Goal: Task Accomplishment & Management: Manage account settings

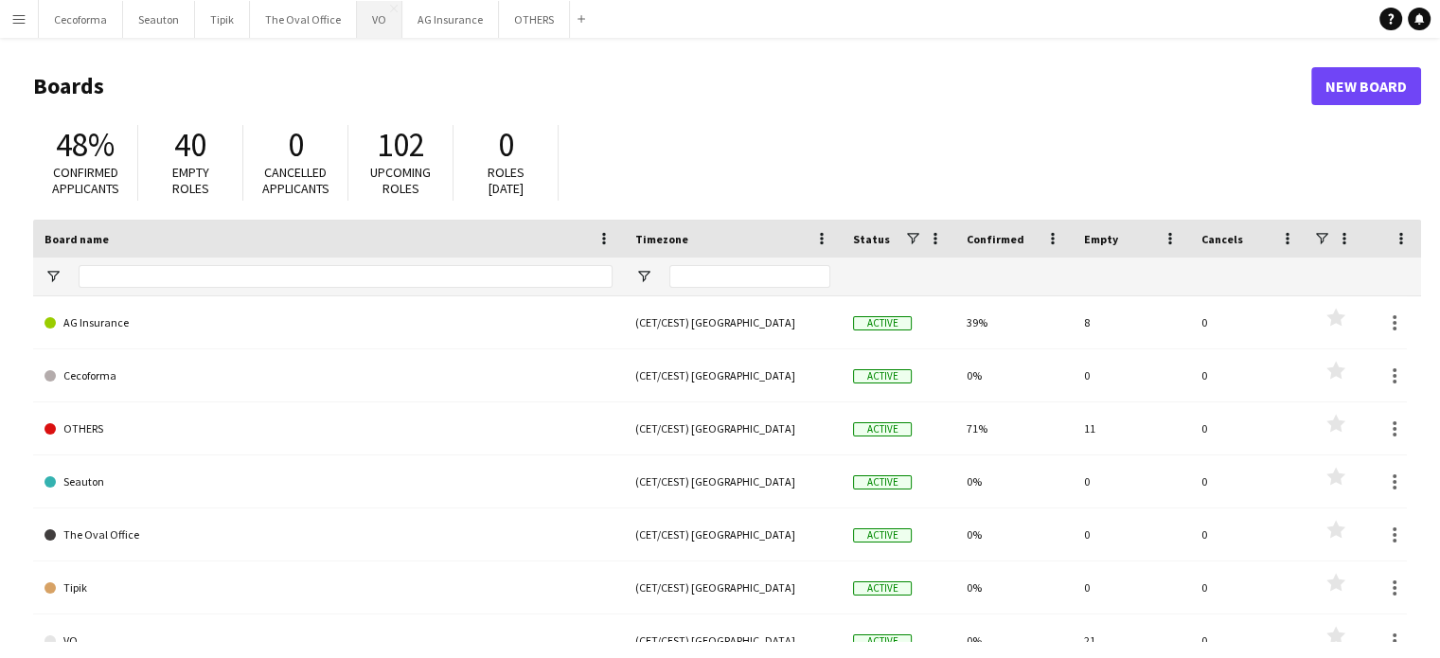
click at [373, 17] on button "VO Close" at bounding box center [379, 19] width 45 height 37
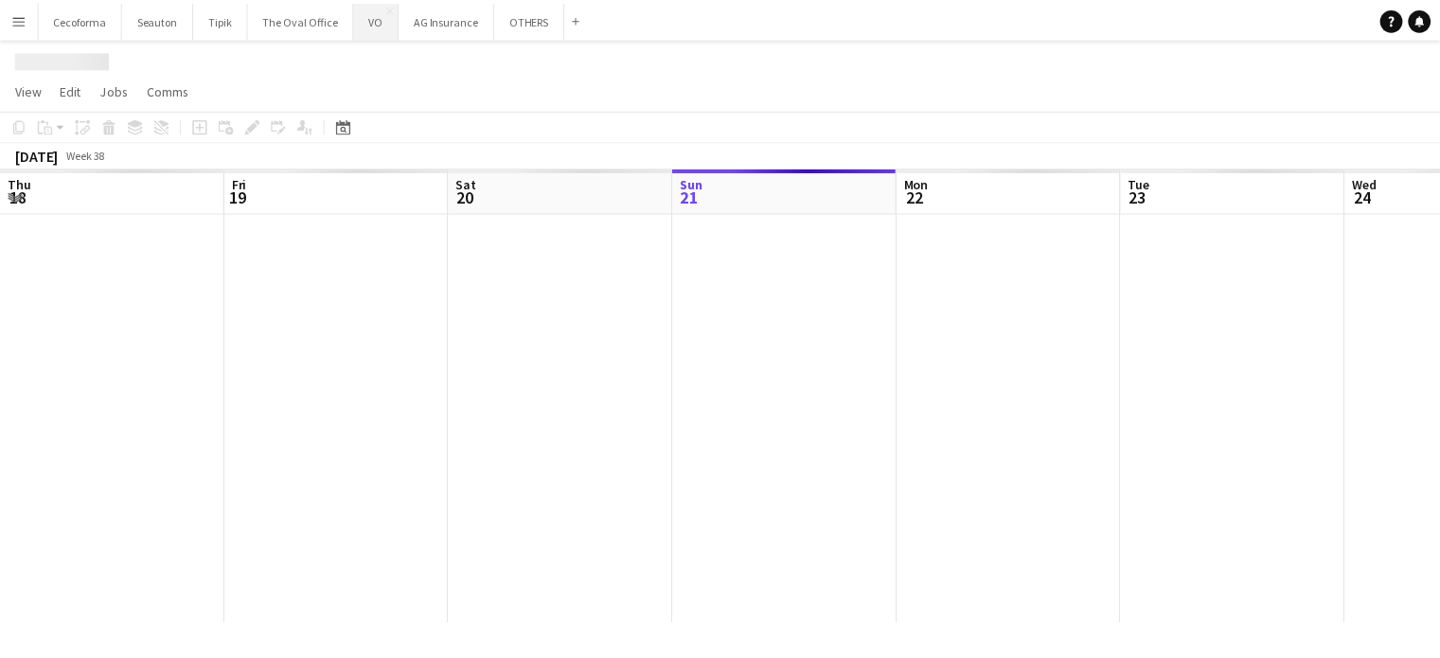
scroll to position [0, 453]
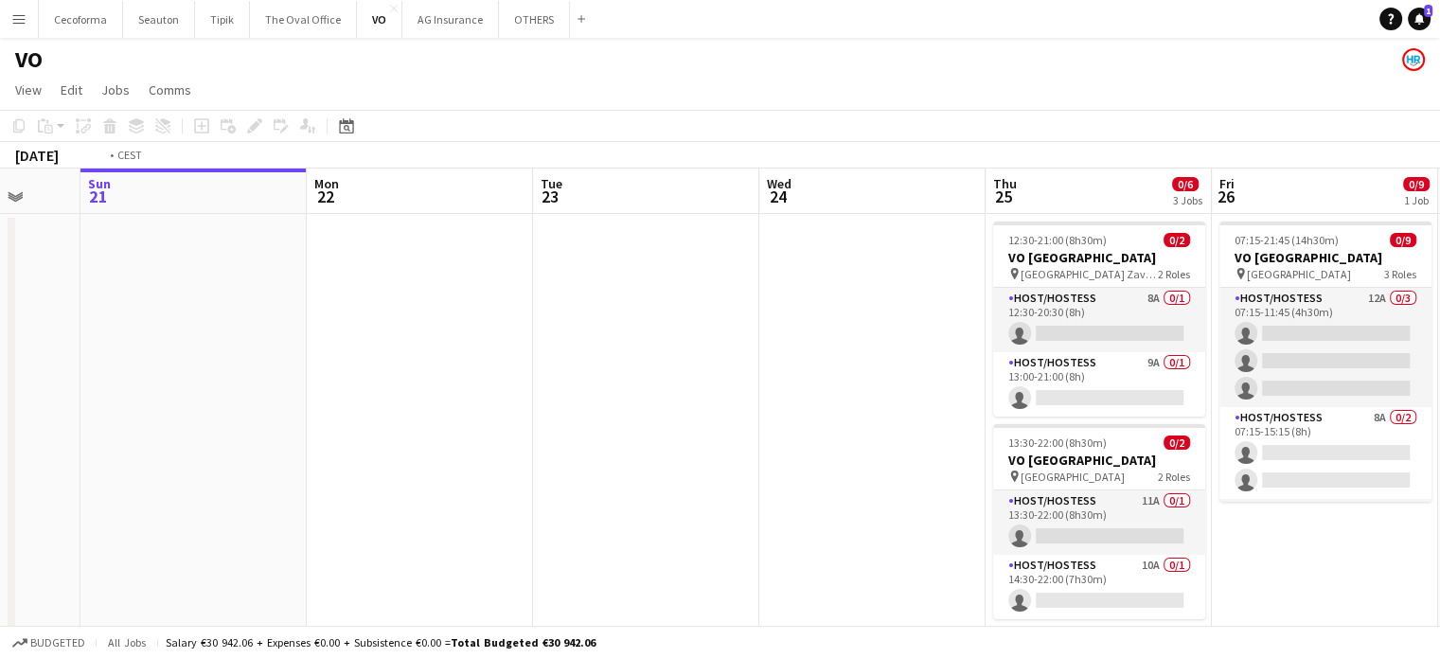
drag, startPoint x: 862, startPoint y: 537, endPoint x: 275, endPoint y: 488, distance: 589.1
click at [281, 489] on app-calendar-viewport "Thu 18 Fri 19 Sat 20 Sun 21 Mon 22 Tue 23 Wed 24 Thu 25 0/6 3 Jobs Fri 26 0/9 1…" at bounding box center [720, 517] width 1440 height 696
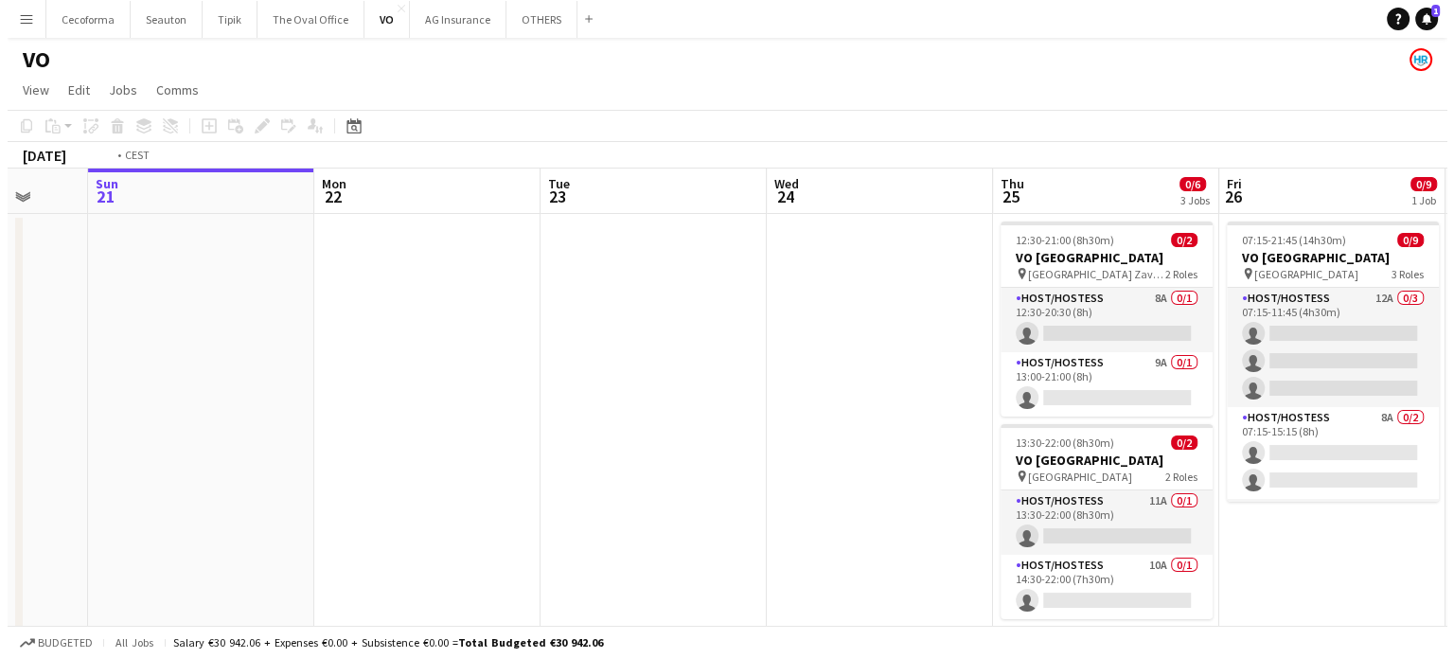
scroll to position [0, 599]
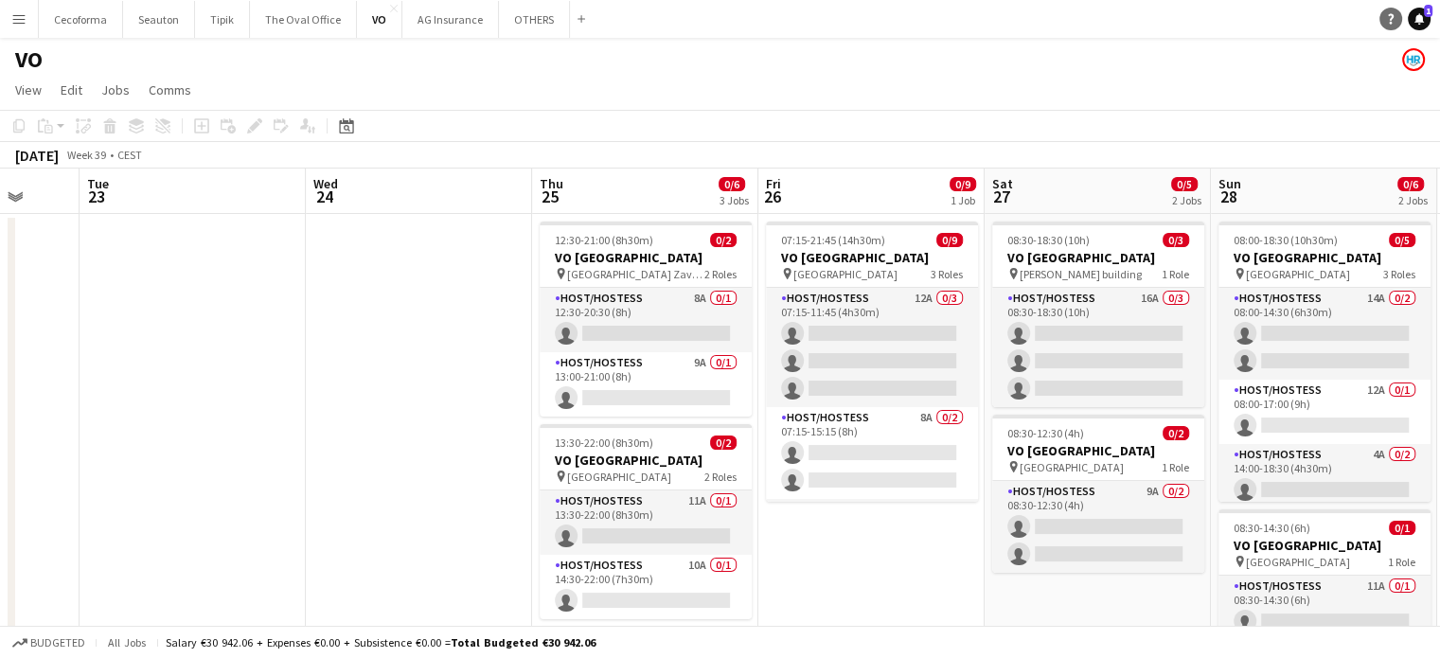
click at [1420, 17] on icon at bounding box center [1419, 17] width 9 height 9
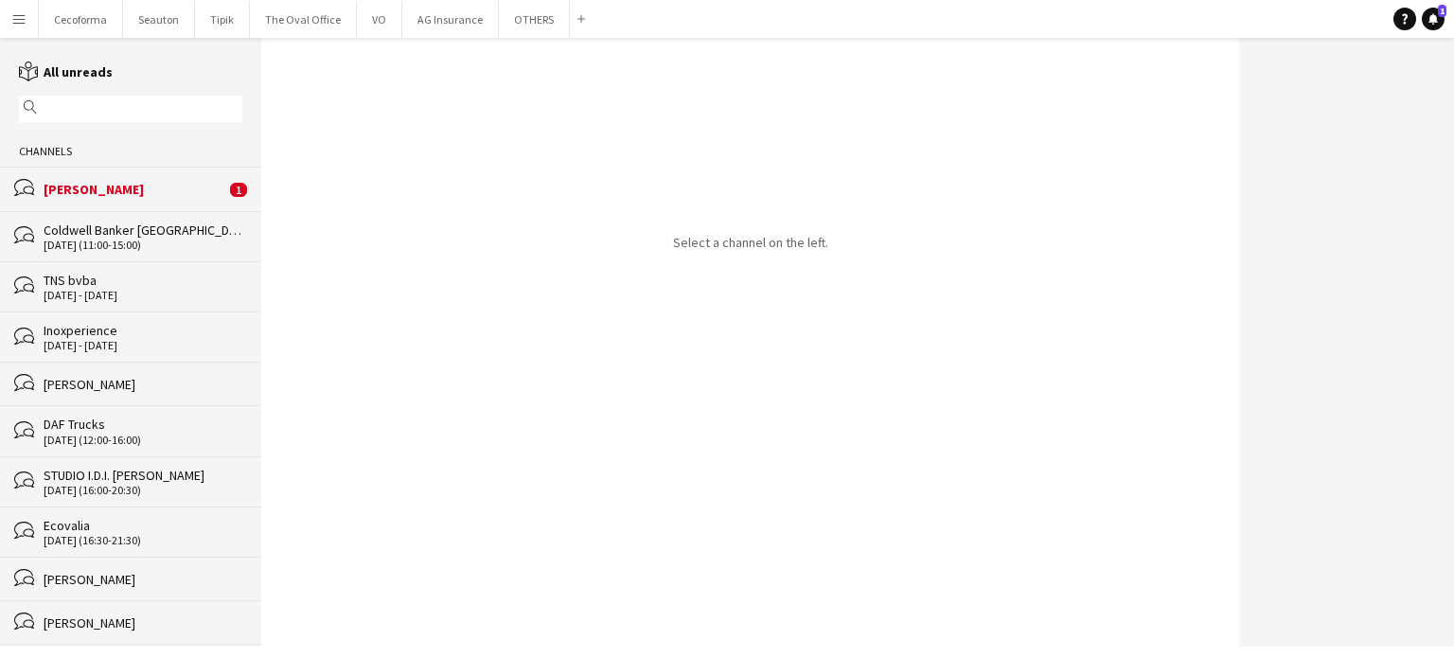
click at [94, 187] on div "Marta Angelone López" at bounding box center [135, 189] width 182 height 17
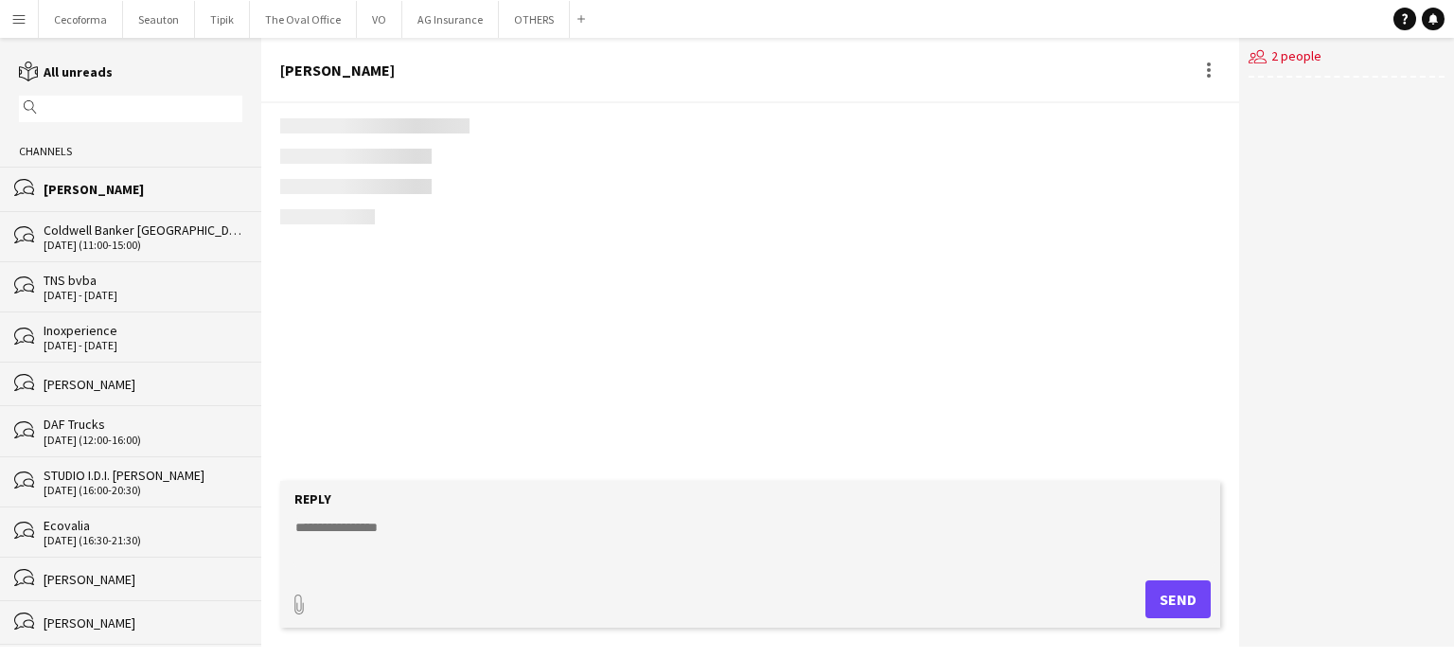
scroll to position [2130, 0]
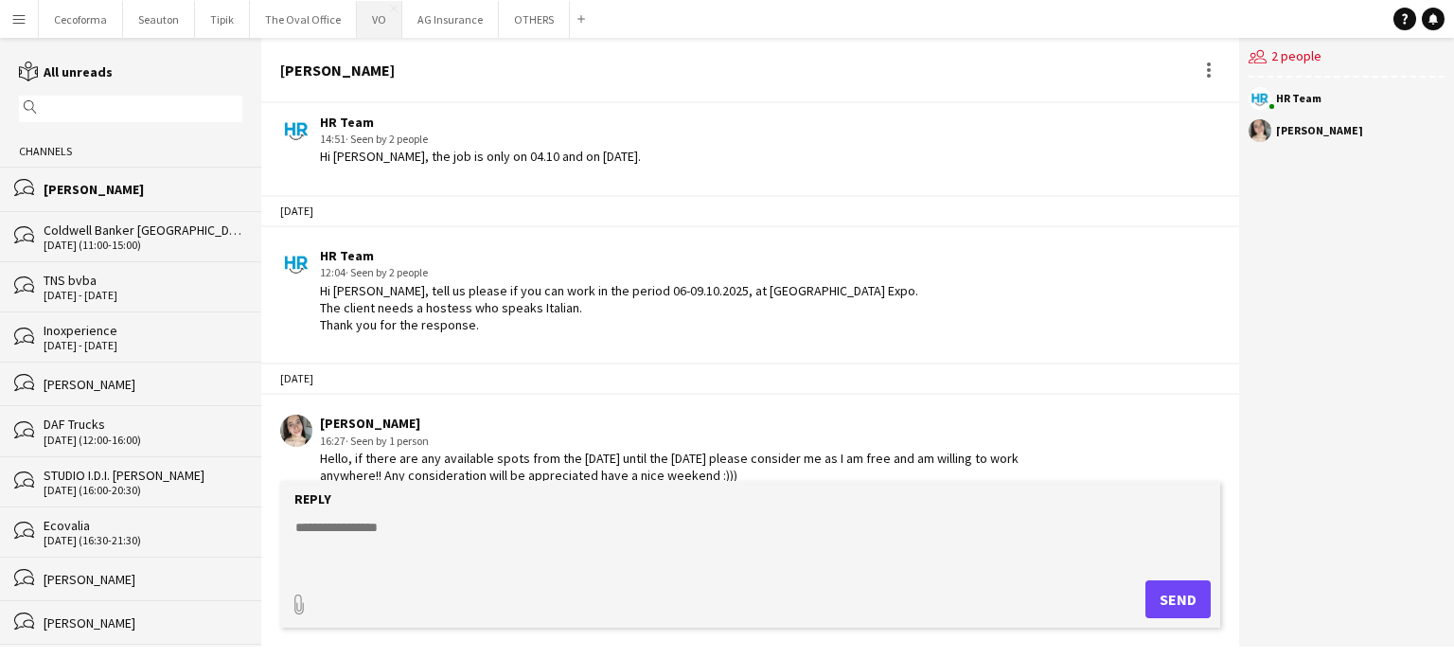
click at [379, 26] on button "VO Close" at bounding box center [379, 19] width 45 height 37
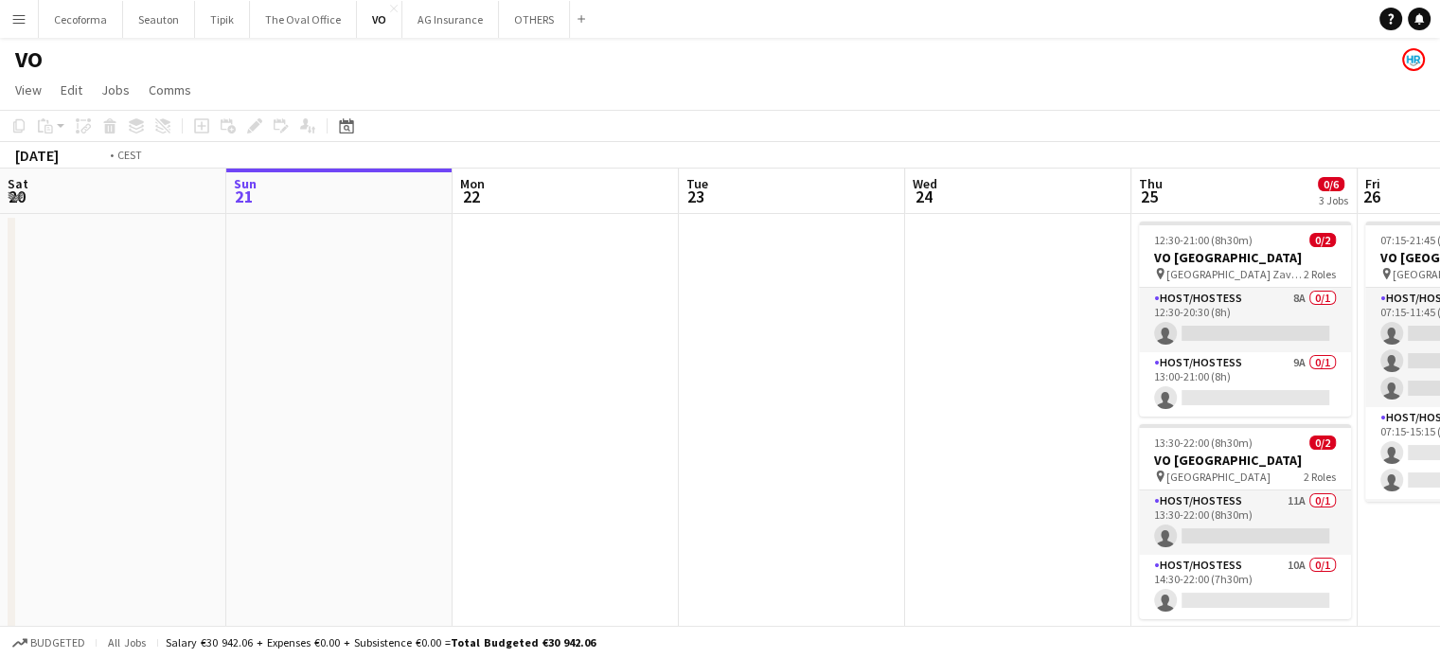
scroll to position [0, 692]
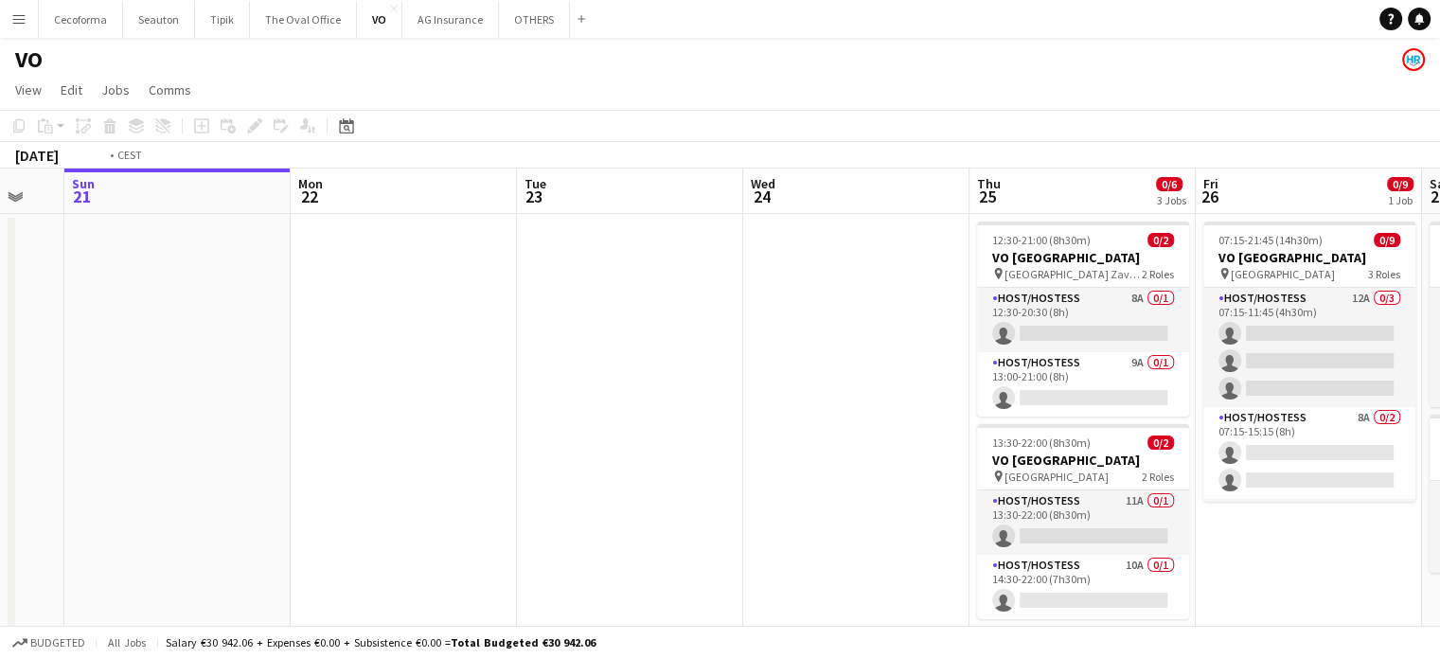
drag, startPoint x: 642, startPoint y: 420, endPoint x: 317, endPoint y: 391, distance: 326.1
click at [318, 391] on app-calendar-viewport "Thu 18 Fri 19 Sat 20 Sun 21 Mon 22 Tue 23 Wed 24 Thu 25 0/6 3 Jobs Fri 26 0/9 1…" at bounding box center [720, 517] width 1440 height 696
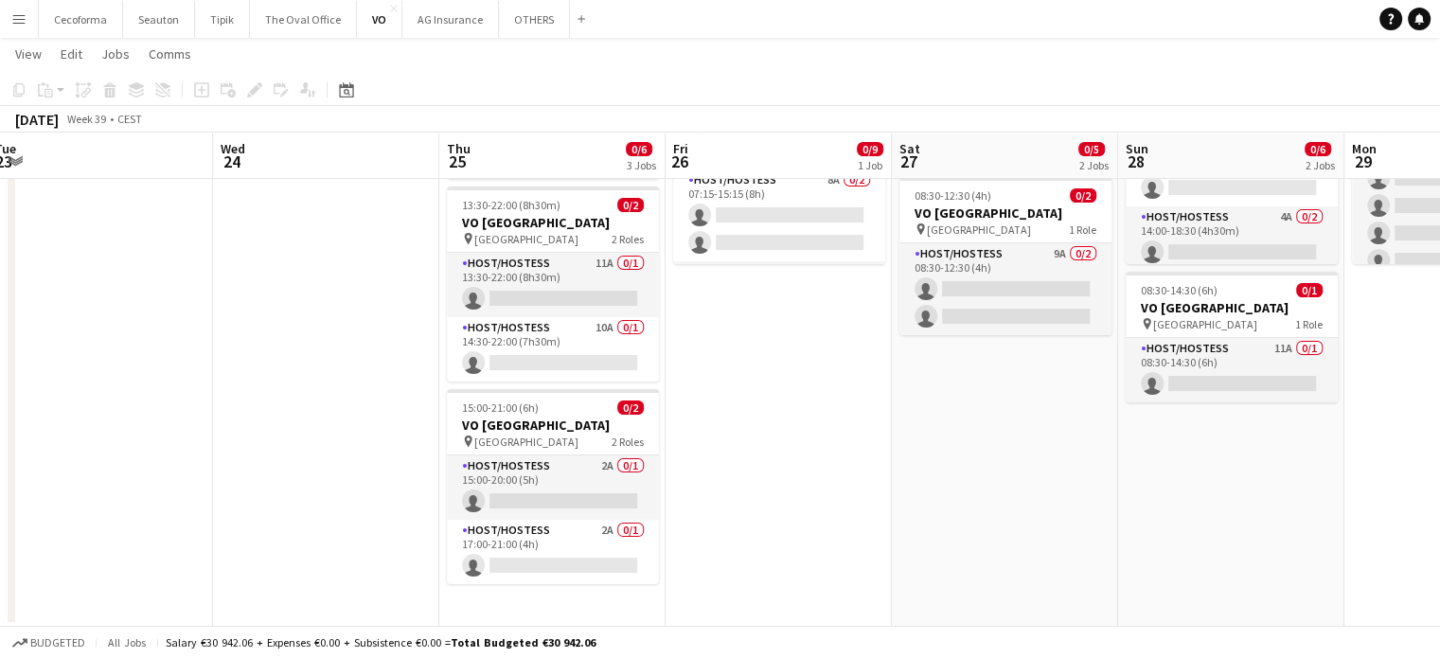
scroll to position [0, 545]
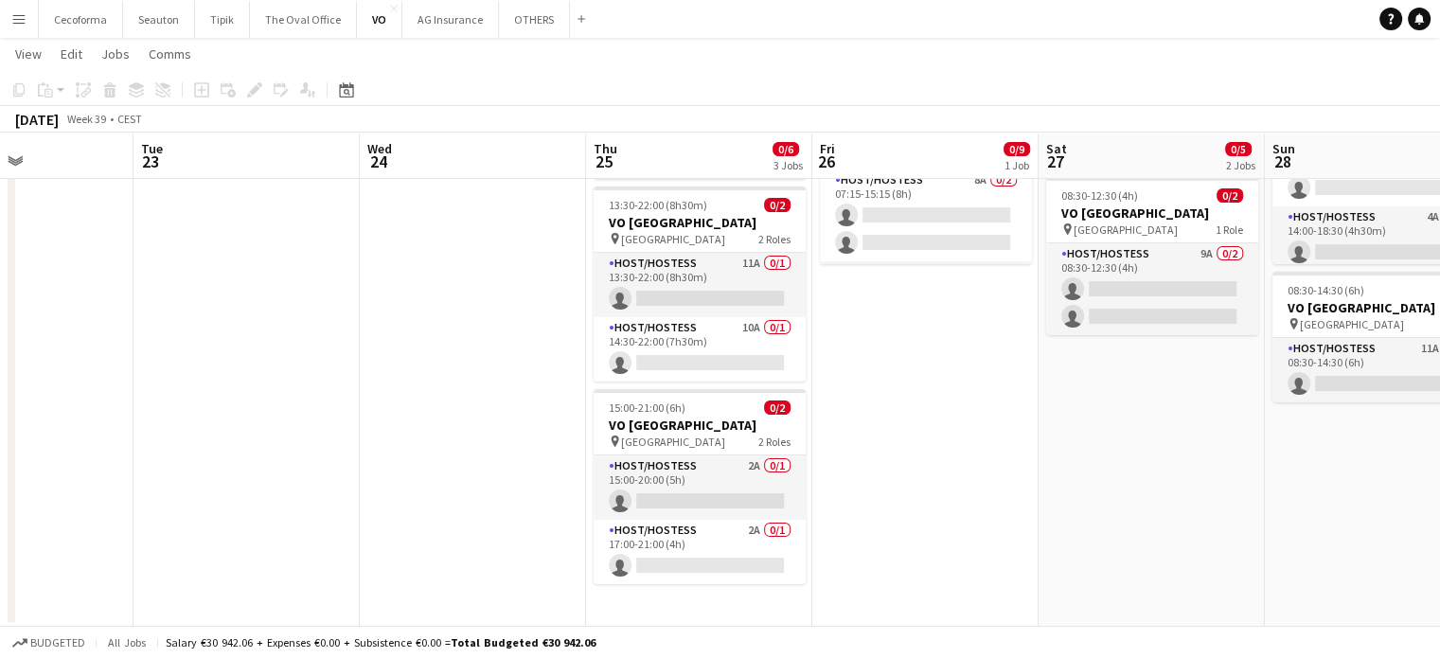
click at [708, 520] on app-calendar-viewport "Sat 20 Sun 21 Mon 22 Tue 23 Wed 24 Thu 25 0/6 3 Jobs Fri 26 0/9 1 Job Sat 27 0/…" at bounding box center [720, 232] width 1440 height 789
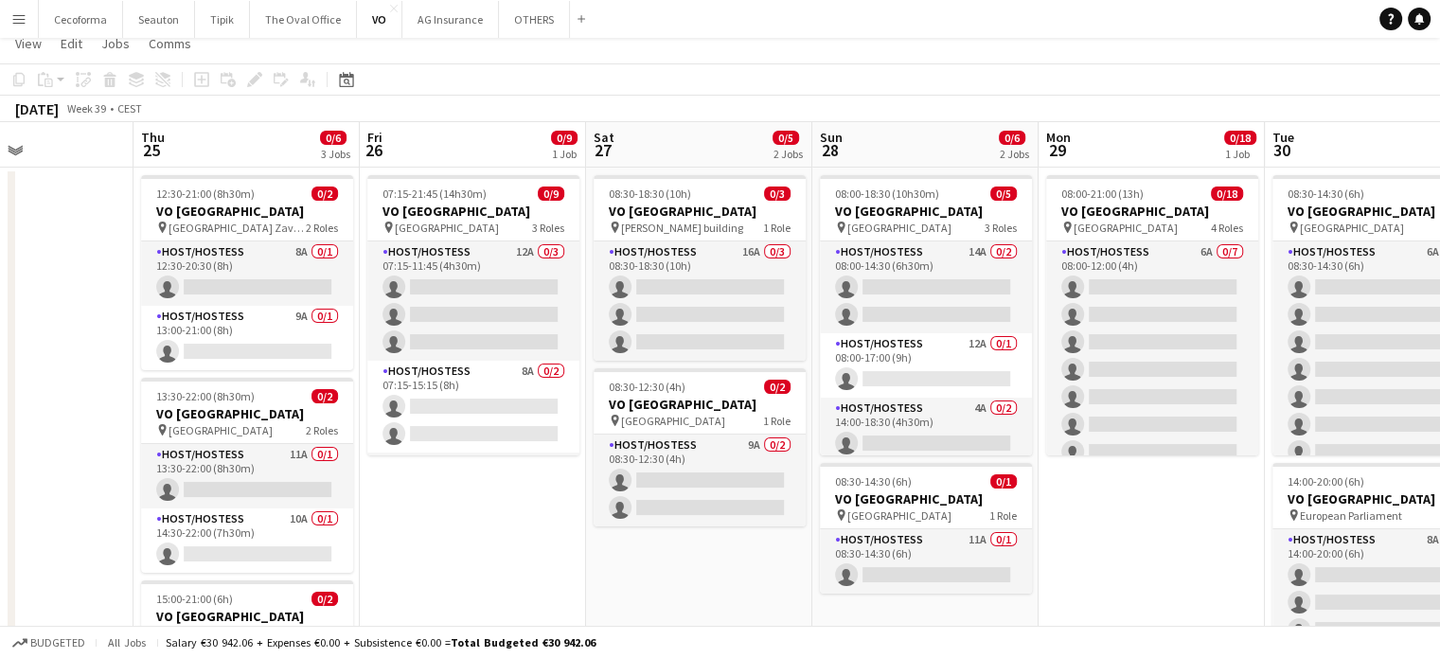
scroll to position [0, 0]
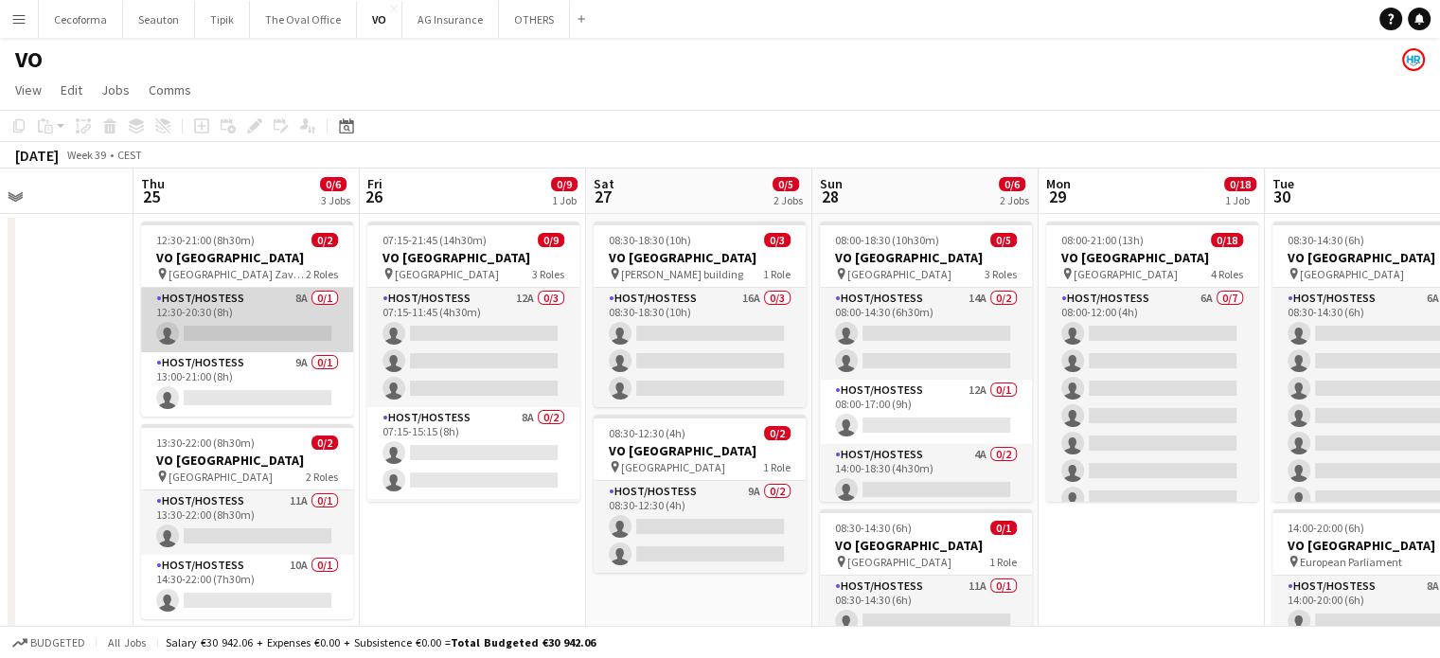
click at [267, 329] on app-card-role "Host/Hostess 8A 0/1 12:30-20:30 (8h) single-neutral-actions" at bounding box center [247, 320] width 212 height 64
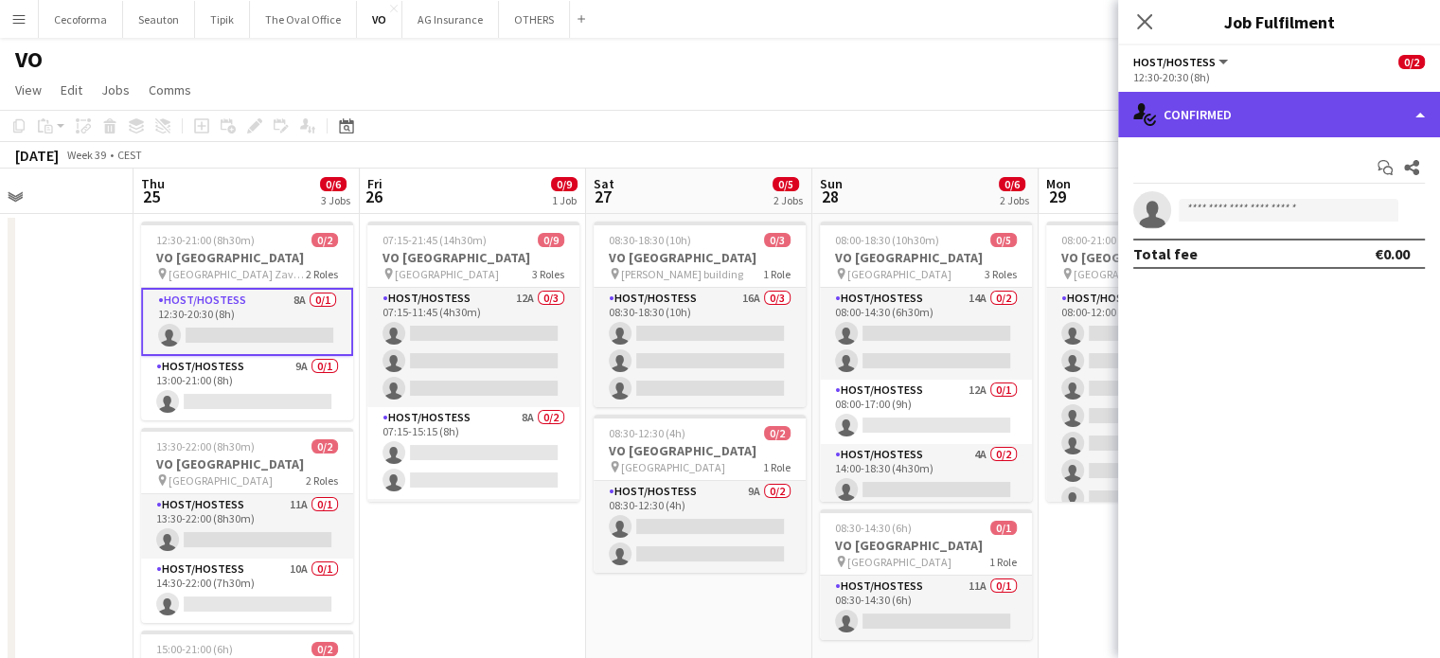
click at [1420, 115] on div "single-neutral-actions-check-2 Confirmed" at bounding box center [1279, 114] width 322 height 45
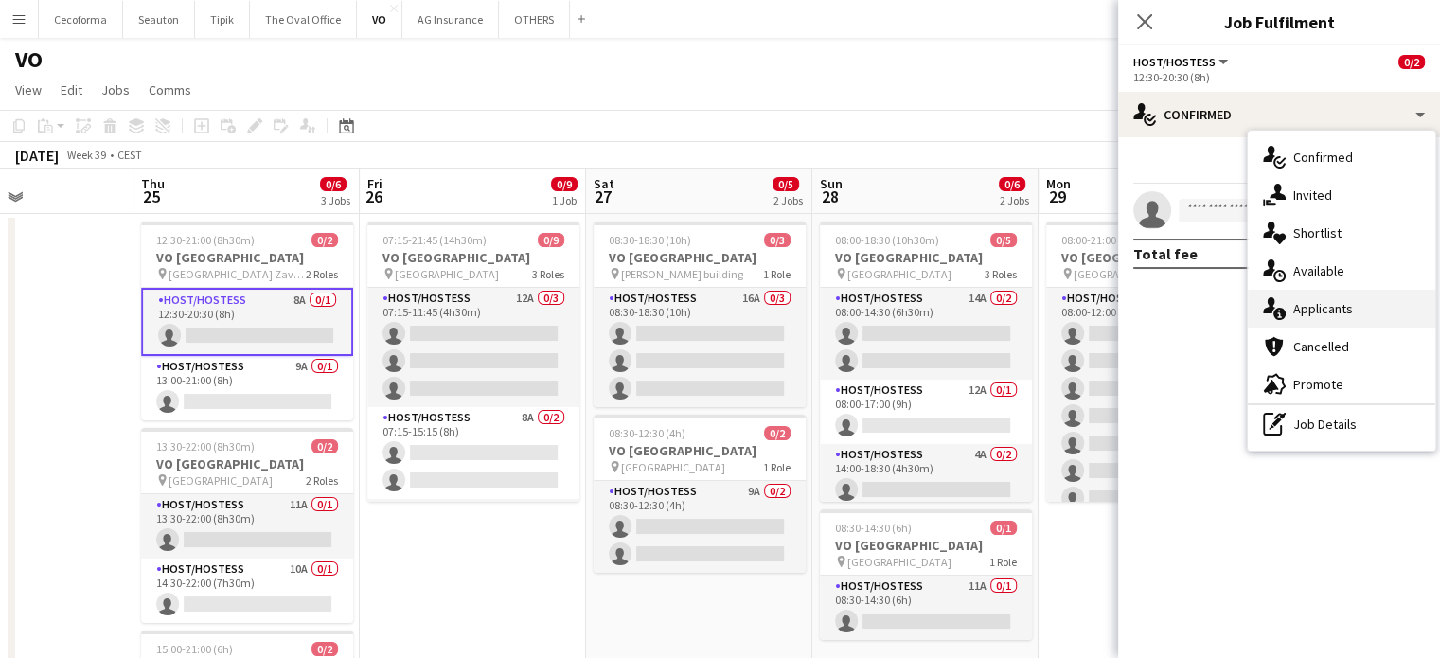
click at [1328, 311] on span "Applicants" at bounding box center [1323, 308] width 60 height 17
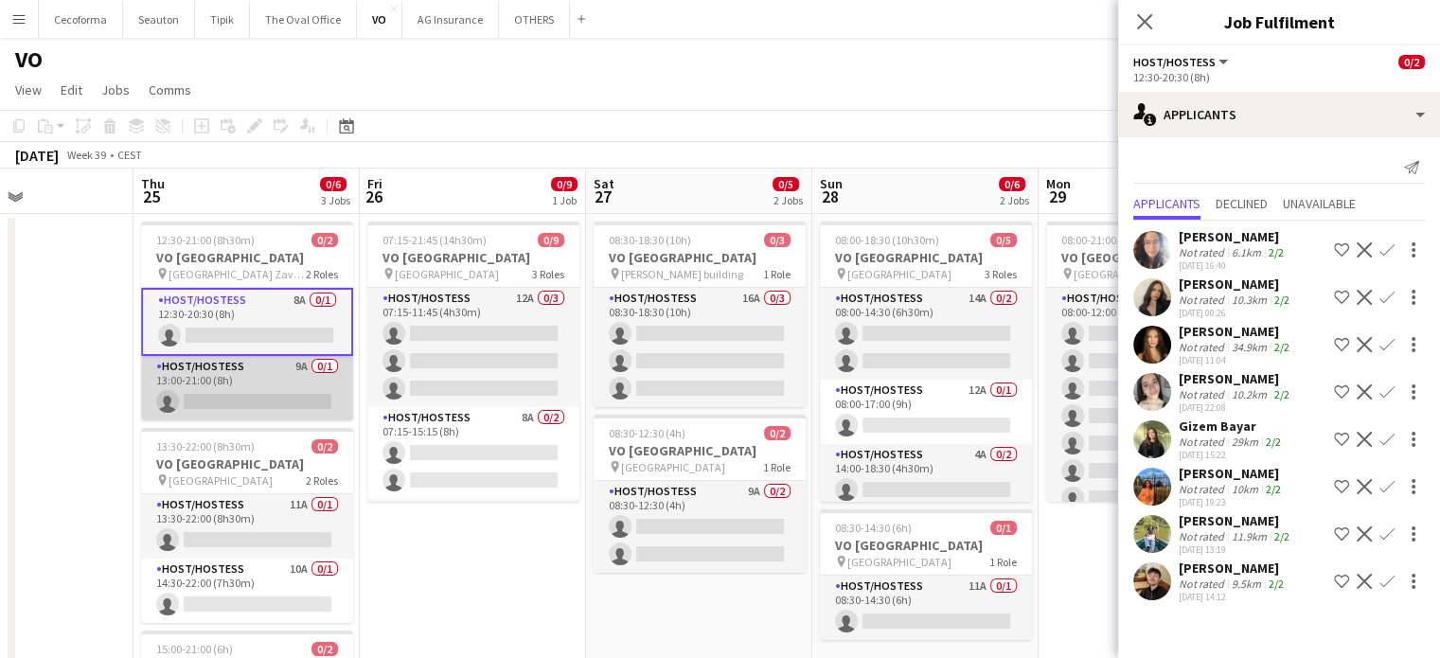
click at [219, 397] on app-card-role "Host/Hostess 9A 0/1 13:00-21:00 (8h) single-neutral-actions" at bounding box center [247, 388] width 212 height 64
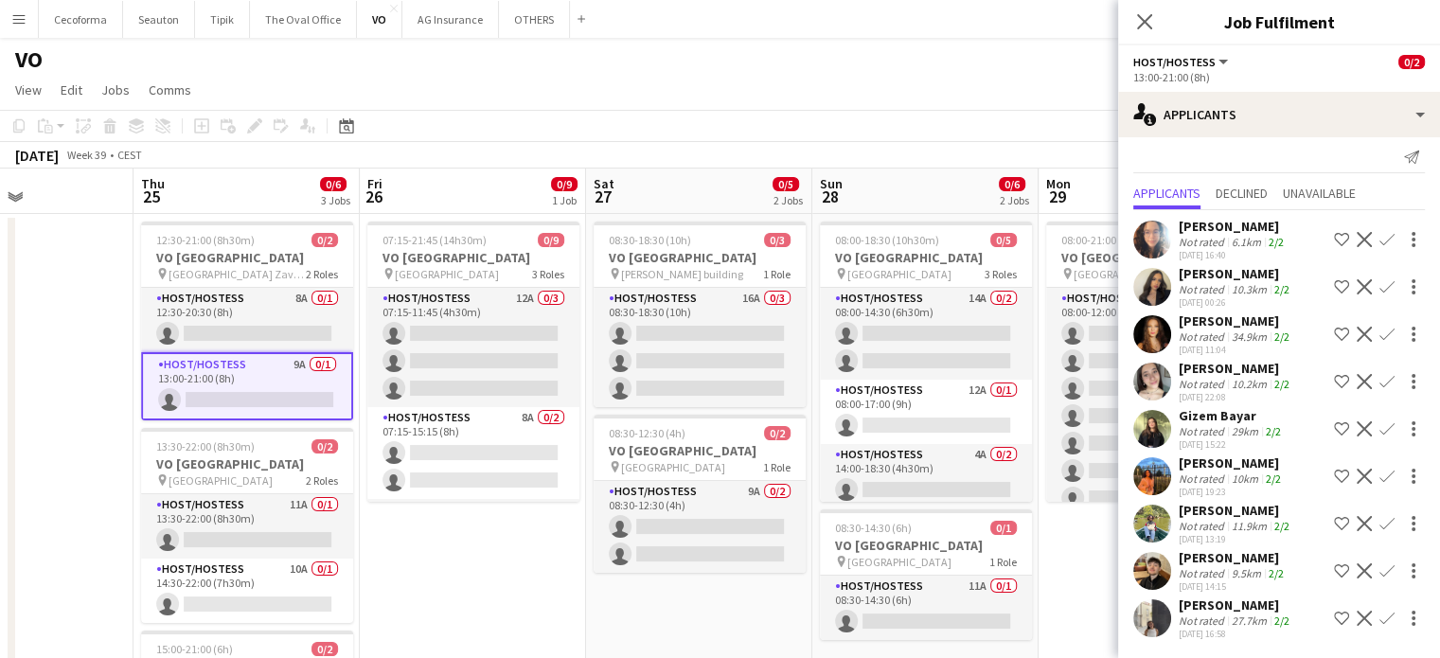
scroll to position [189, 0]
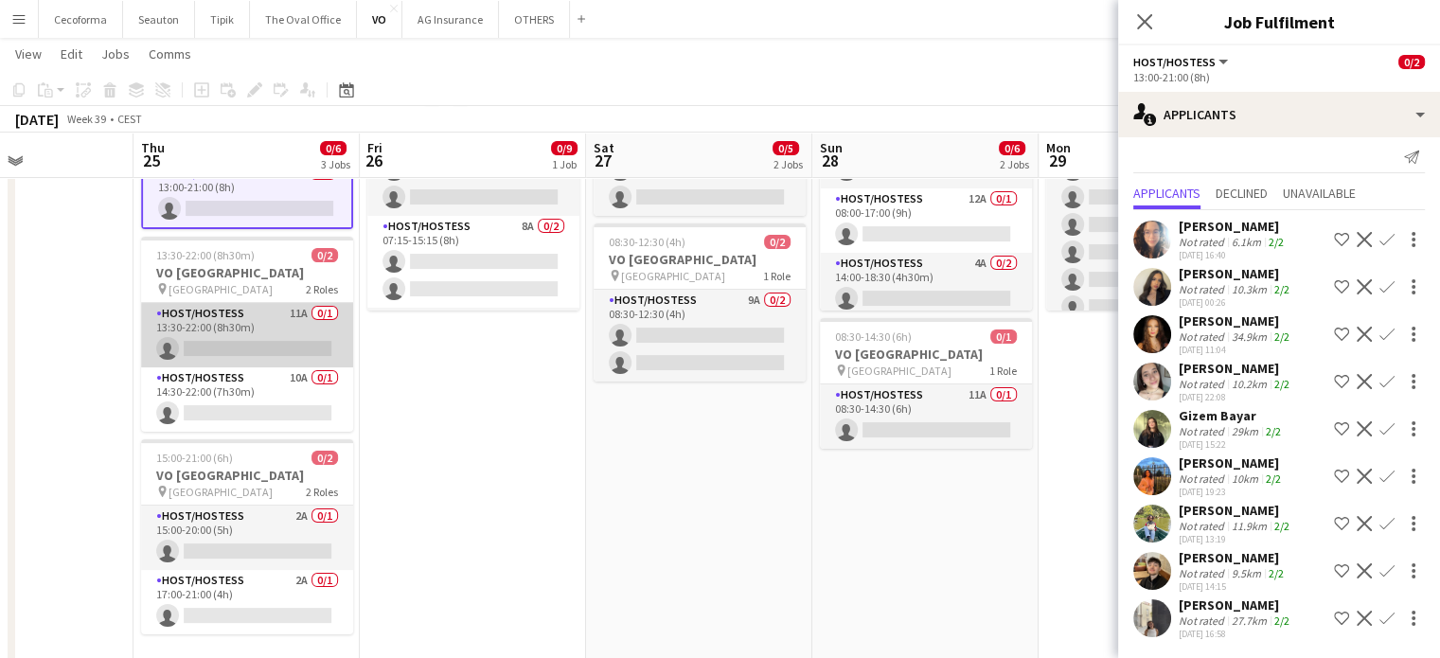
click at [257, 339] on app-card-role "Host/Hostess 11A 0/1 13:30-22:00 (8h30m) single-neutral-actions" at bounding box center [247, 335] width 212 height 64
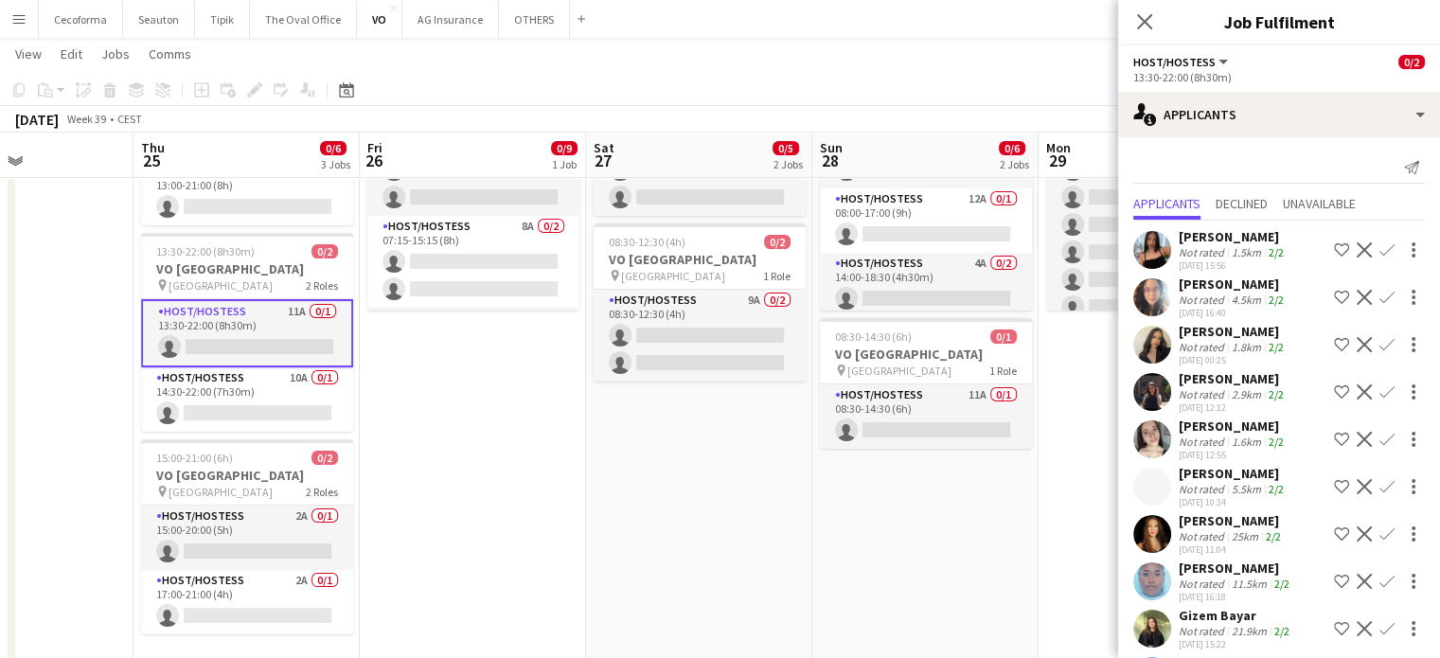
scroll to position [105, 0]
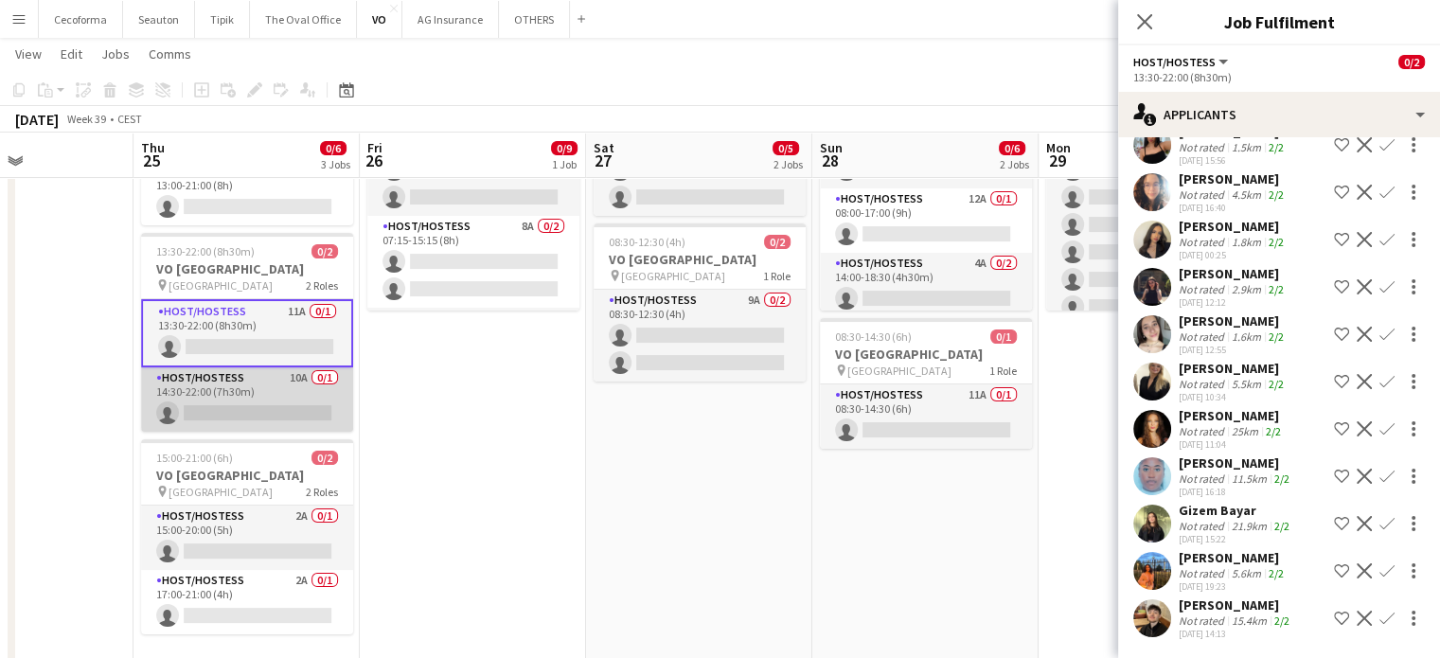
click at [210, 410] on app-card-role "Host/Hostess 10A 0/1 14:30-22:00 (7h30m) single-neutral-actions" at bounding box center [247, 399] width 212 height 64
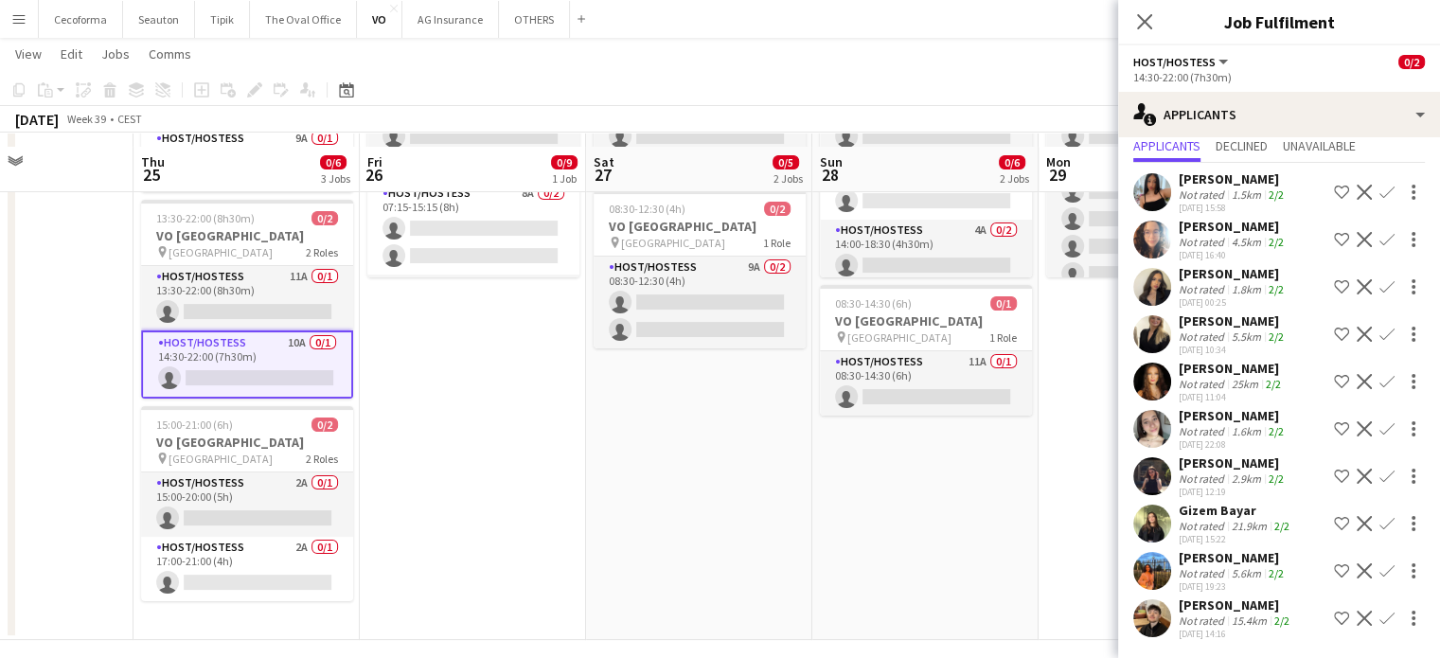
scroll to position [236, 0]
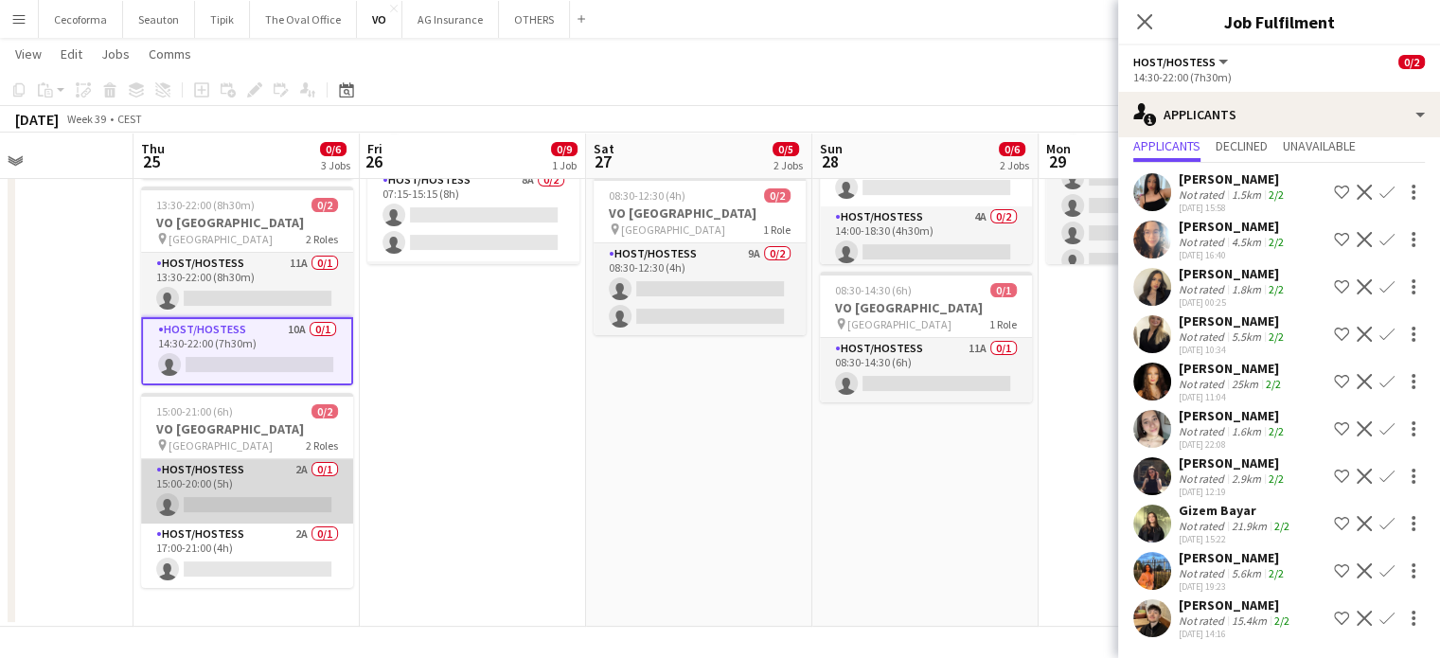
click at [220, 497] on app-card-role "Host/Hostess 2A 0/1 15:00-20:00 (5h) single-neutral-actions" at bounding box center [247, 491] width 212 height 64
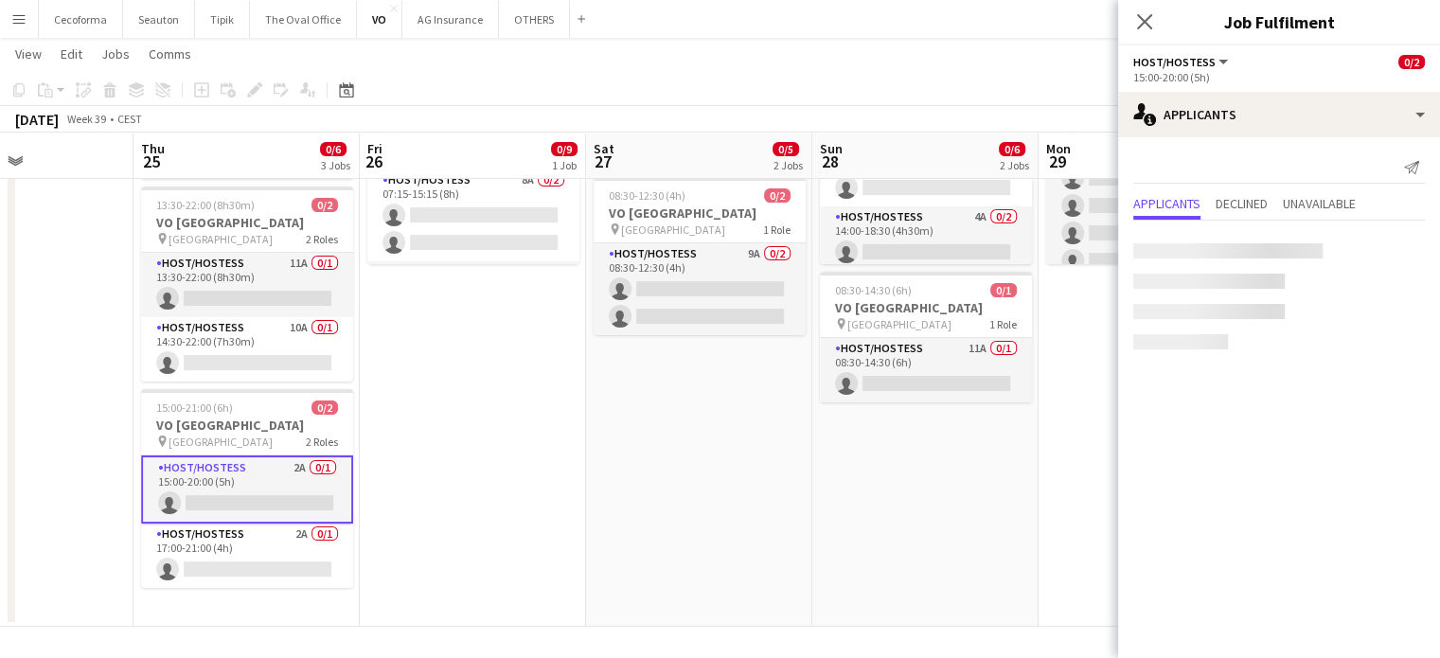
scroll to position [0, 0]
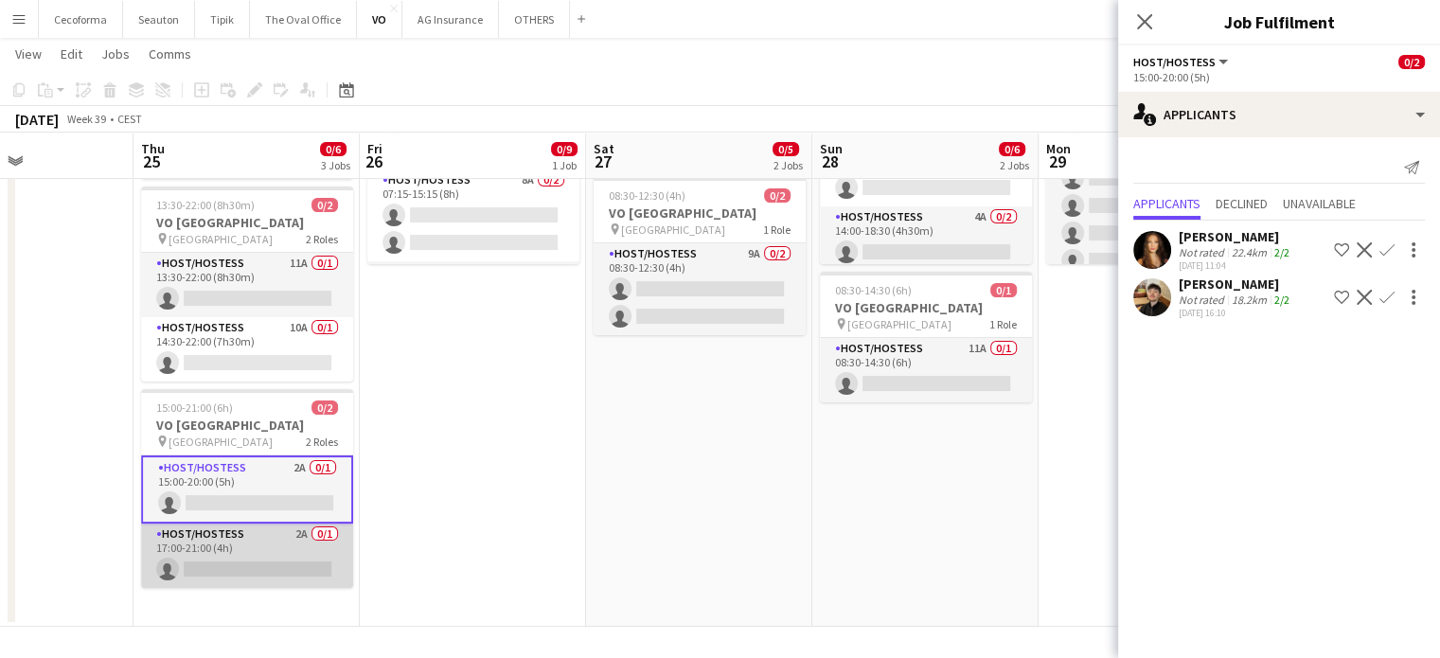
click at [219, 567] on app-card-role "Host/Hostess 2A 0/1 17:00-21:00 (4h) single-neutral-actions" at bounding box center [247, 556] width 212 height 64
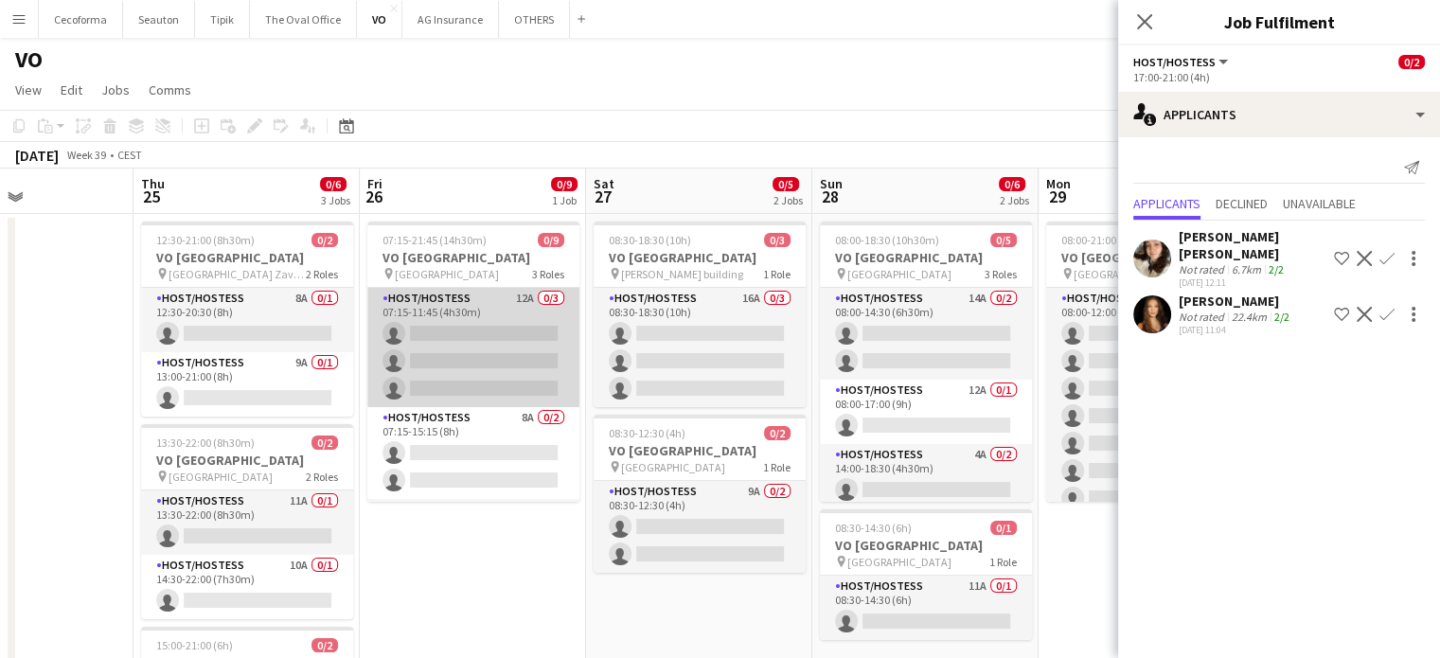
click at [508, 356] on app-card-role "Host/Hostess 12A 0/3 07:15-11:45 (4h30m) single-neutral-actions single-neutral-…" at bounding box center [473, 347] width 212 height 119
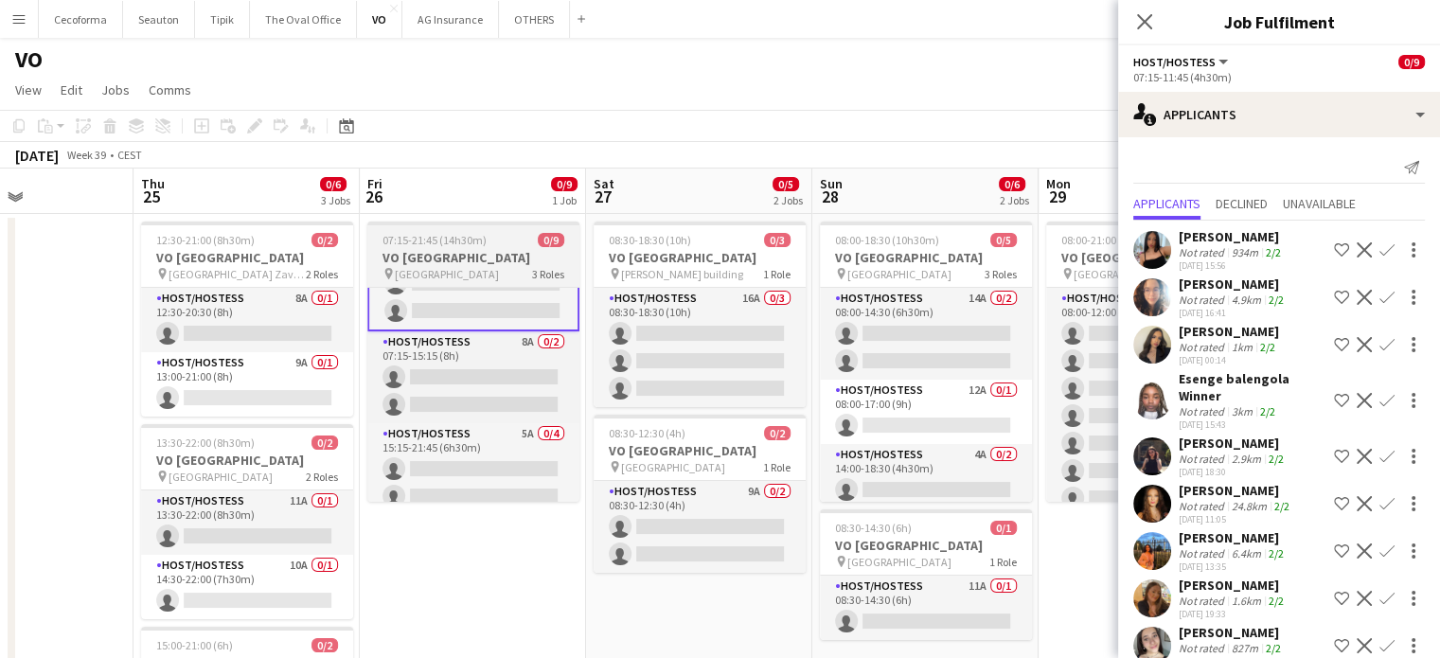
scroll to position [88, 0]
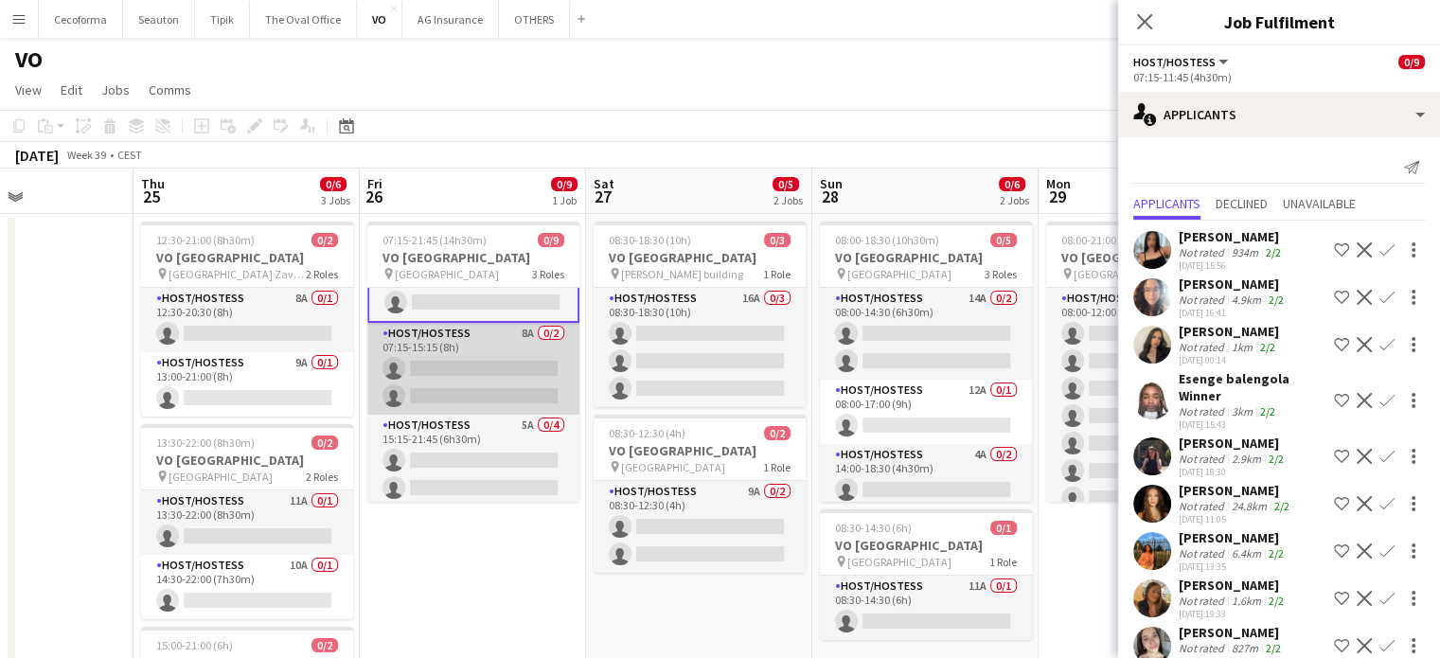
click at [486, 382] on app-card-role "Host/Hostess 8A 0/2 07:15-15:15 (8h) single-neutral-actions single-neutral-acti…" at bounding box center [473, 369] width 212 height 92
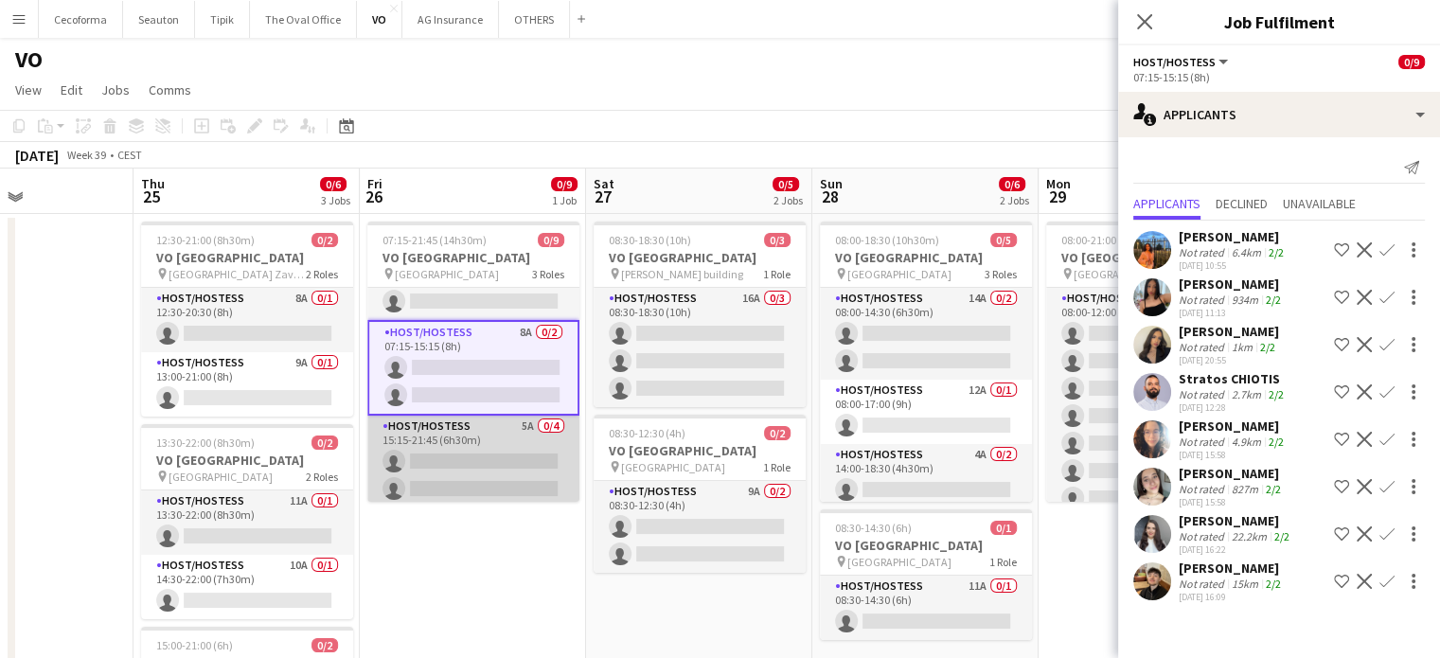
click at [462, 468] on app-card-role "Host/Hostess 5A 0/4 15:15-21:45 (6h30m) single-neutral-actions single-neutral-a…" at bounding box center [473, 489] width 212 height 147
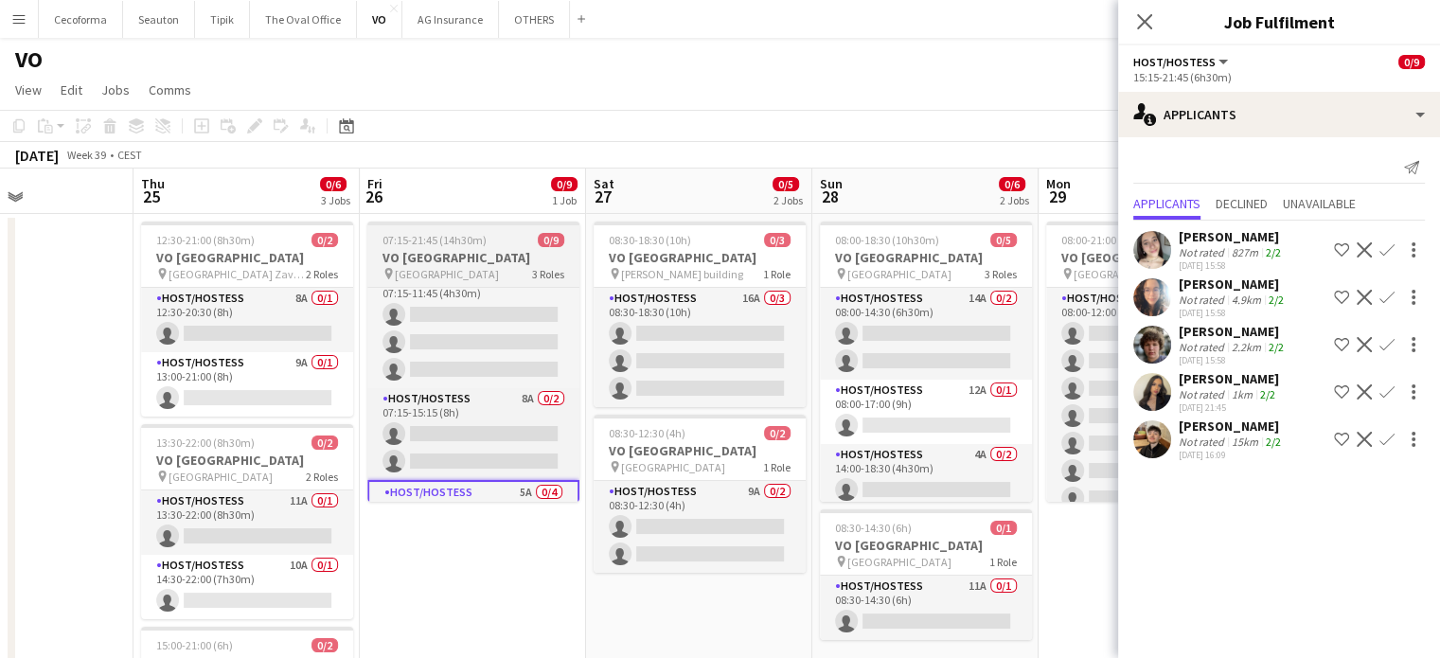
scroll to position [0, 0]
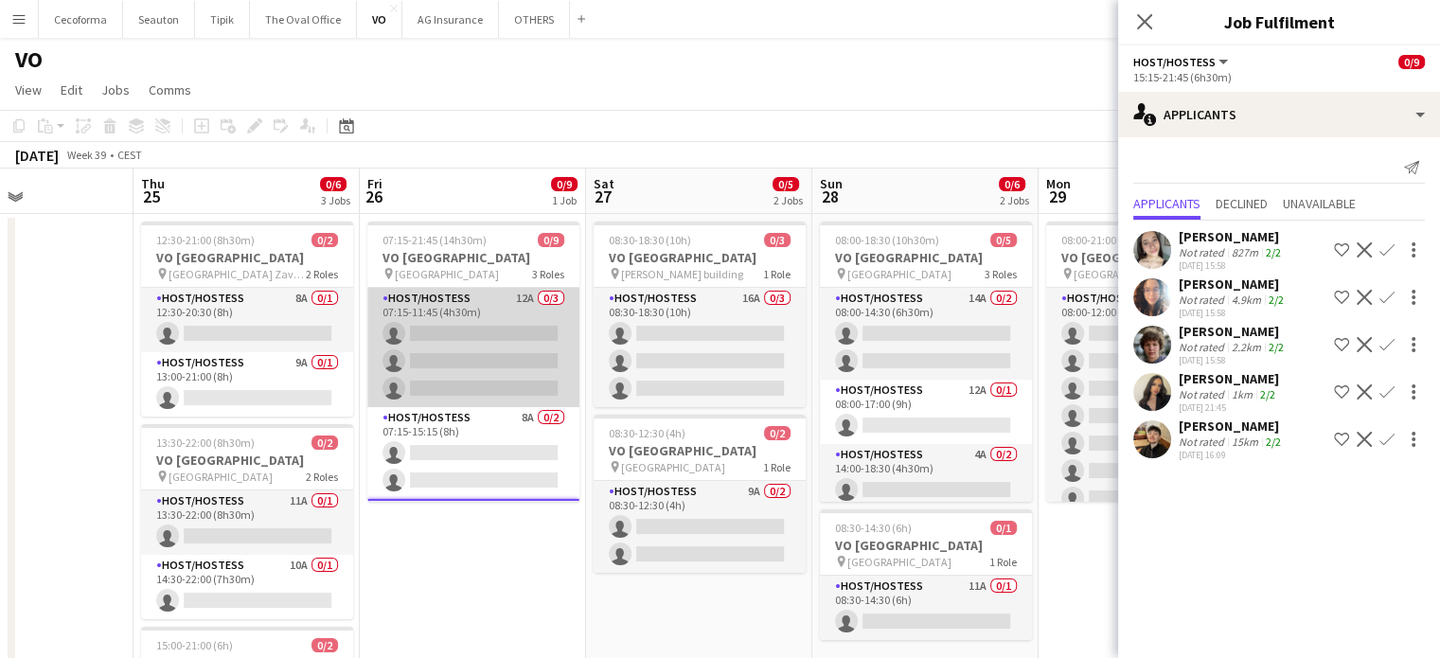
click at [495, 350] on app-card-role "Host/Hostess 12A 0/3 07:15-11:45 (4h30m) single-neutral-actions single-neutral-…" at bounding box center [473, 347] width 212 height 119
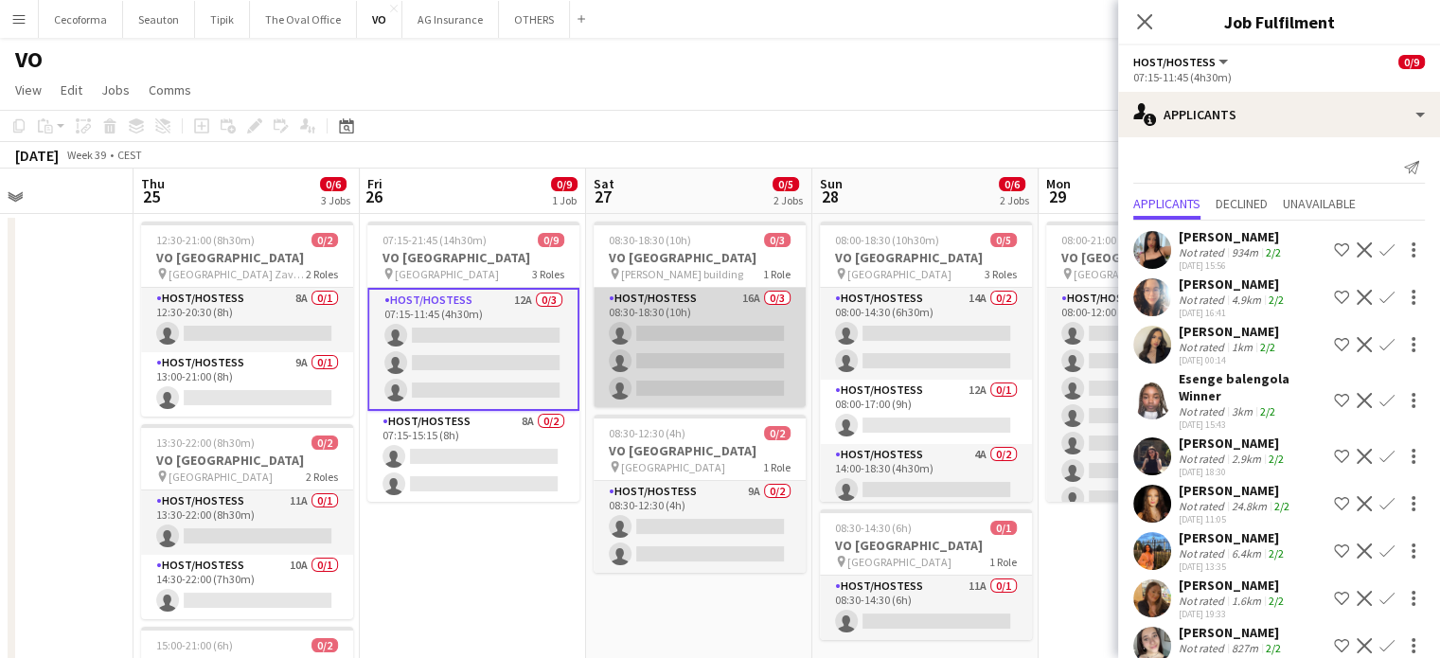
click at [704, 360] on app-card-role "Host/Hostess 16A 0/3 08:30-18:30 (10h) single-neutral-actions single-neutral-ac…" at bounding box center [700, 347] width 212 height 119
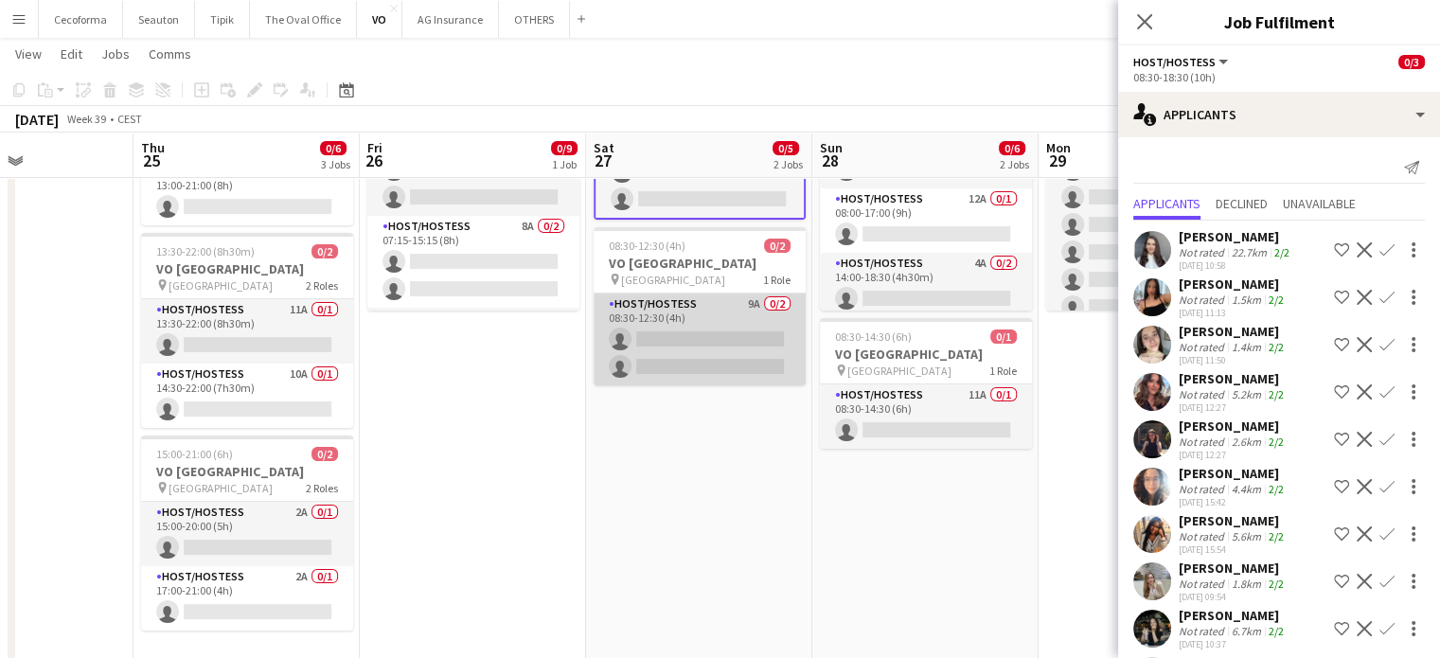
click at [727, 351] on app-card-role "Host/Hostess 9A 0/2 08:30-12:30 (4h) single-neutral-actions single-neutral-acti…" at bounding box center [700, 340] width 212 height 92
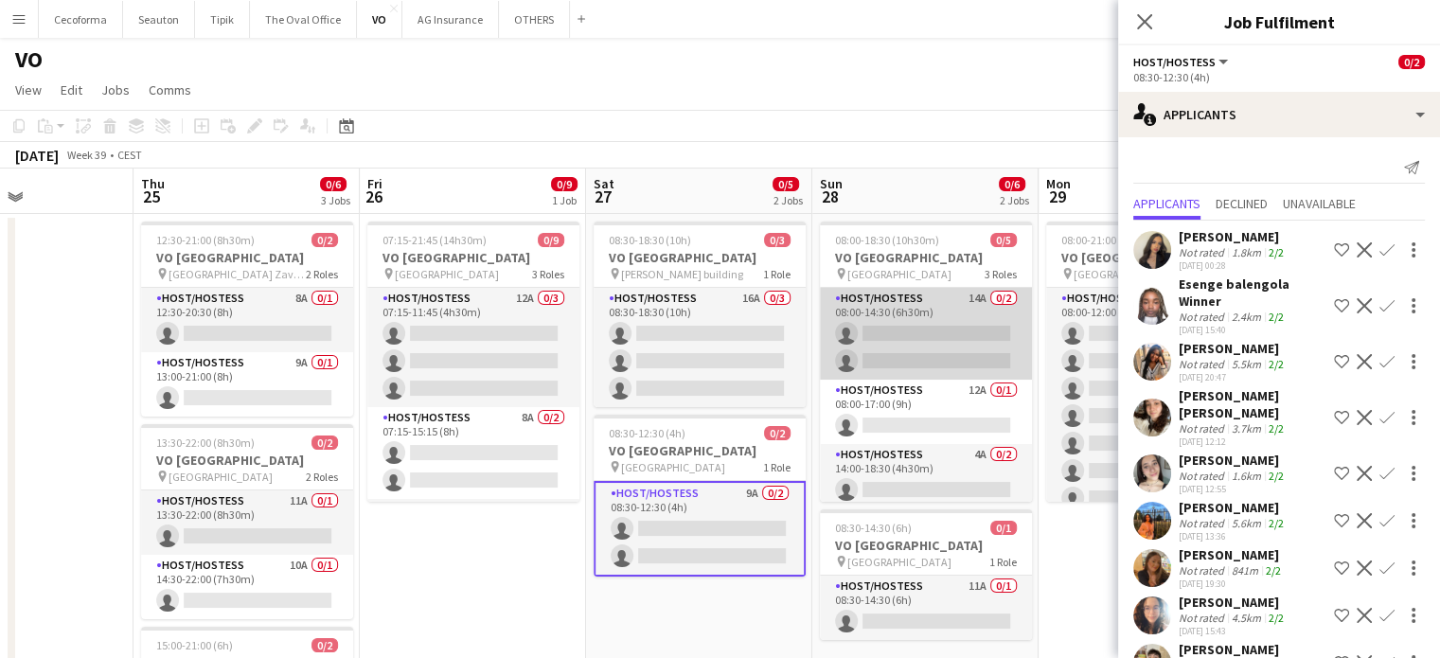
click at [894, 340] on app-card-role "Host/Hostess 14A 0/2 08:00-14:30 (6h30m) single-neutral-actions single-neutral-…" at bounding box center [926, 334] width 212 height 92
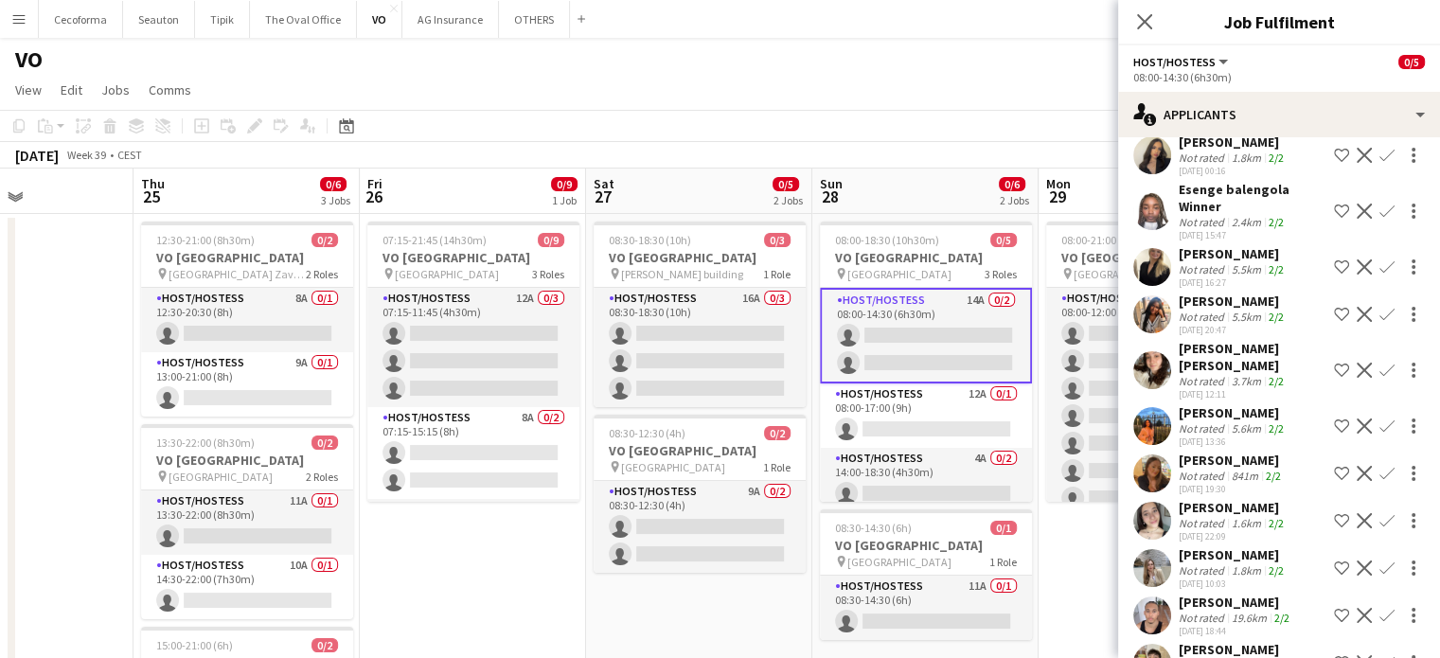
scroll to position [281, 0]
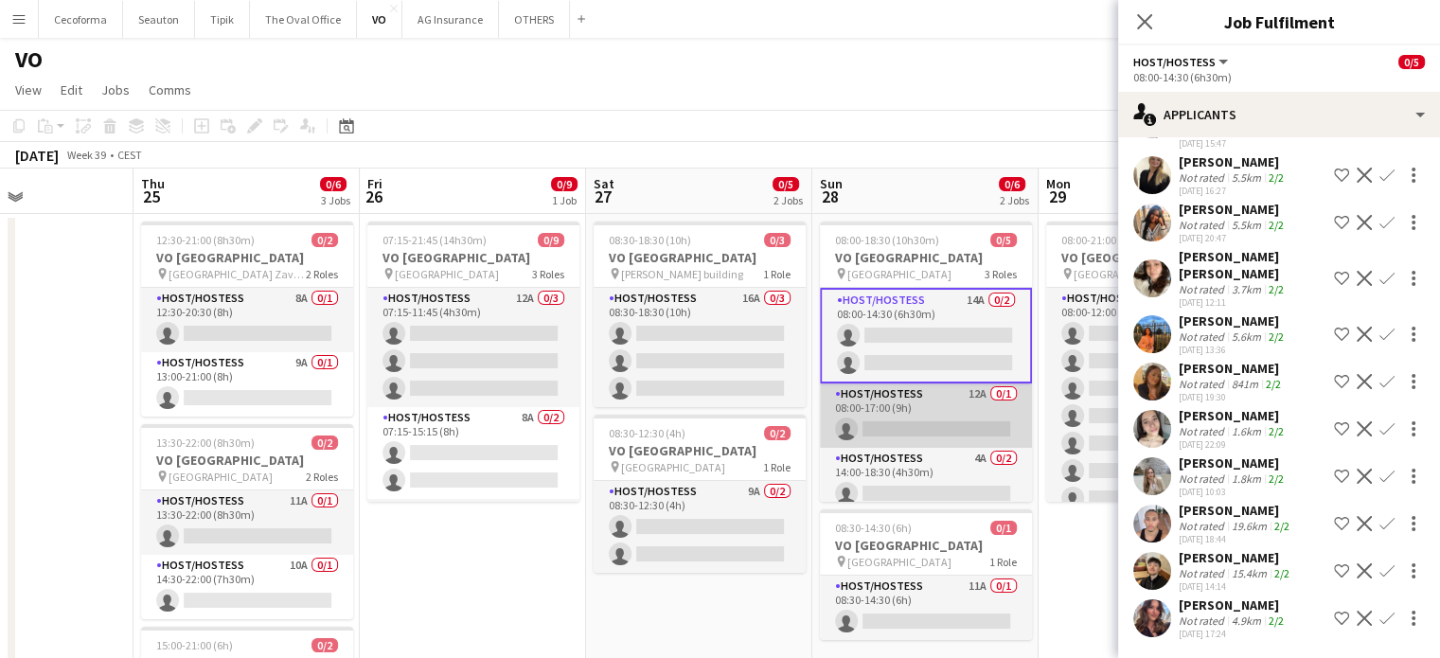
click at [882, 419] on app-card-role "Host/Hostess 12A 0/1 08:00-17:00 (9h) single-neutral-actions" at bounding box center [926, 415] width 212 height 64
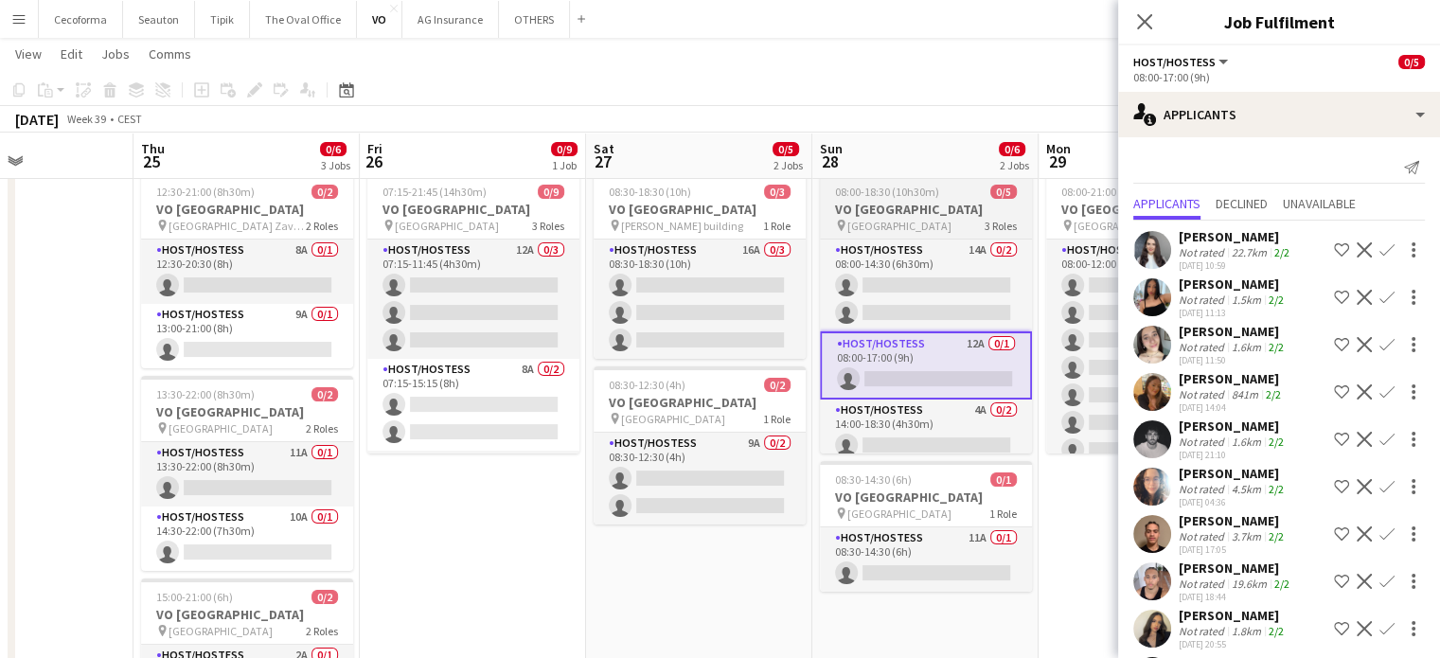
scroll to position [36, 0]
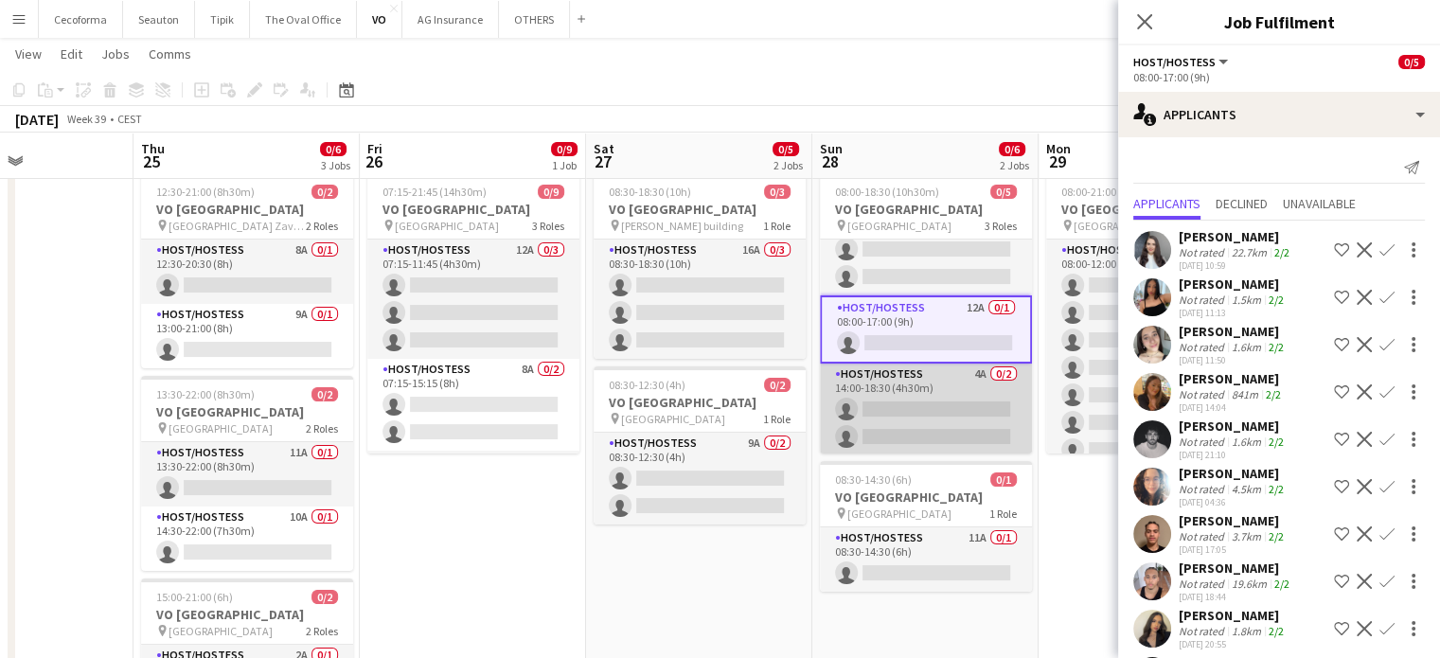
click at [899, 430] on app-card-role "Host/Hostess 4A 0/2 14:00-18:30 (4h30m) single-neutral-actions single-neutral-a…" at bounding box center [926, 410] width 212 height 92
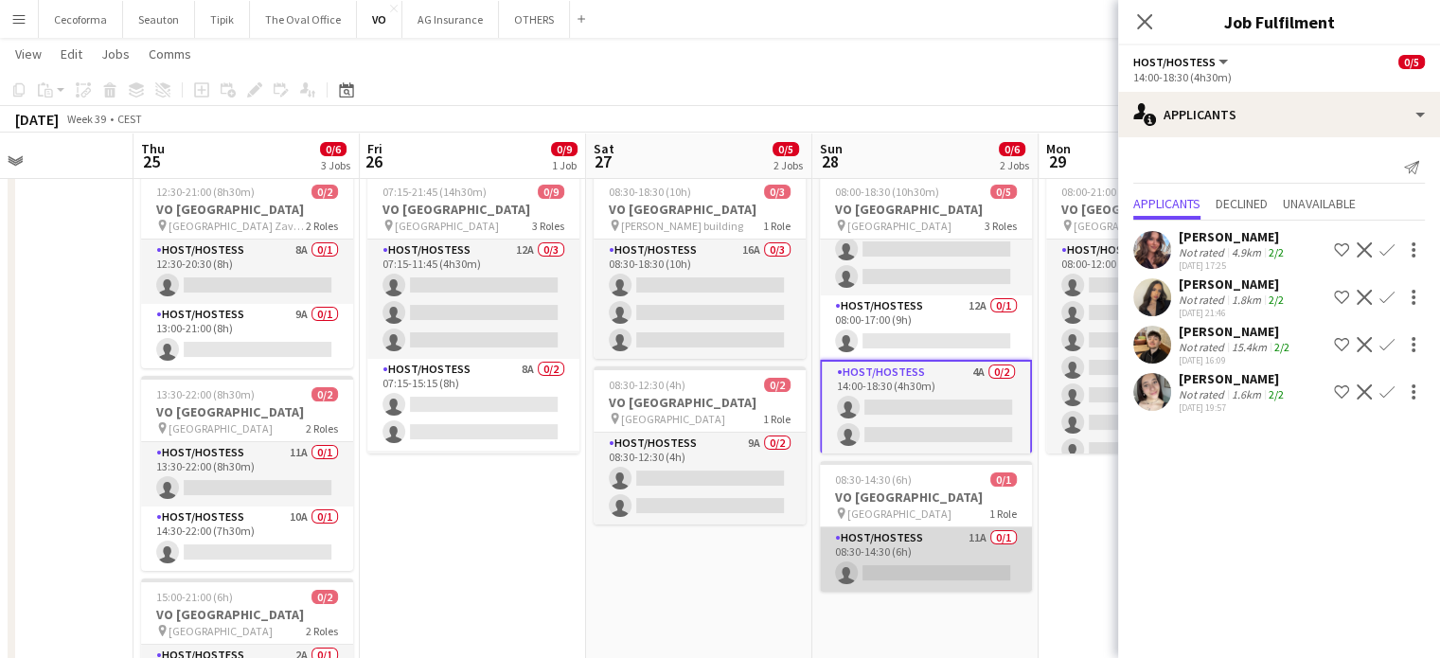
click at [905, 573] on app-card-role "Host/Hostess 11A 0/1 08:30-14:30 (6h) single-neutral-actions" at bounding box center [926, 559] width 212 height 64
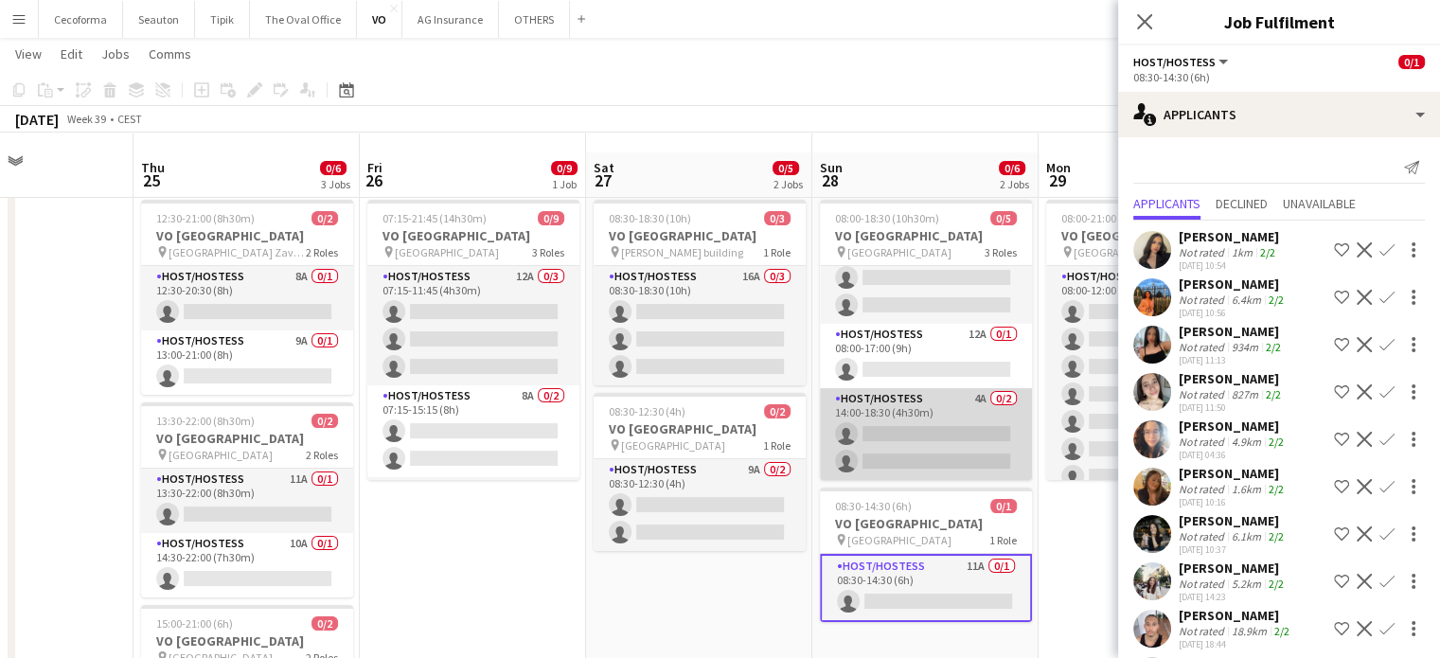
scroll to position [0, 0]
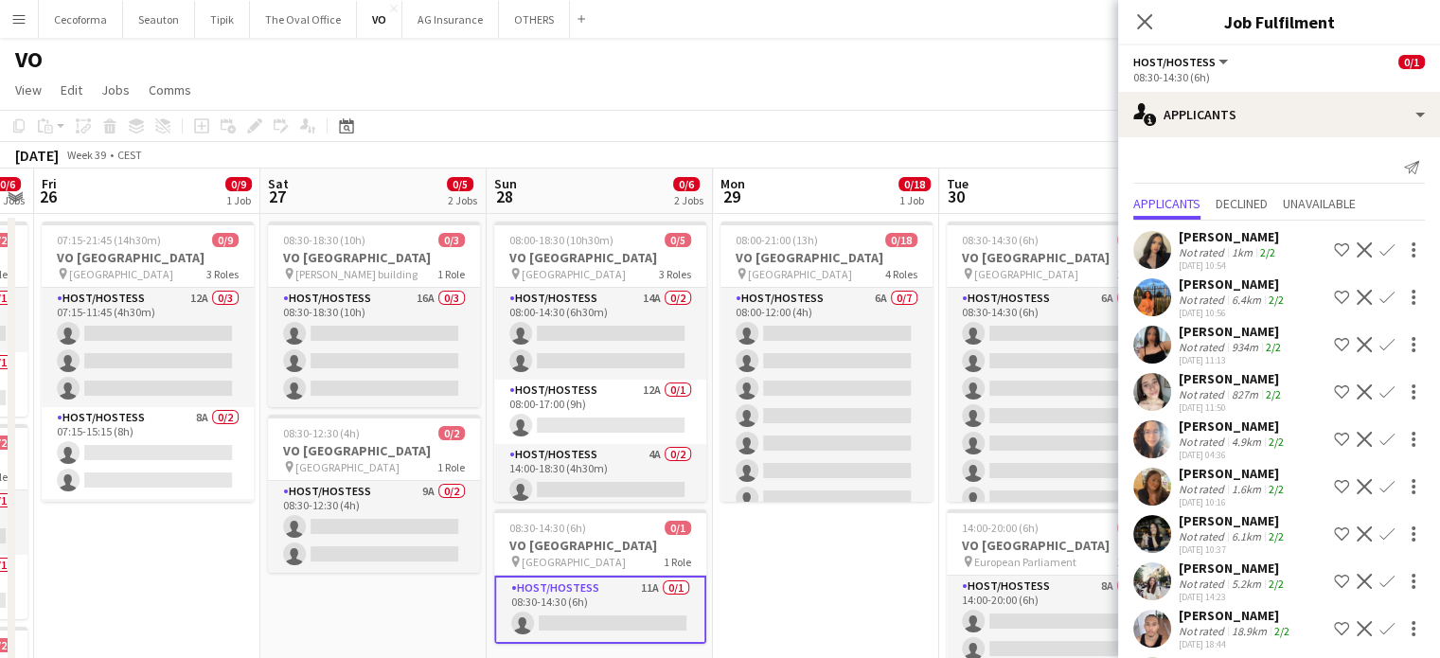
drag, startPoint x: 749, startPoint y: 614, endPoint x: 369, endPoint y: 590, distance: 380.4
click at [369, 590] on app-calendar-viewport "Mon 22 Tue 23 Wed 24 Thu 25 0/6 3 Jobs Fri 26 0/9 1 Job Sat 27 0/5 2 Jobs Sun 2…" at bounding box center [720, 517] width 1440 height 696
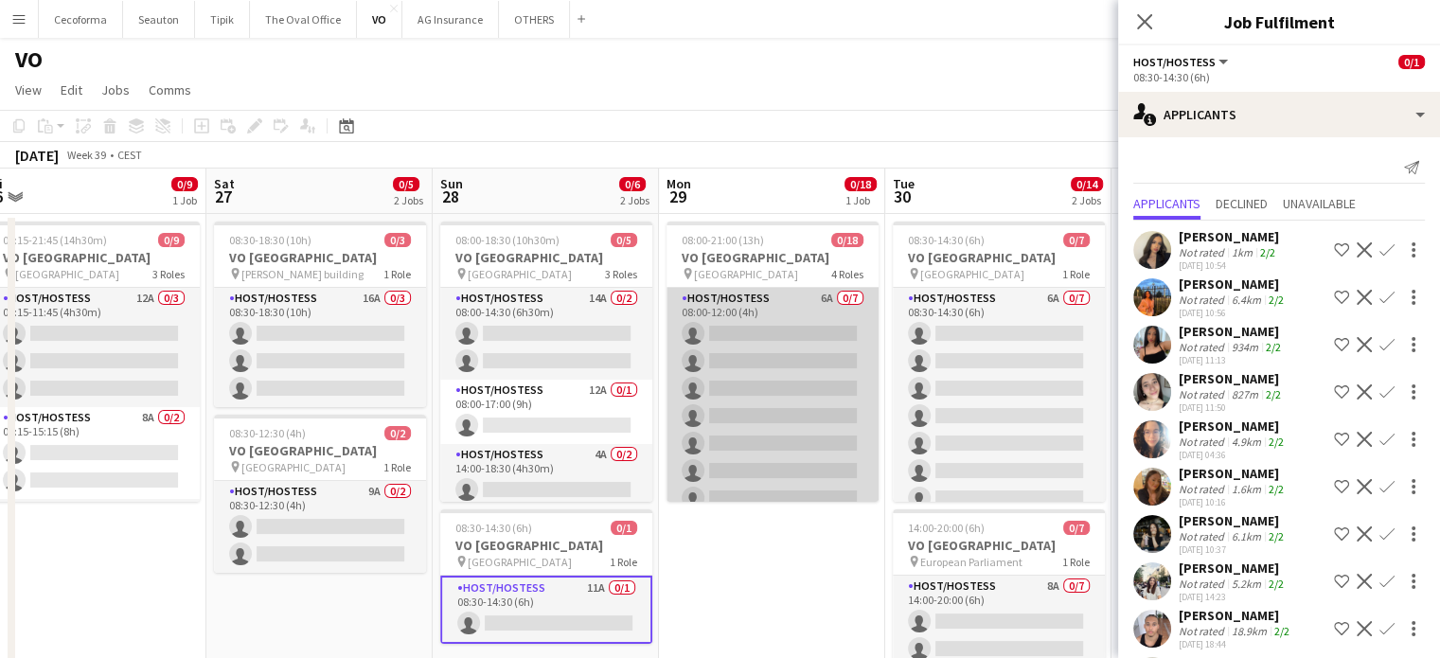
click at [750, 415] on app-card-role "Host/Hostess 6A 0/7 08:00-12:00 (4h) single-neutral-actions single-neutral-acti…" at bounding box center [773, 402] width 212 height 229
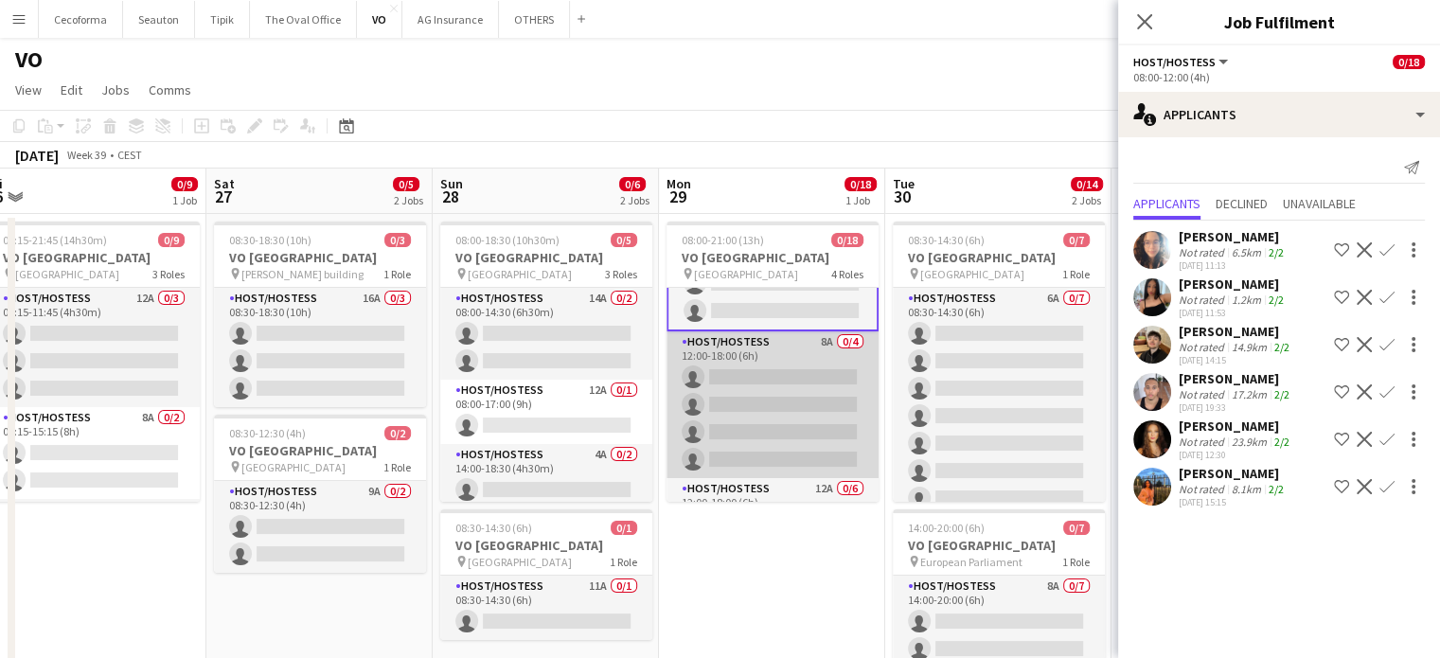
click at [771, 414] on app-card-role "Host/Hostess 8A 0/4 12:00-18:00 (6h) single-neutral-actions single-neutral-acti…" at bounding box center [773, 404] width 212 height 147
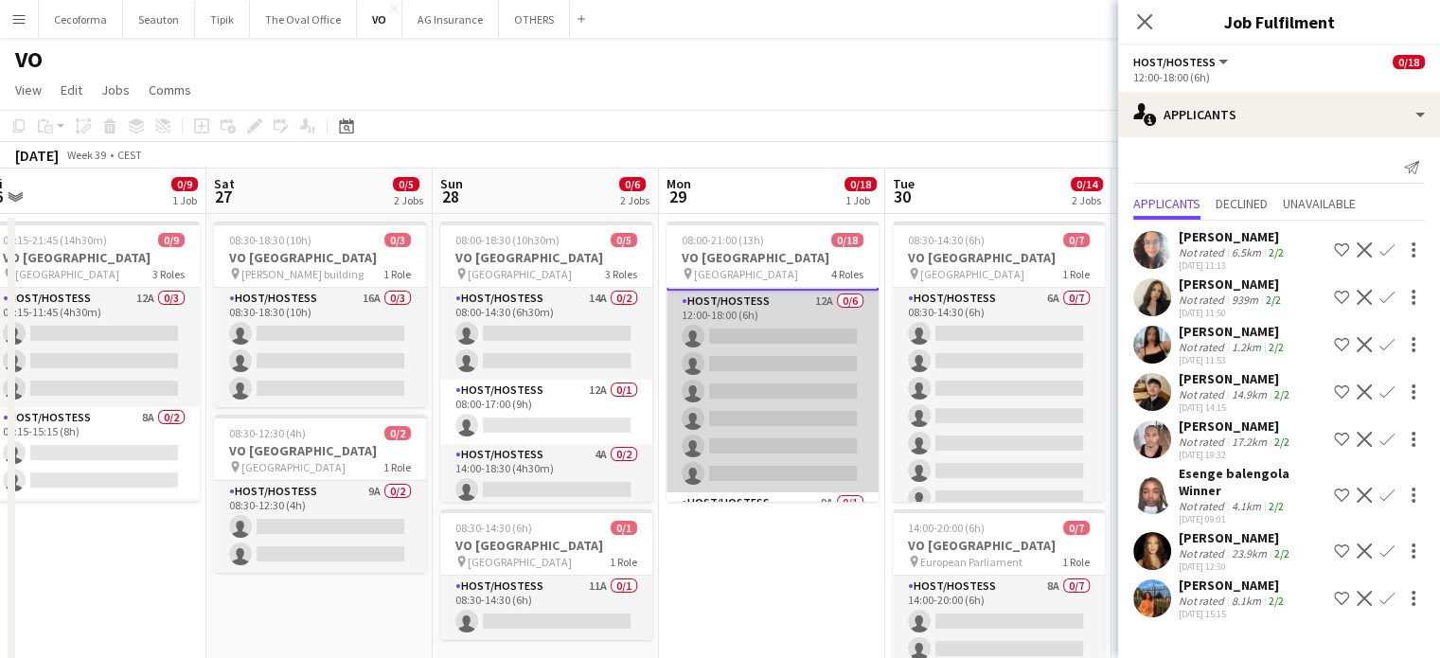
click at [769, 416] on app-card-role "Host/Hostess 12A 0/6 12:00-18:00 (6h) single-neutral-actions single-neutral-act…" at bounding box center [773, 392] width 212 height 202
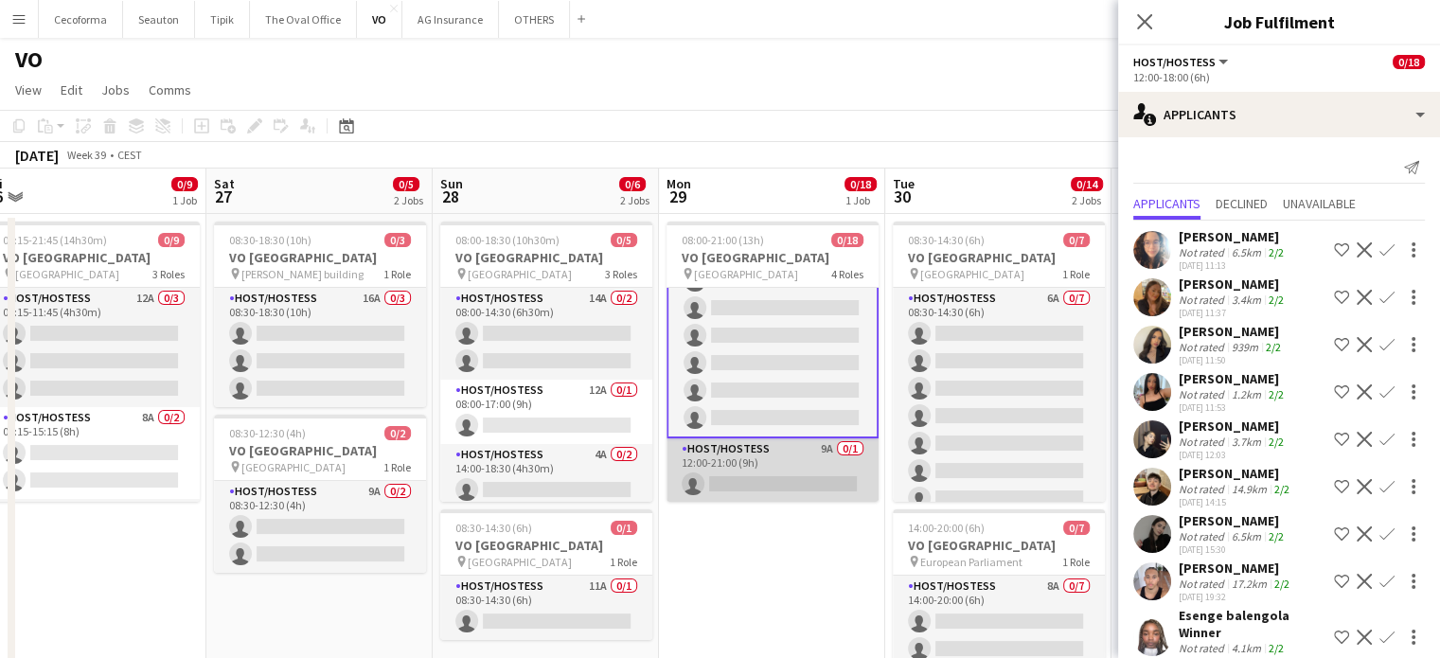
click at [785, 474] on app-card-role "Host/Hostess 9A 0/1 12:00-21:00 (9h) single-neutral-actions" at bounding box center [773, 470] width 212 height 64
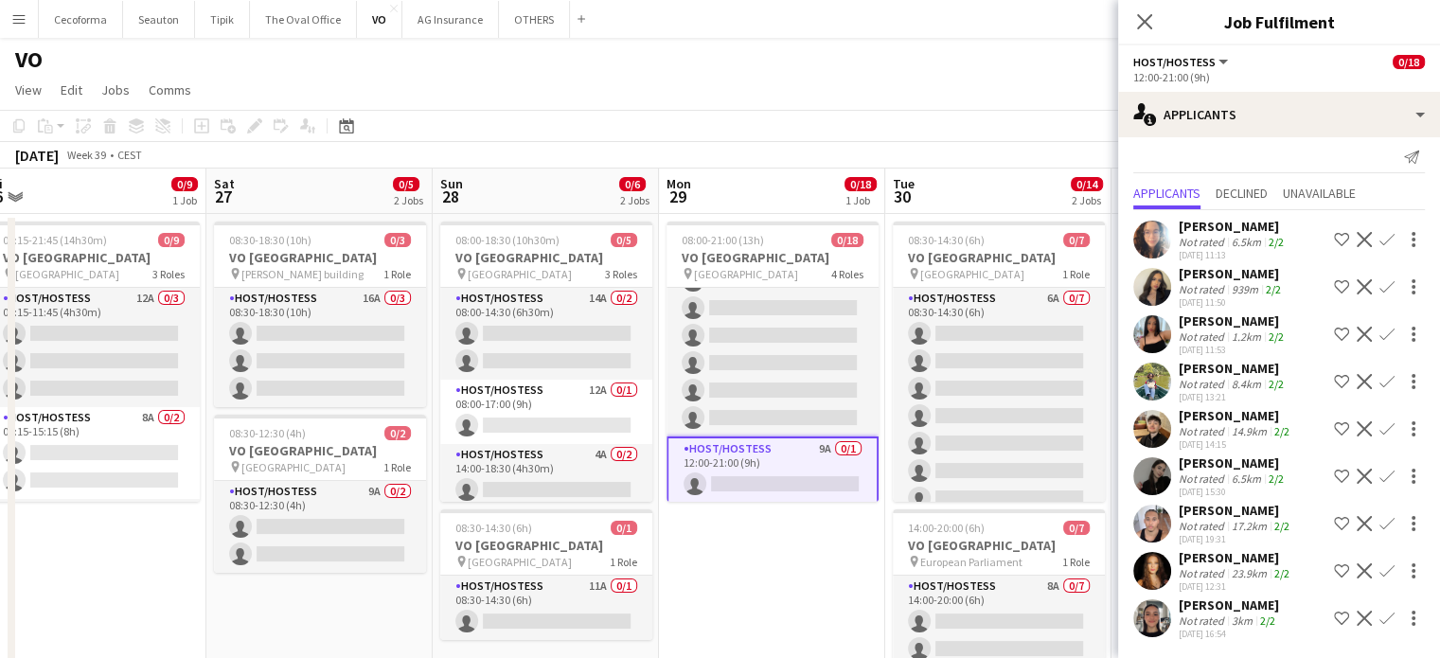
scroll to position [1, 0]
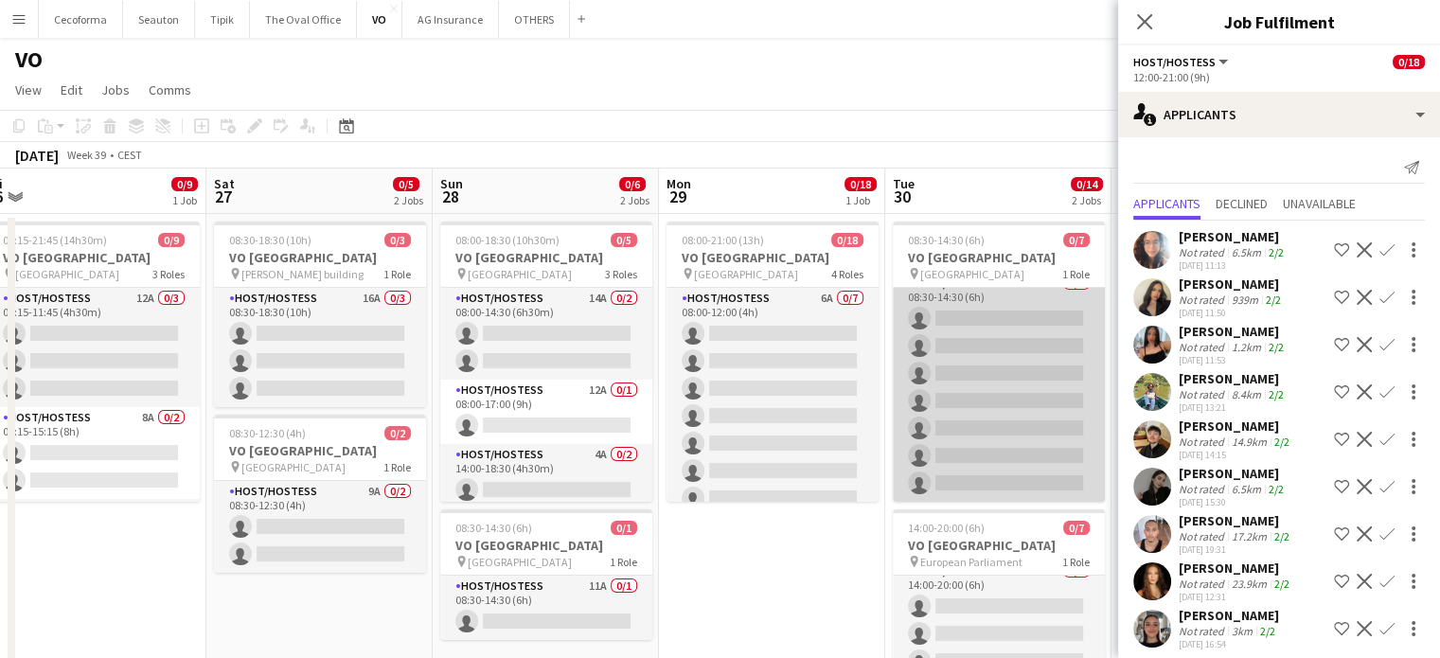
click at [1003, 363] on app-card-role "Host/Hostess 6A 0/7 08:30-14:30 (6h) single-neutral-actions single-neutral-acti…" at bounding box center [999, 387] width 212 height 229
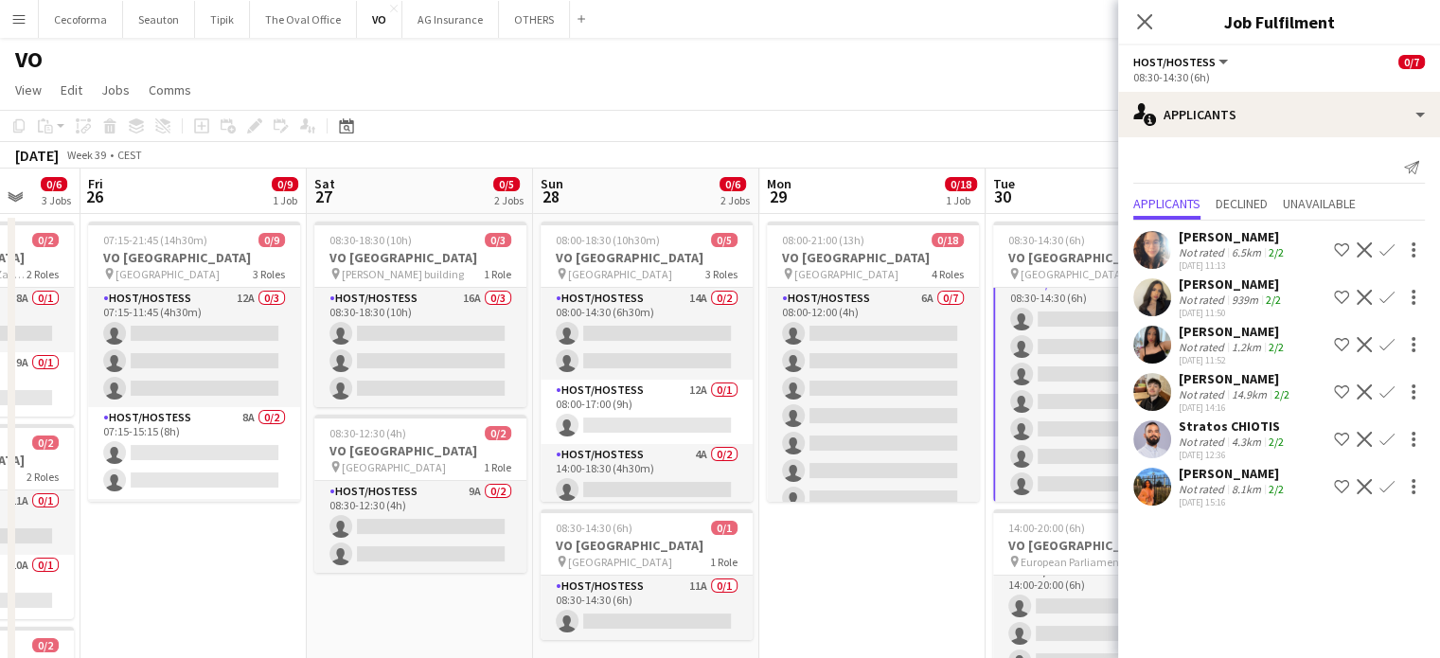
drag, startPoint x: 818, startPoint y: 544, endPoint x: 1186, endPoint y: 512, distance: 369.7
click at [1188, 511] on body "Menu Boards Boards Boards All jobs Status Workforce Workforce My Workforce Recr…" at bounding box center [720, 448] width 1440 height 897
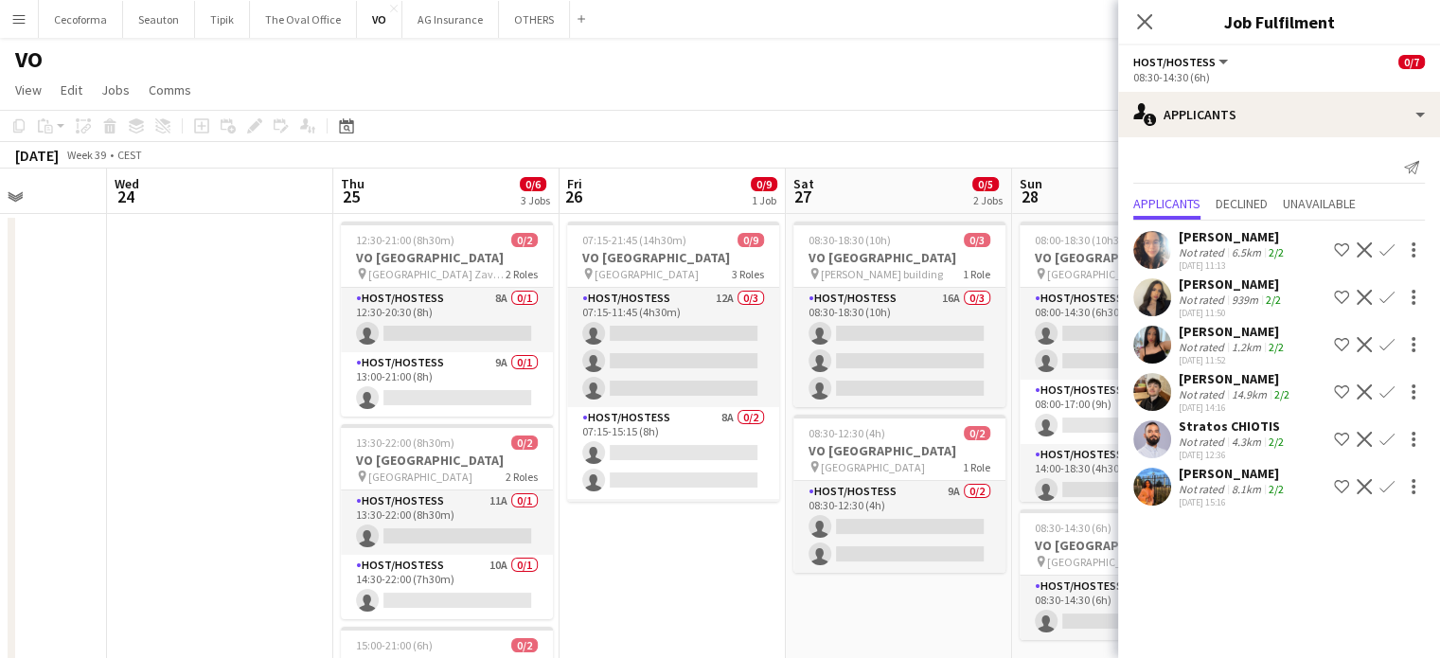
drag, startPoint x: 595, startPoint y: 563, endPoint x: 663, endPoint y: 562, distance: 68.2
click at [663, 562] on app-calendar-viewport "Sun 21 Mon 22 Tue 23 Wed 24 Thu 25 0/6 3 Jobs Fri 26 0/9 1 Job Sat 27 0/5 2 Job…" at bounding box center [720, 517] width 1440 height 696
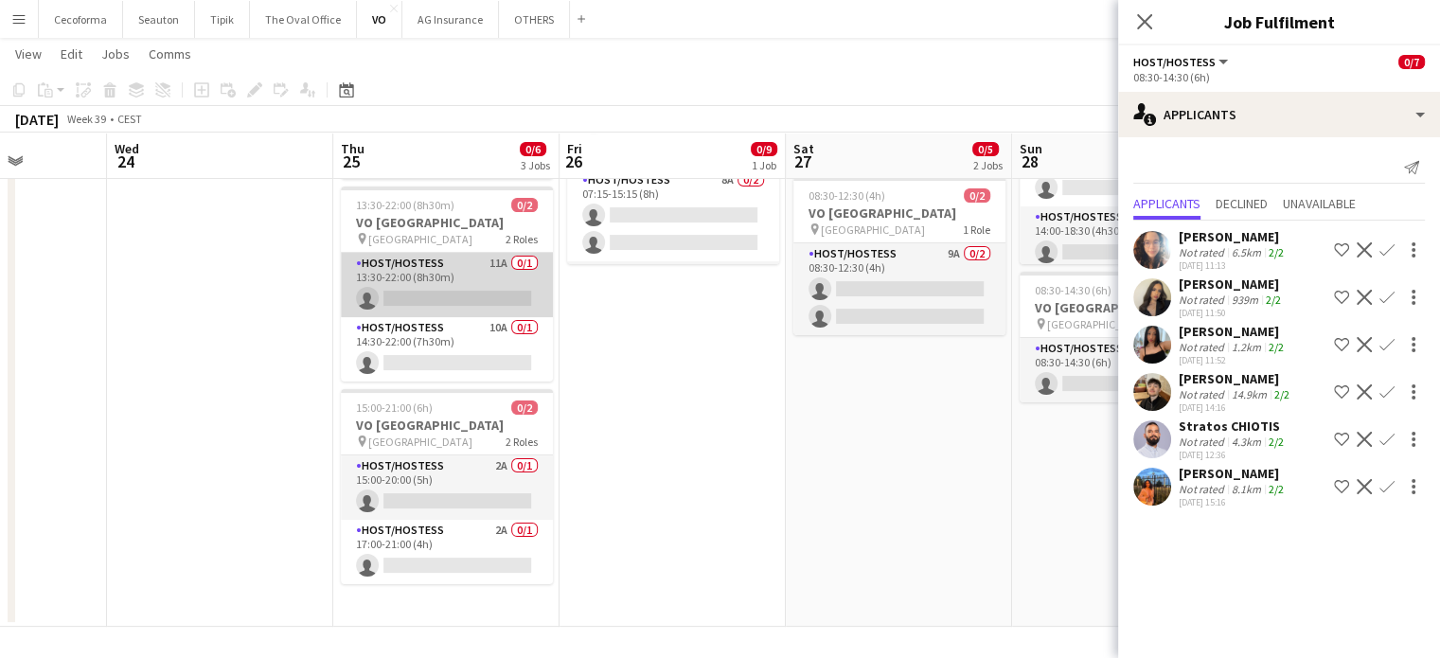
click at [453, 285] on app-card-role "Host/Hostess 11A 0/1 13:30-22:00 (8h30m) single-neutral-actions" at bounding box center [447, 285] width 212 height 64
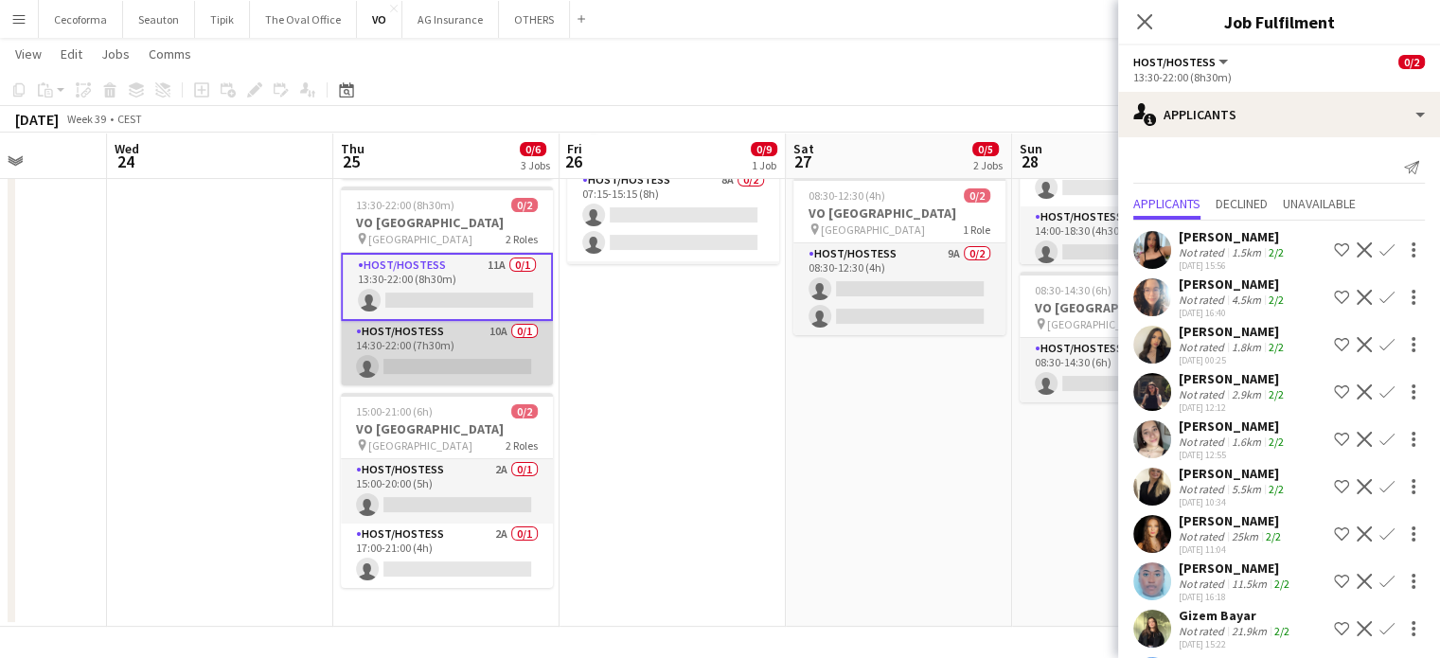
click at [417, 365] on app-card-role "Host/Hostess 10A 0/1 14:30-22:00 (7h30m) single-neutral-actions" at bounding box center [447, 353] width 212 height 64
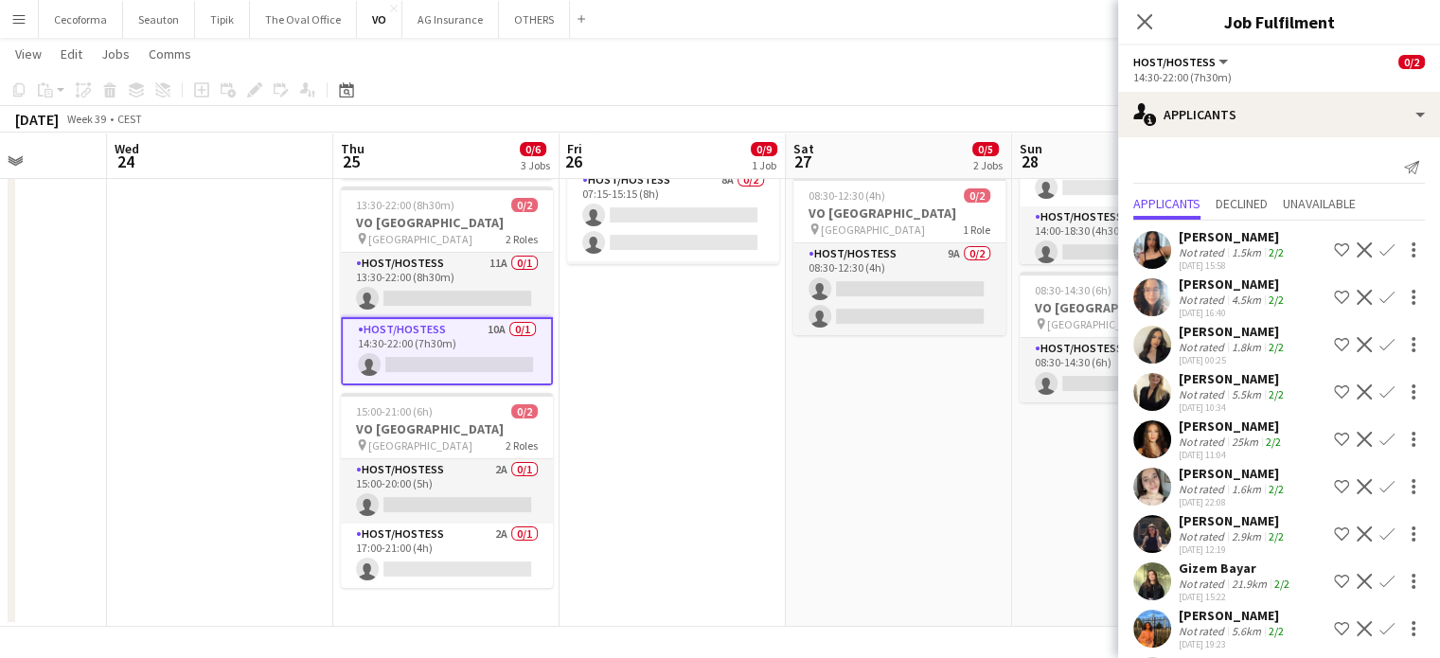
click at [923, 517] on app-date-cell "08:30-18:30 (10h) 0/3 VO Europe pin Charlemagne building 1 Role Host/Hostess 16…" at bounding box center [899, 301] width 226 height 650
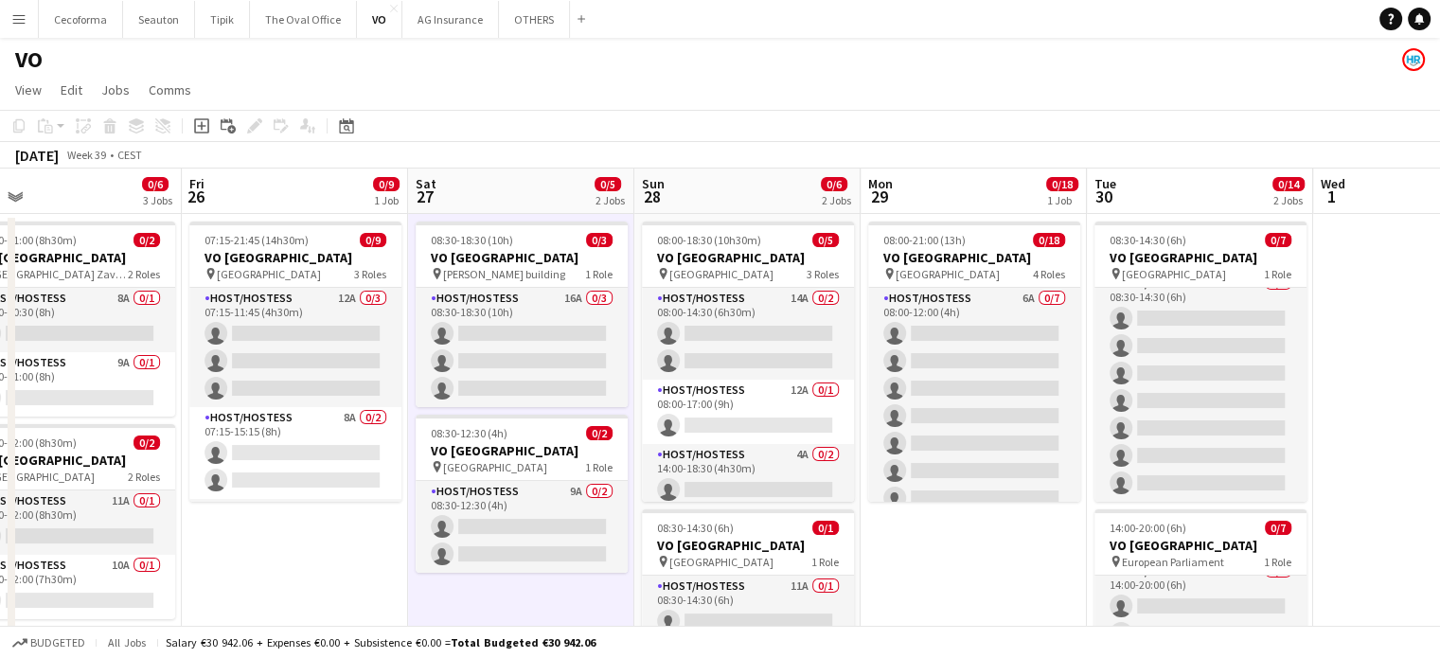
scroll to position [0, 731]
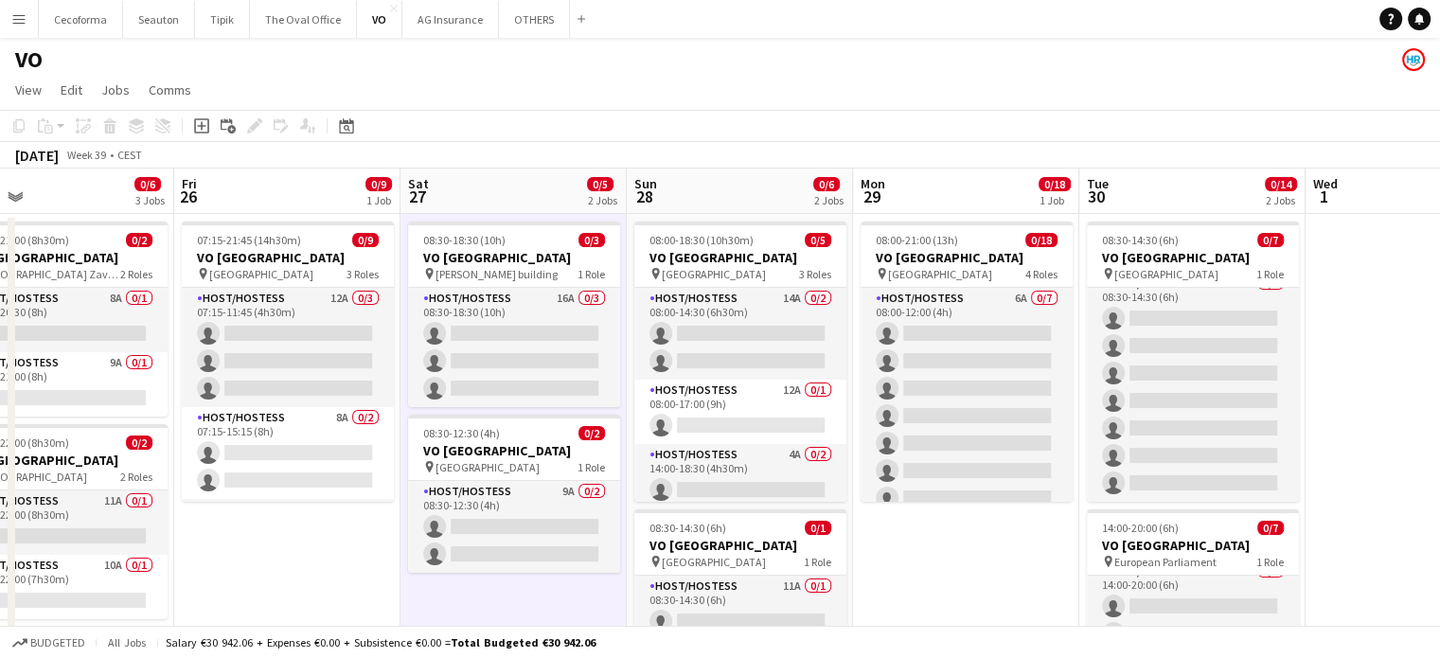
drag, startPoint x: 1299, startPoint y: 570, endPoint x: 914, endPoint y: 573, distance: 385.4
click at [914, 573] on app-calendar-viewport "Mon 22 Tue 23 Wed 24 Thu 25 0/6 3 Jobs Fri 26 0/9 1 Job Sat 27 0/5 2 Jobs Sun 2…" at bounding box center [720, 517] width 1440 height 696
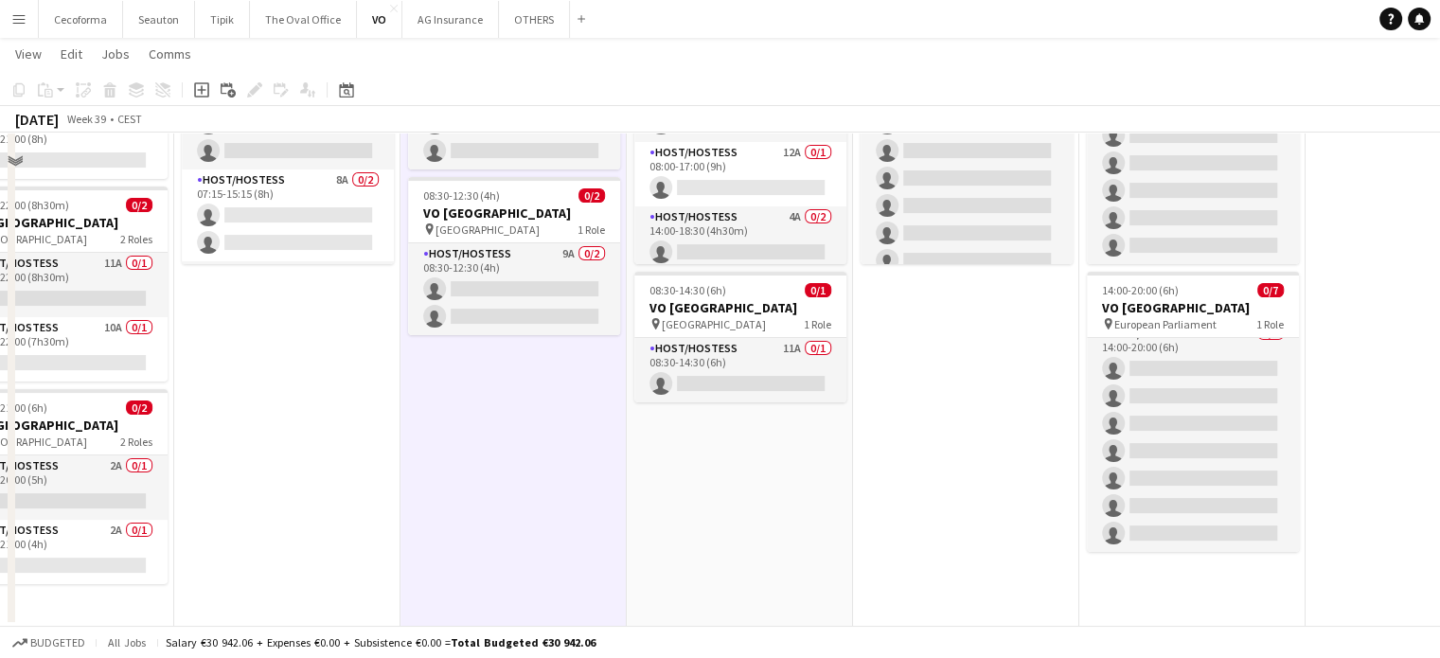
scroll to position [46, 0]
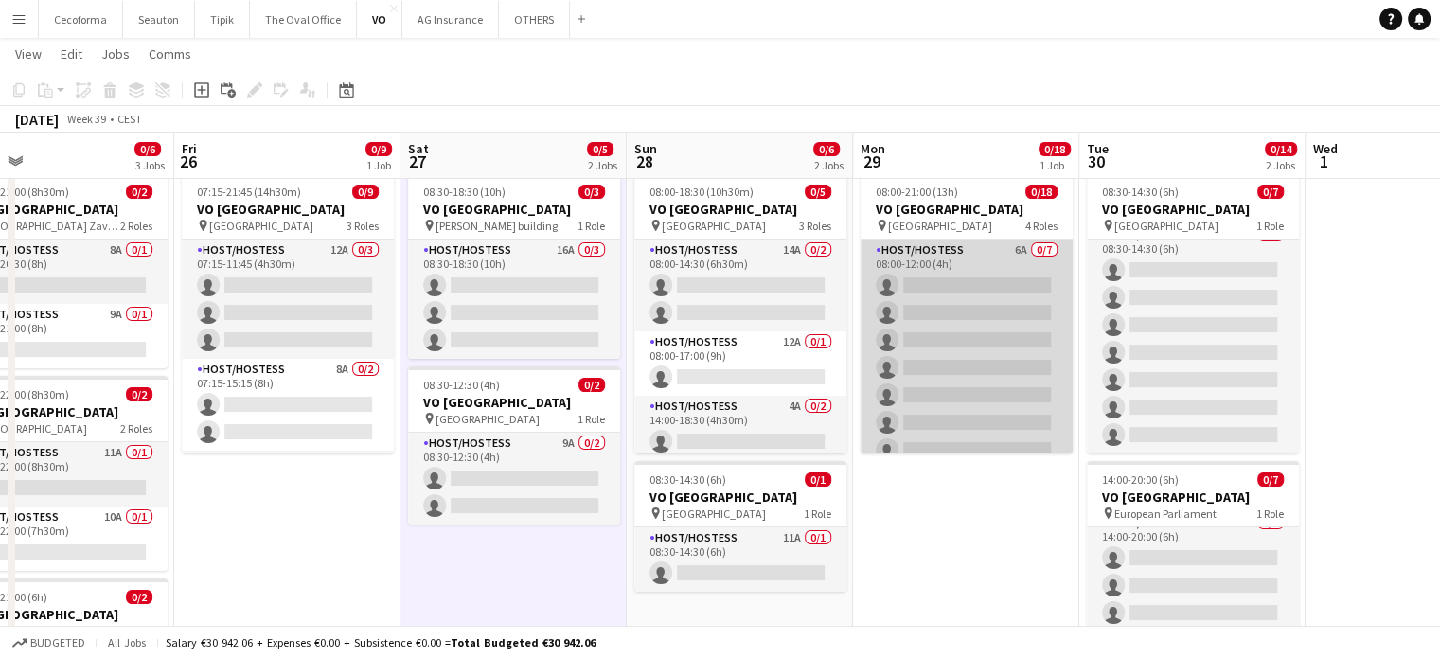
click at [973, 360] on app-card-role "Host/Hostess 6A 0/7 08:00-12:00 (4h) single-neutral-actions single-neutral-acti…" at bounding box center [967, 354] width 212 height 229
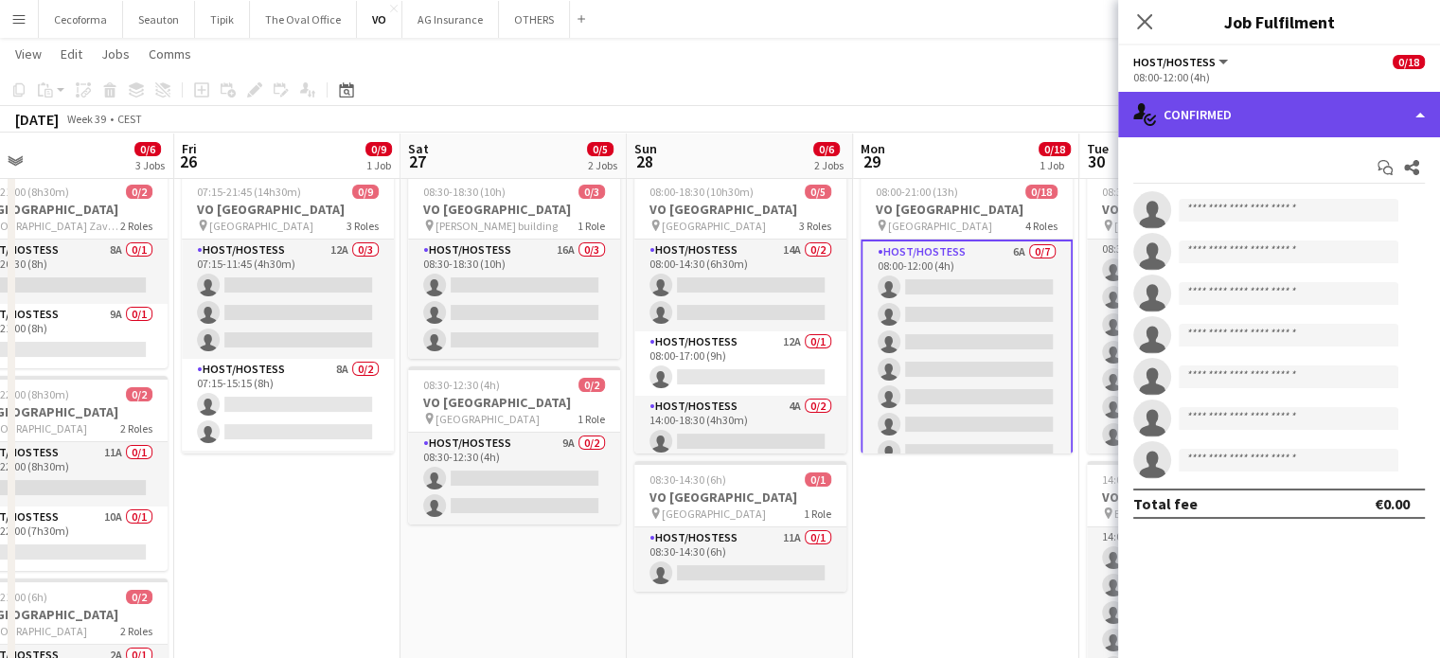
click at [1424, 116] on div "single-neutral-actions-check-2 Confirmed" at bounding box center [1279, 114] width 322 height 45
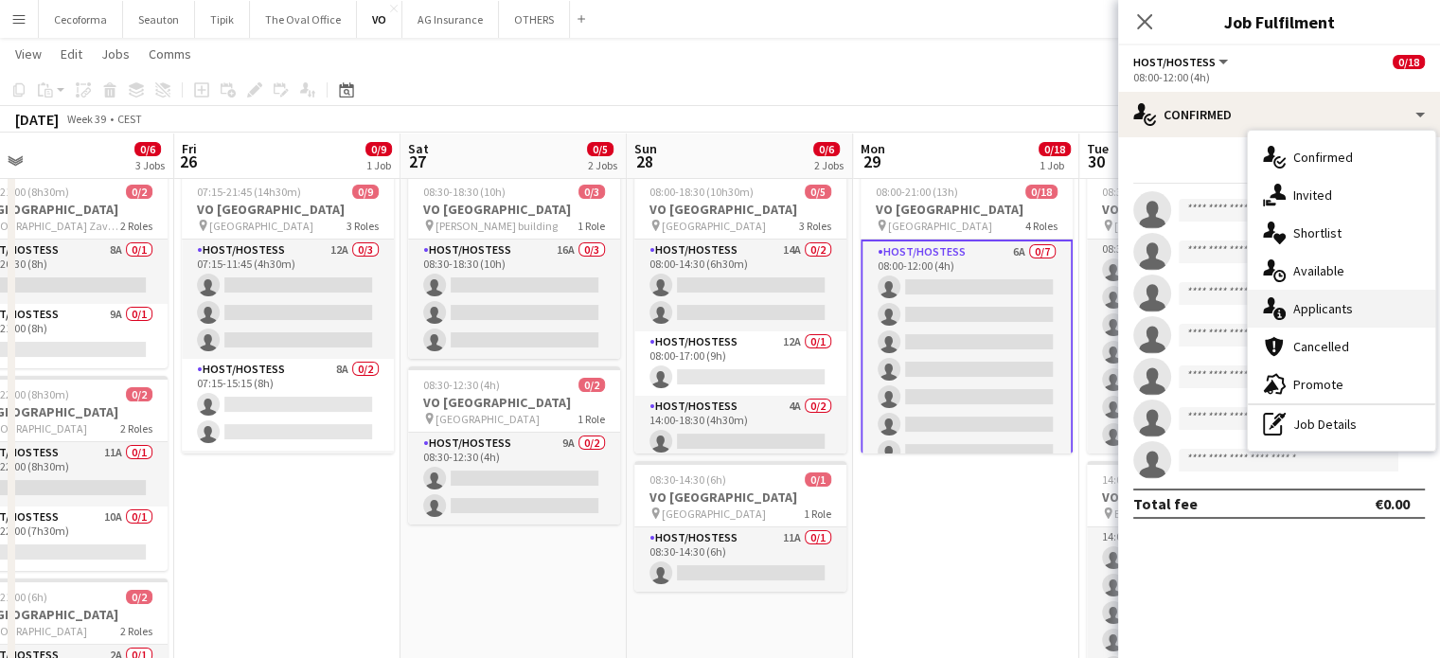
click at [1330, 310] on span "Applicants" at bounding box center [1323, 308] width 60 height 17
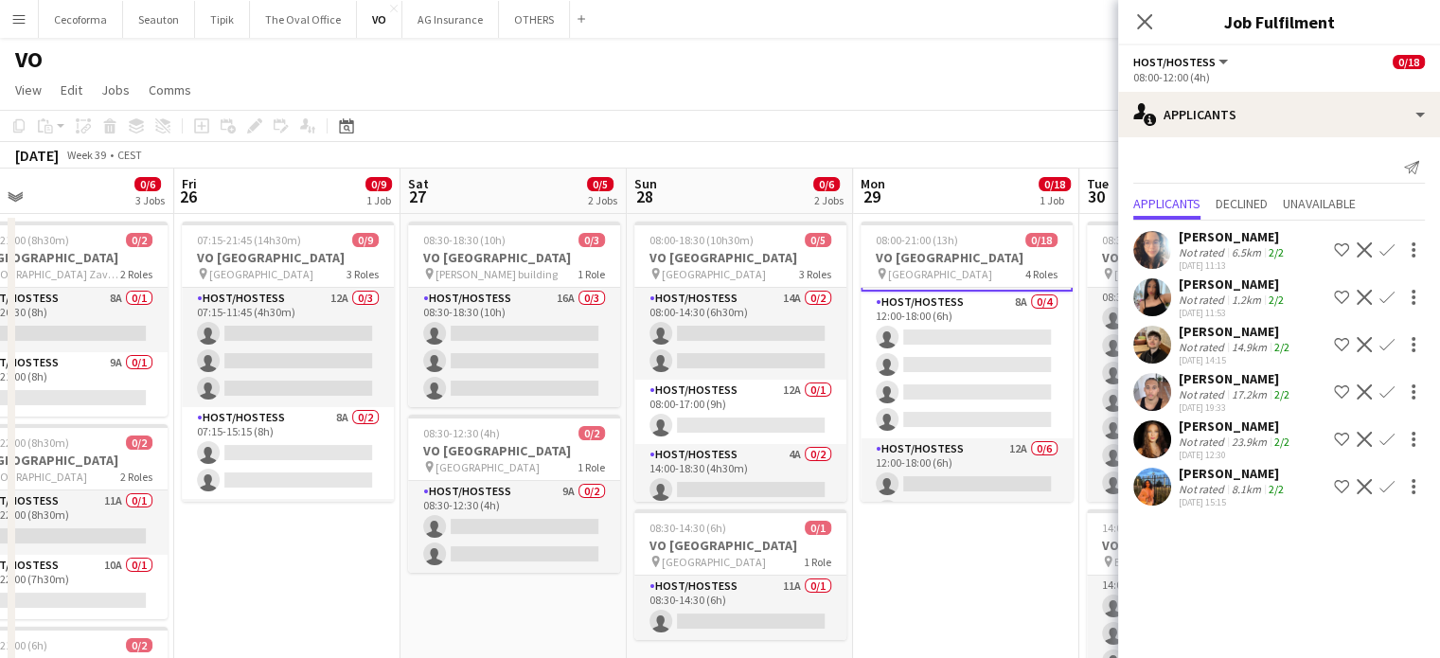
scroll to position [284, 0]
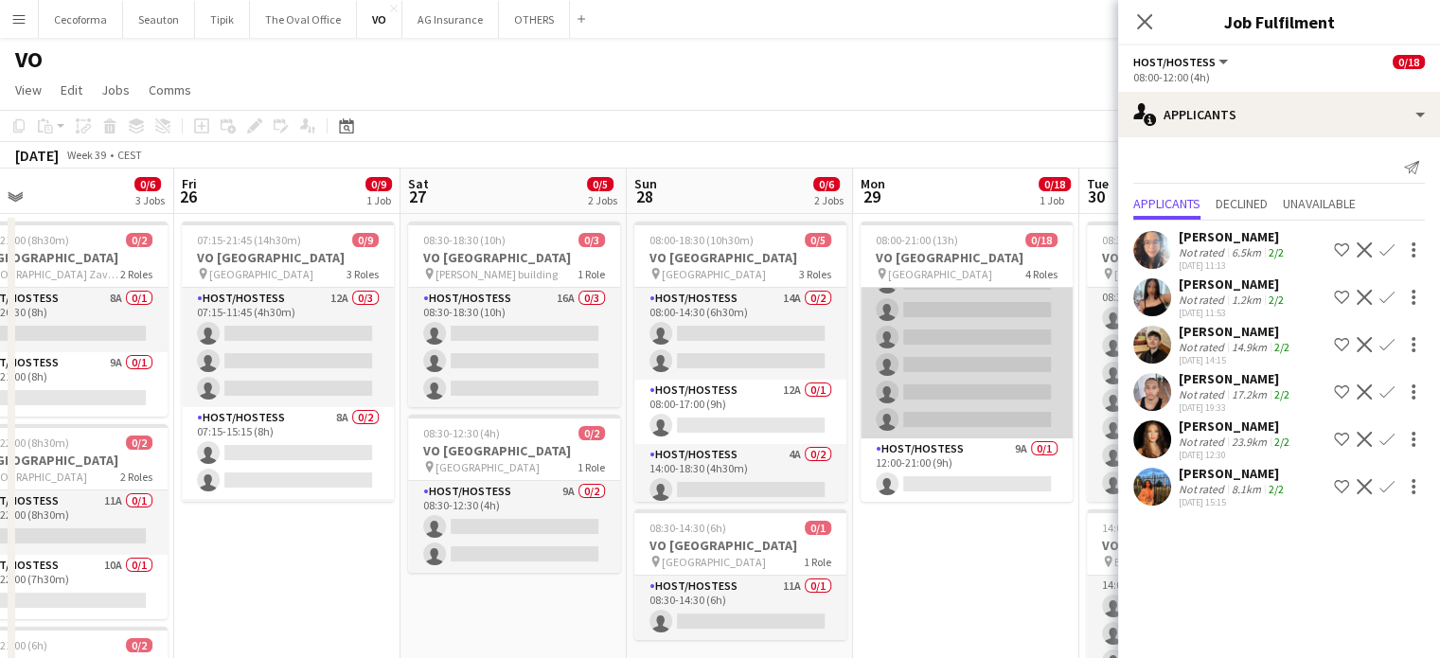
click at [953, 361] on app-card-role "Host/Hostess 12A 0/6 12:00-18:00 (6h) single-neutral-actions single-neutral-act…" at bounding box center [967, 338] width 212 height 202
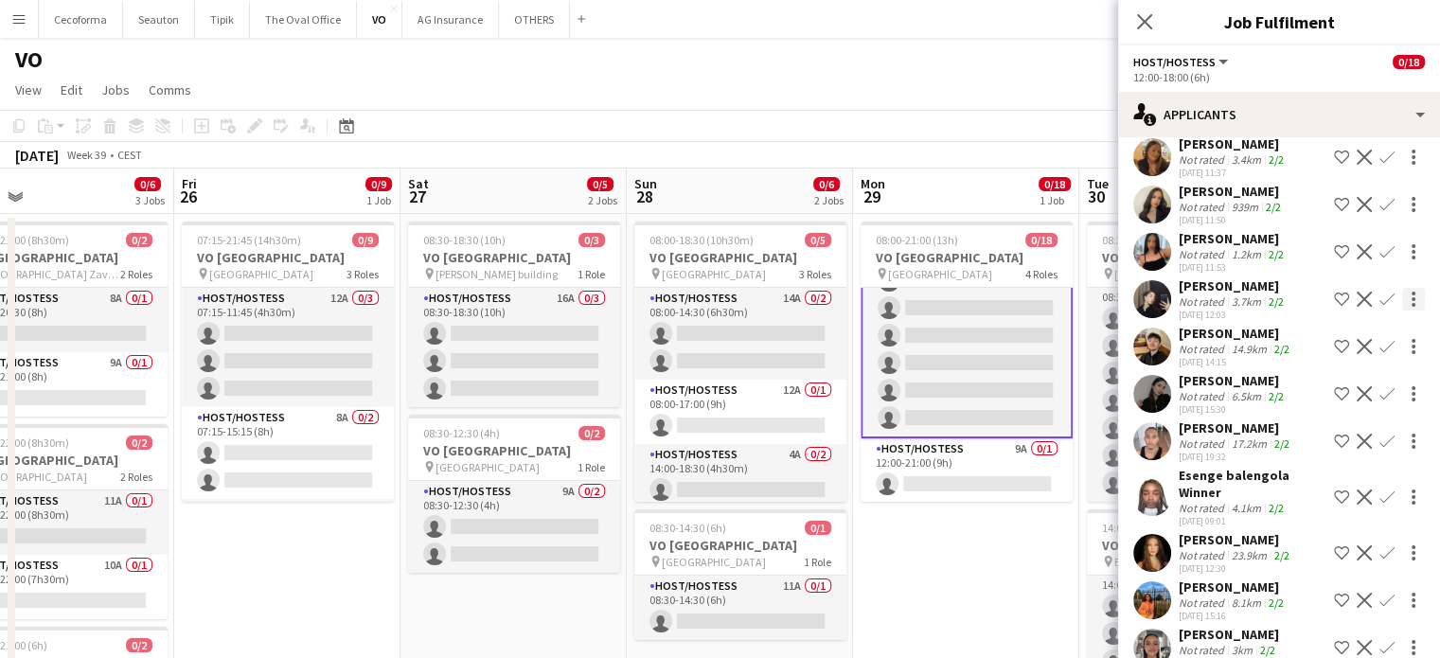
scroll to position [169, 0]
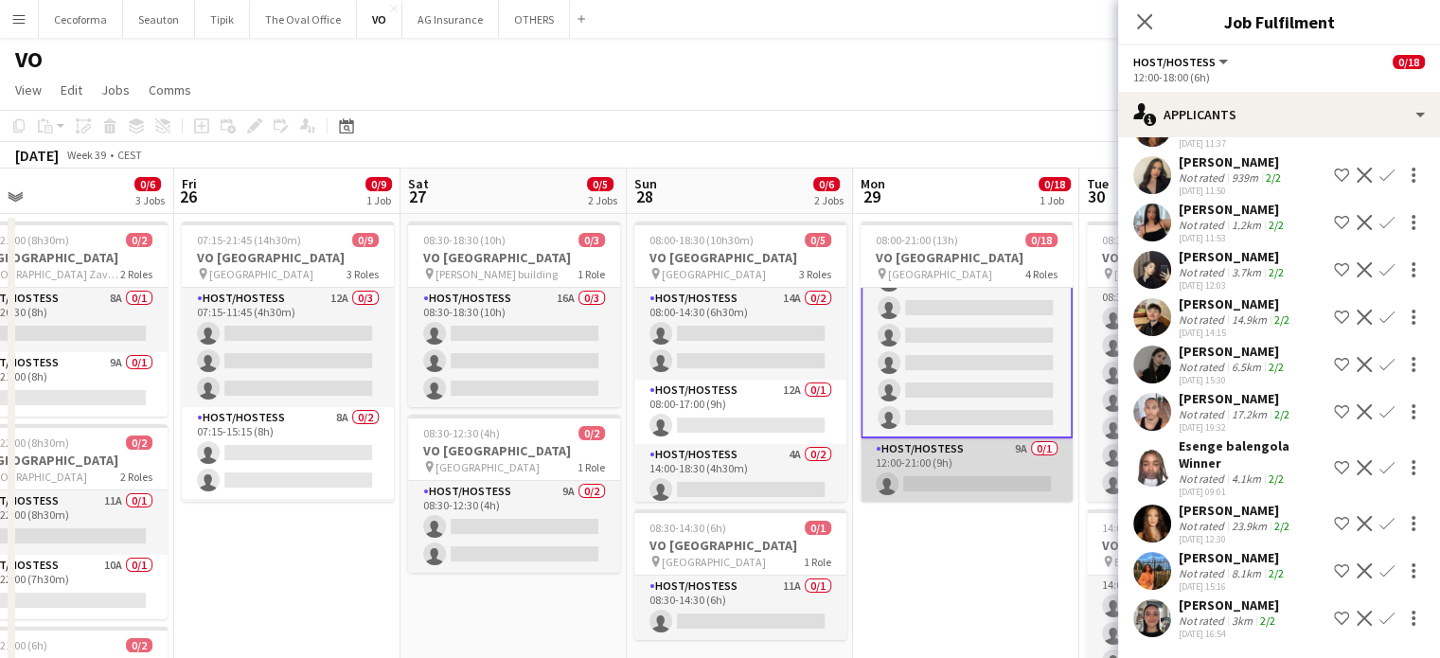
click at [962, 475] on app-card-role "Host/Hostess 9A 0/1 12:00-21:00 (9h) single-neutral-actions" at bounding box center [967, 470] width 212 height 64
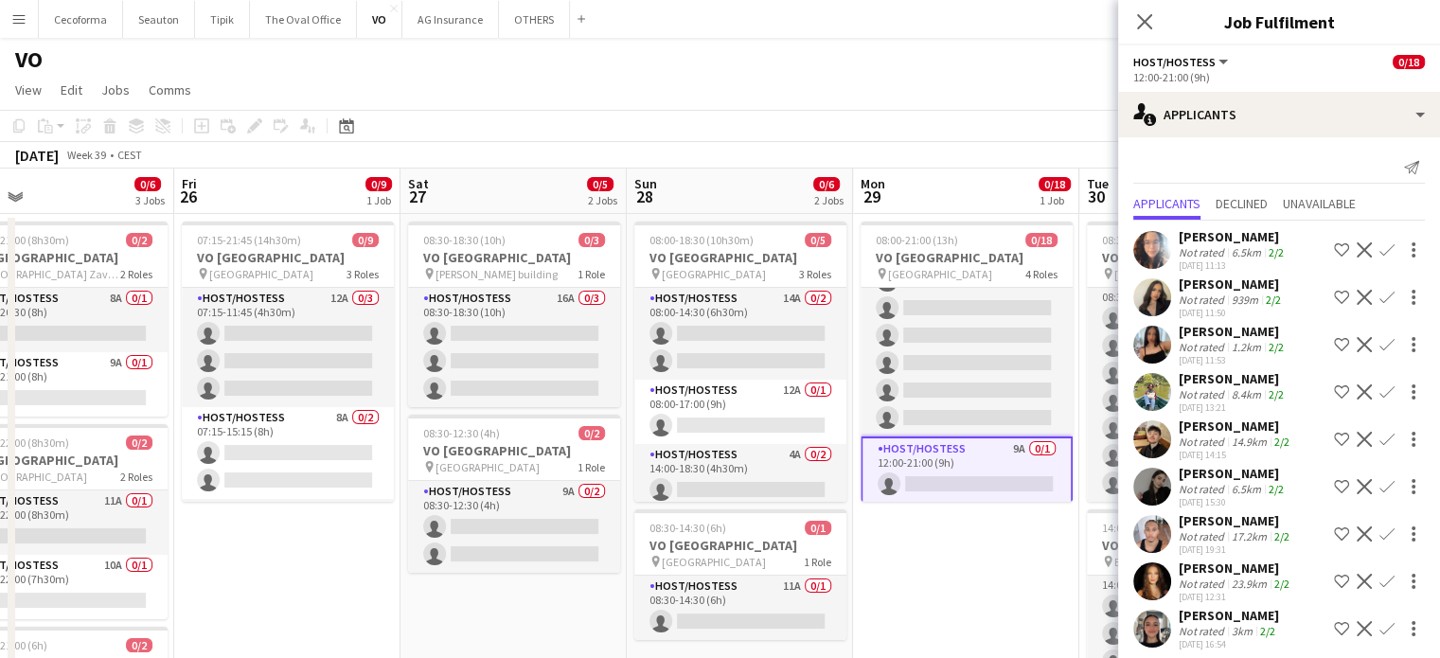
scroll to position [236, 0]
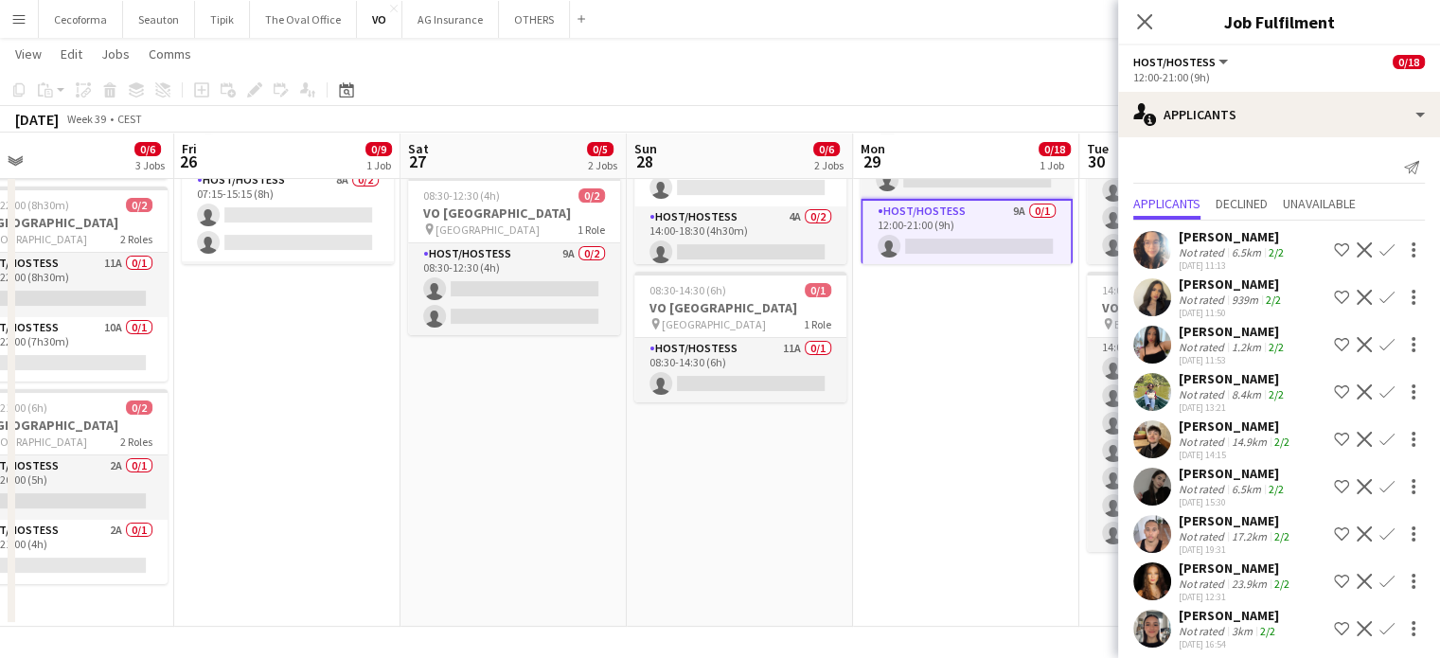
click at [966, 480] on app-date-cell "08:00-21:00 (13h) 0/18 VO Europe pin UR Square 4 Roles Host/Hostess 6A 0/7 08:0…" at bounding box center [966, 301] width 226 height 650
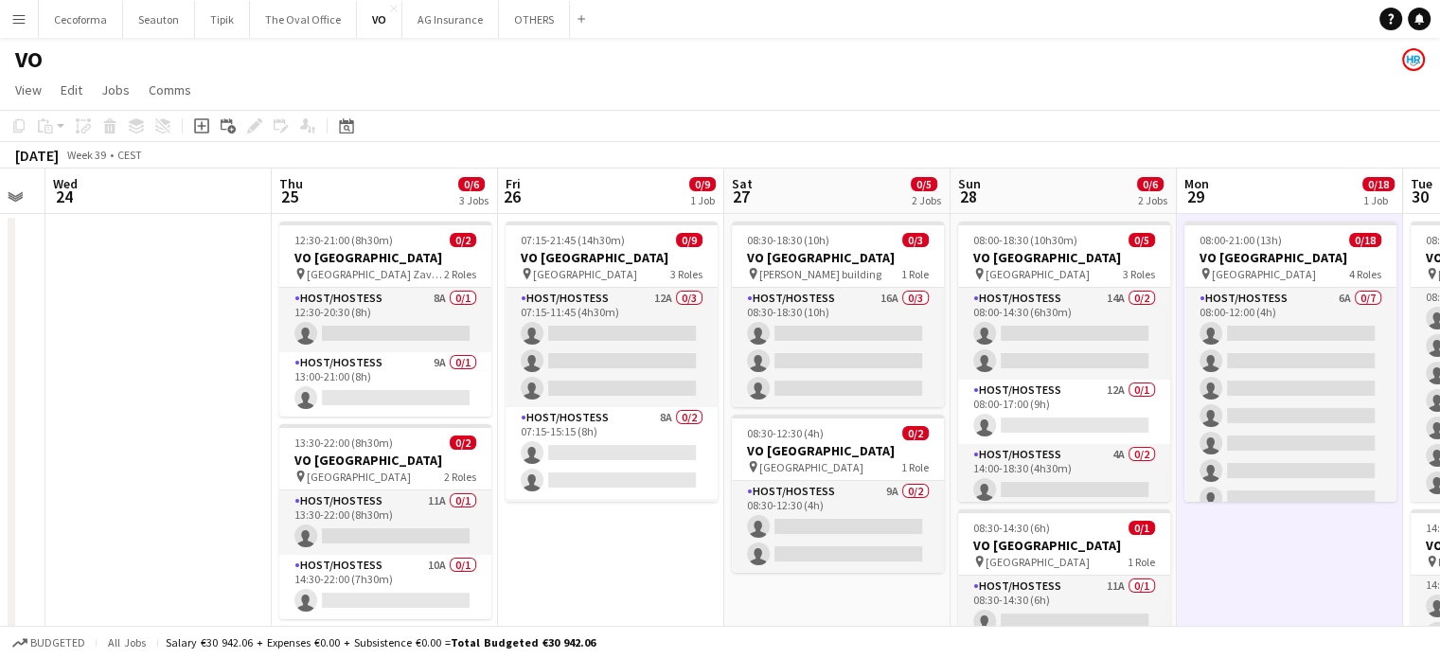
scroll to position [0, 413]
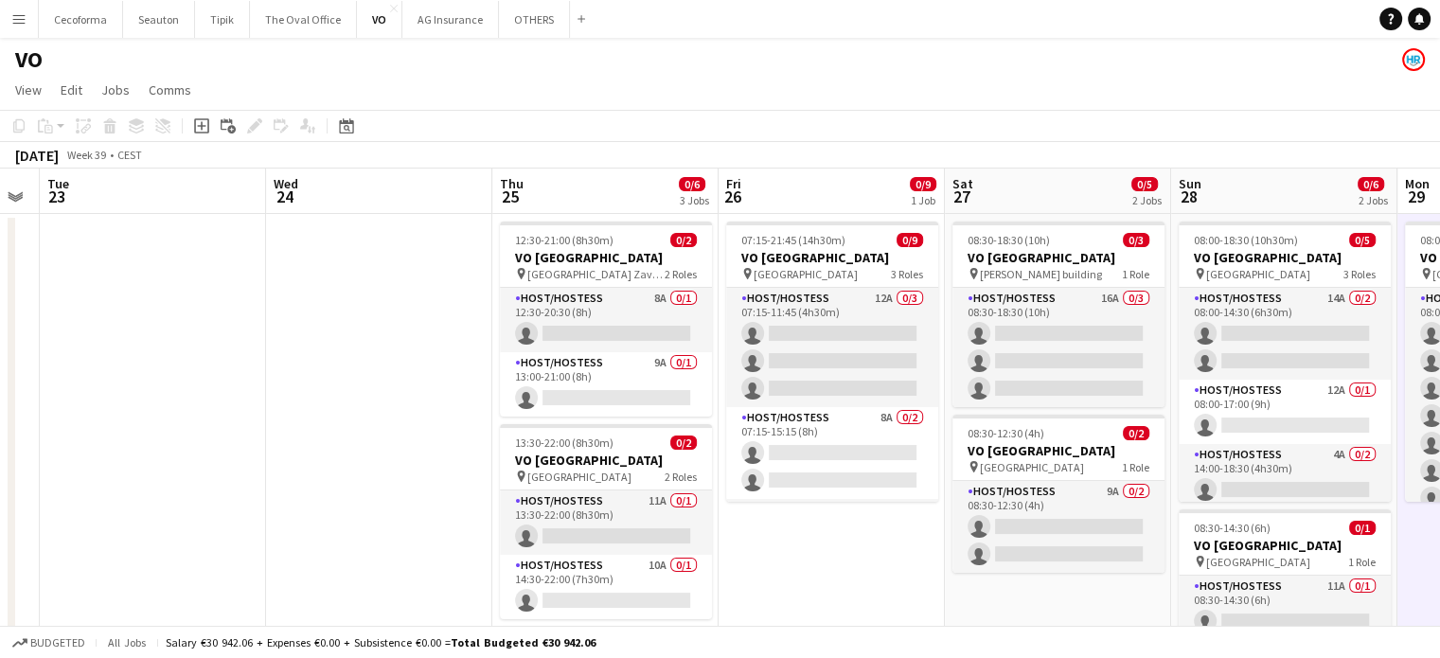
drag, startPoint x: 275, startPoint y: 589, endPoint x: 818, endPoint y: 523, distance: 547.5
click at [818, 523] on app-calendar-viewport "Sun 21 Mon 22 Tue 23 Wed 24 Thu 25 0/6 3 Jobs Fri 26 0/9 1 Job Sat 27 0/5 2 Job…" at bounding box center [720, 517] width 1440 height 696
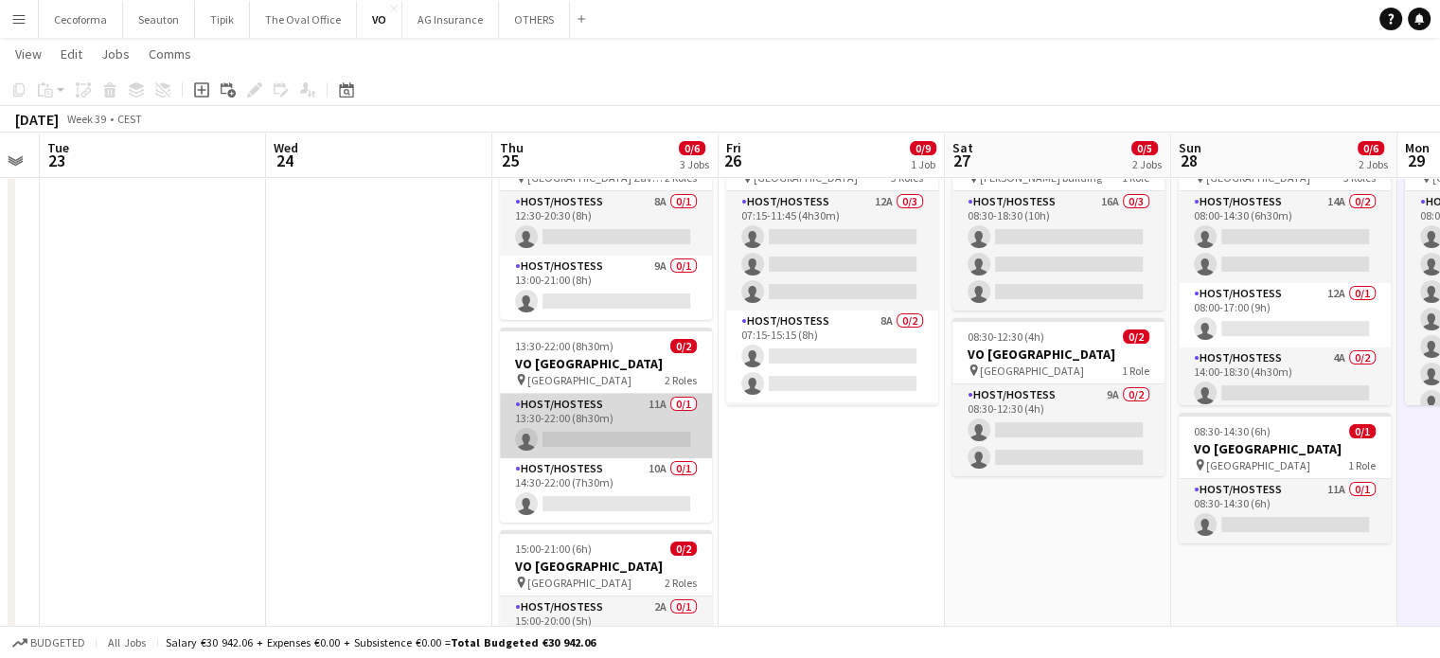
click at [628, 438] on app-card-role "Host/Hostess 11A 0/1 13:30-22:00 (8h30m) single-neutral-actions" at bounding box center [606, 426] width 212 height 64
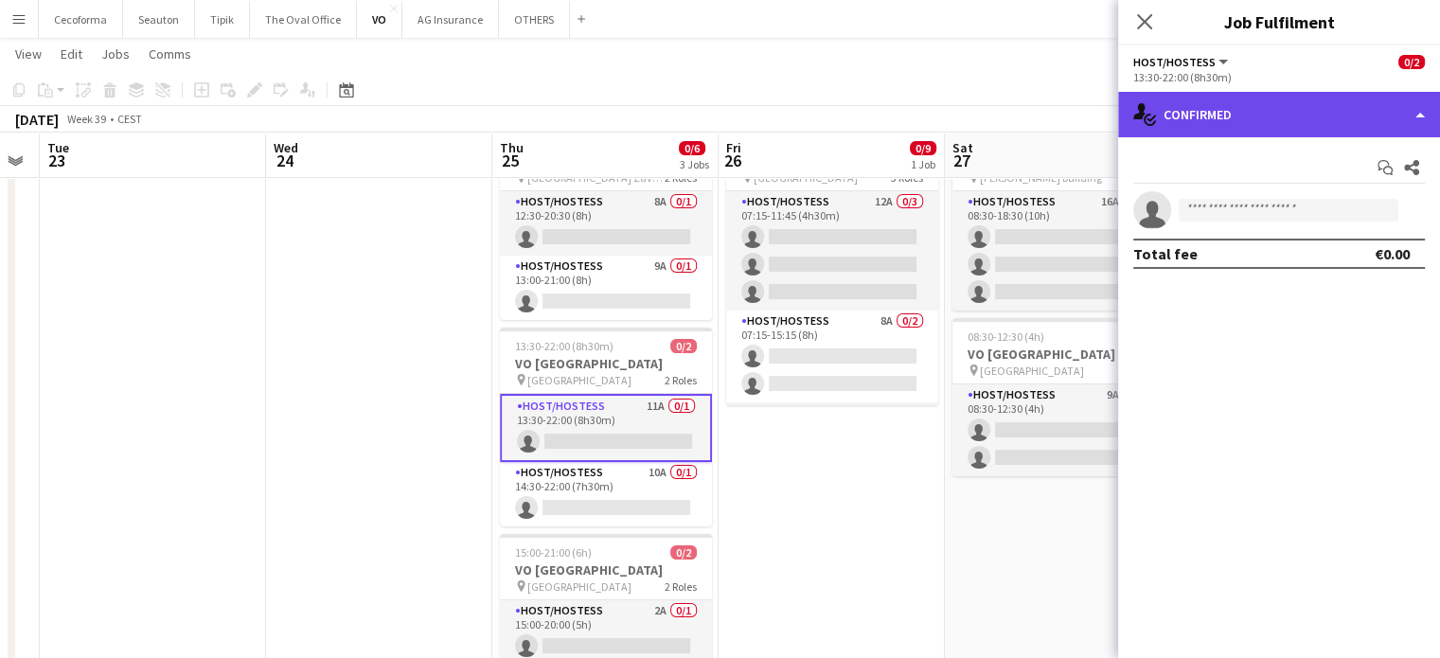
click at [1418, 116] on div "single-neutral-actions-check-2 Confirmed" at bounding box center [1279, 114] width 322 height 45
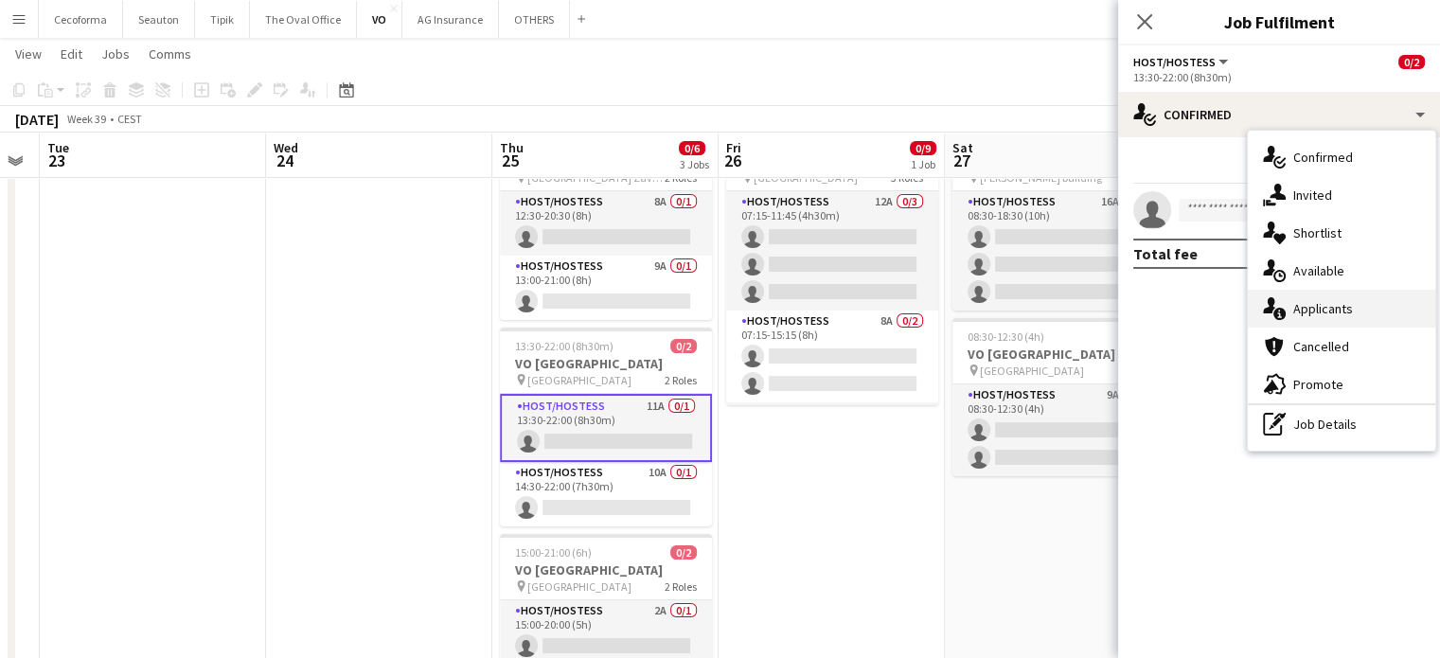
click at [1321, 312] on span "Applicants" at bounding box center [1323, 308] width 60 height 17
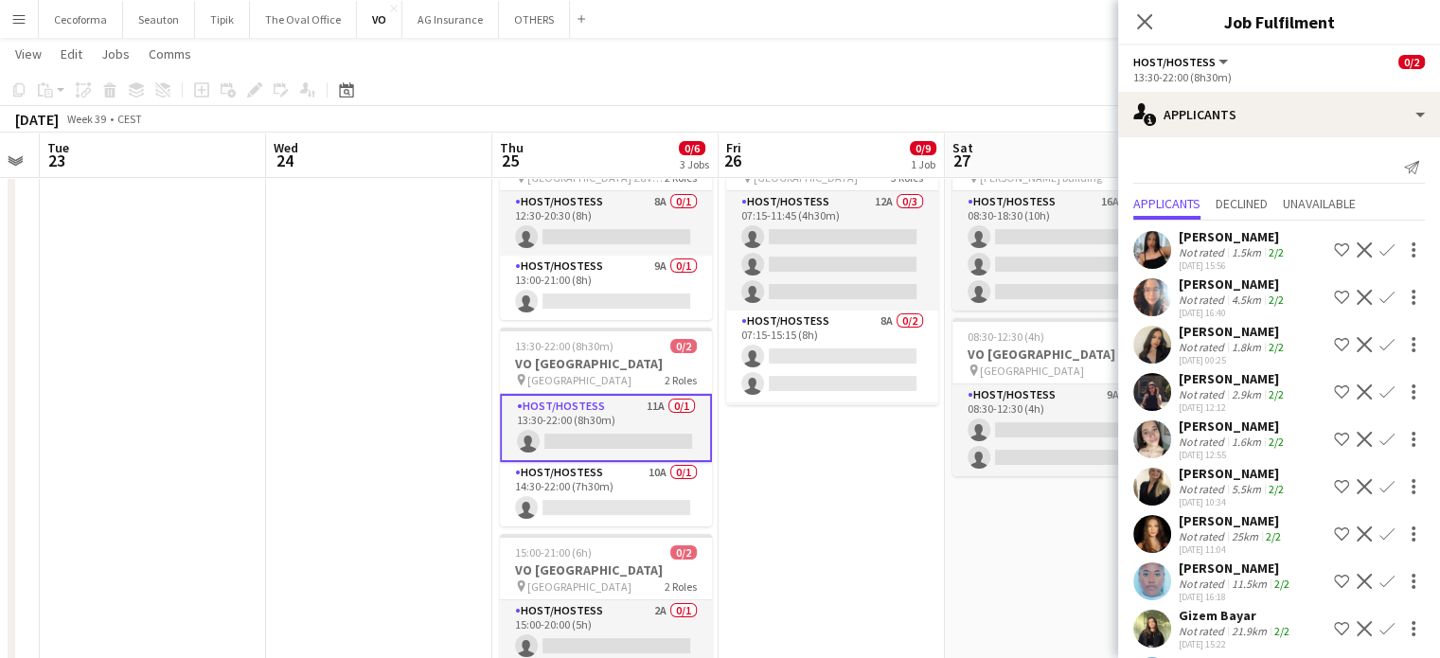
scroll to position [139, 0]
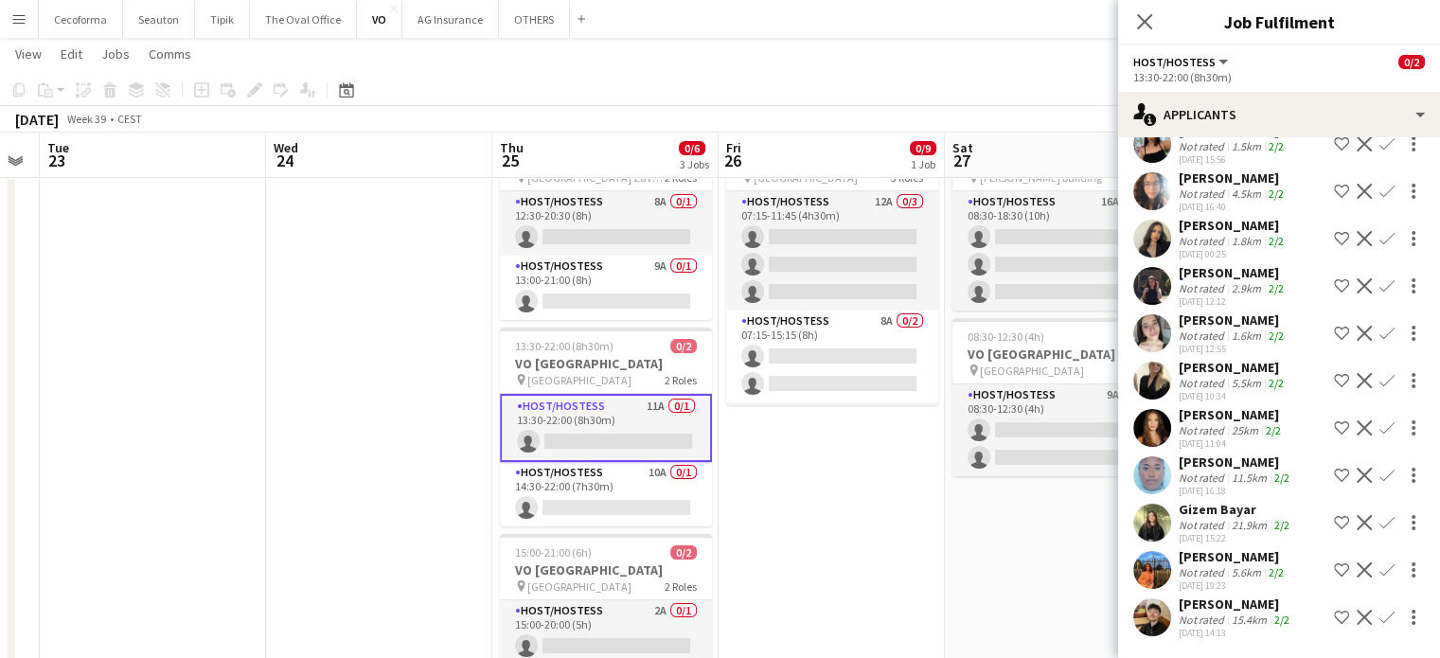
click at [1380, 278] on app-icon "Confirm" at bounding box center [1387, 285] width 15 height 15
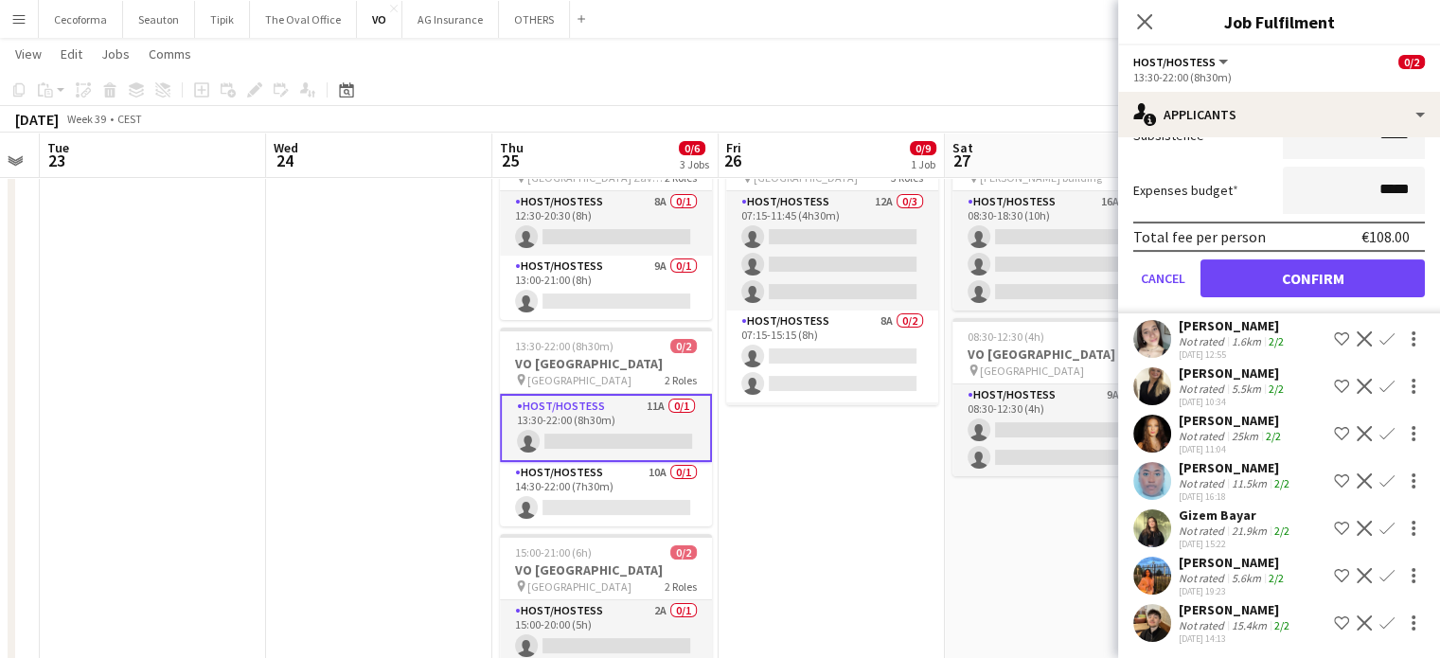
scroll to position [533, 0]
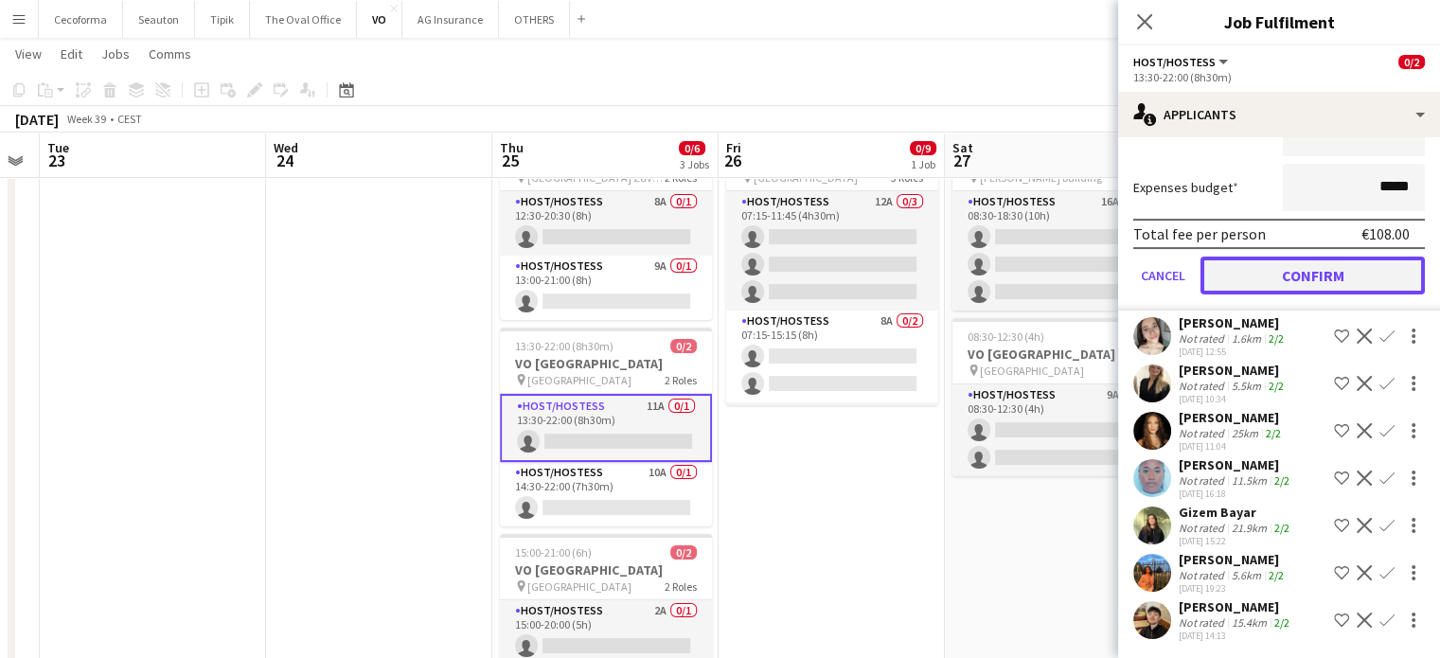
click at [1279, 276] on button "Confirm" at bounding box center [1313, 276] width 224 height 38
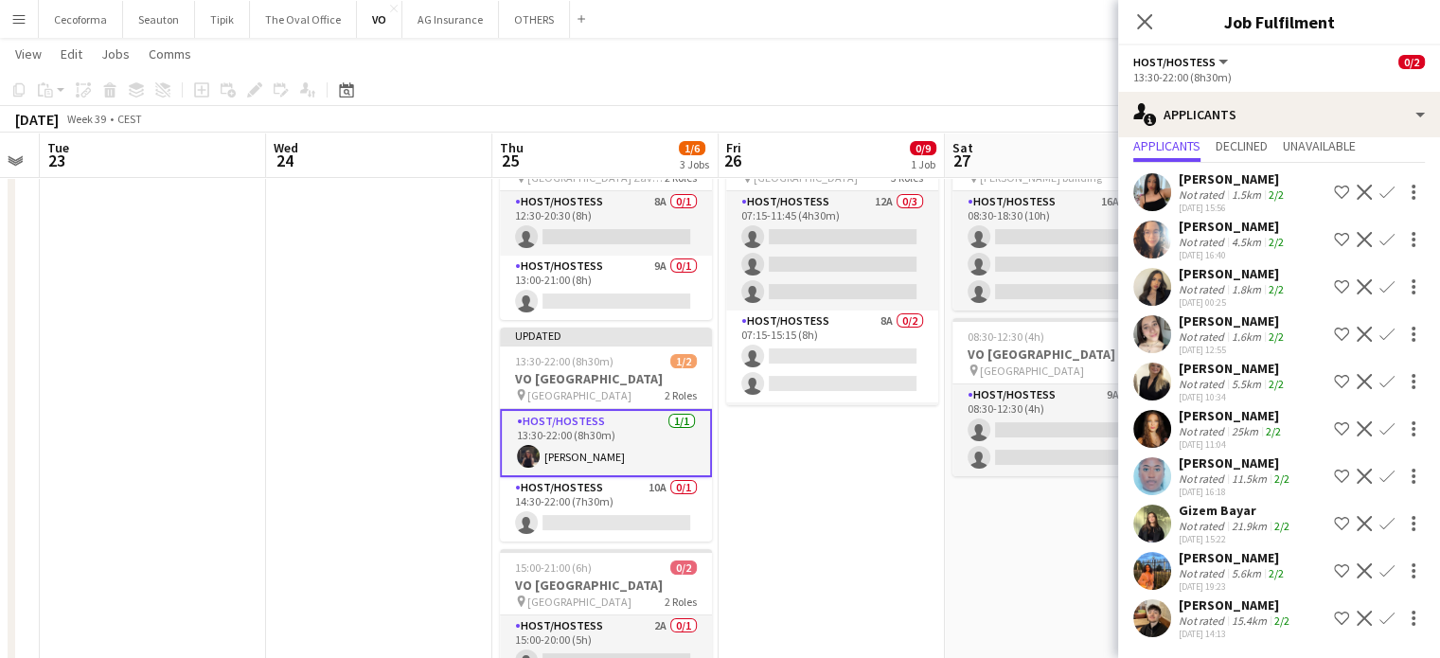
click at [834, 508] on app-date-cell "07:15-21:45 (14h30m) 0/9 VO Europe pin Borschette Center 3 Roles Host/Hostess 1…" at bounding box center [832, 442] width 226 height 650
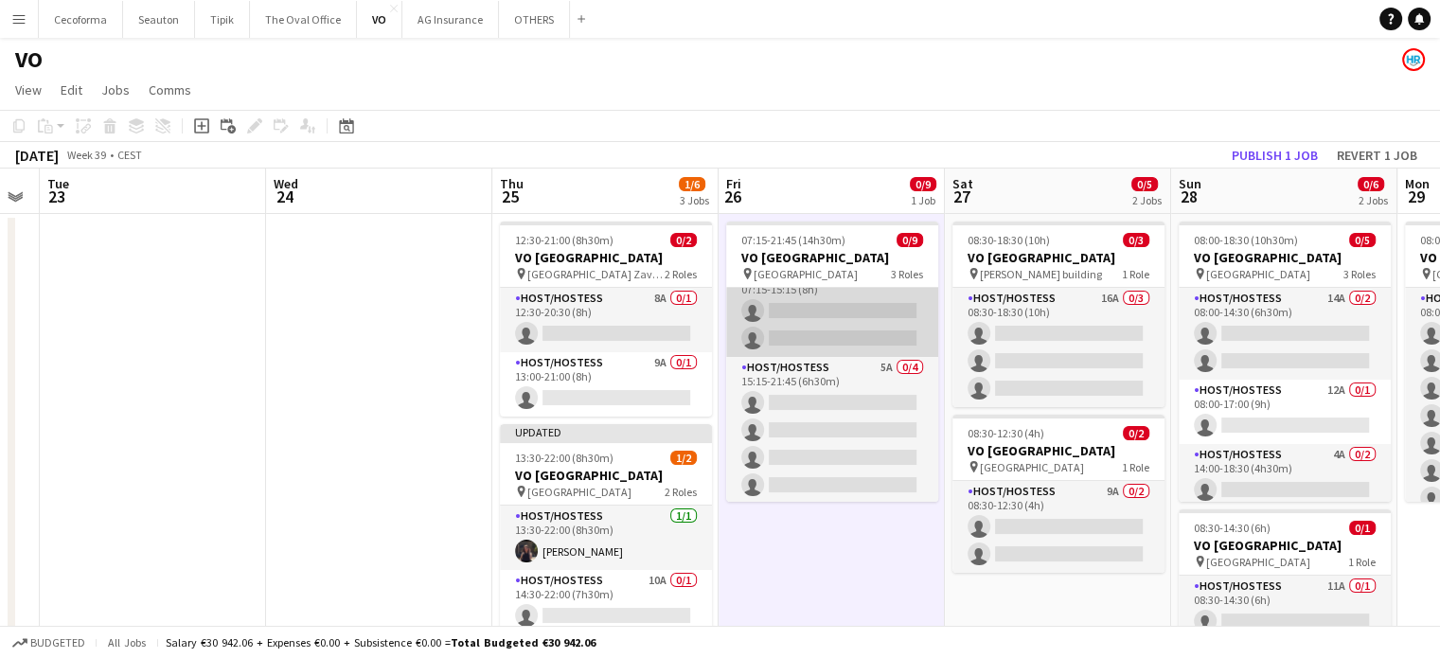
scroll to position [144, 0]
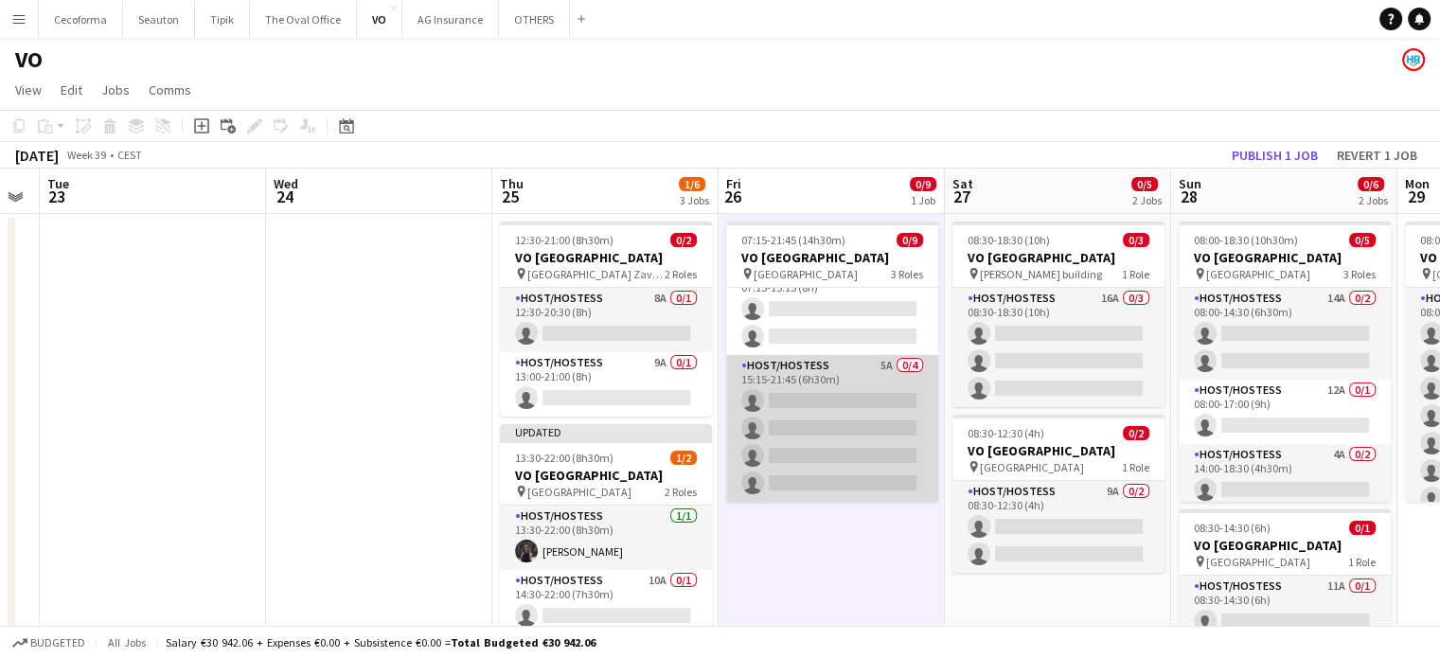
click at [850, 465] on app-card-role "Host/Hostess 5A 0/4 15:15-21:45 (6h30m) single-neutral-actions single-neutral-a…" at bounding box center [832, 428] width 212 height 147
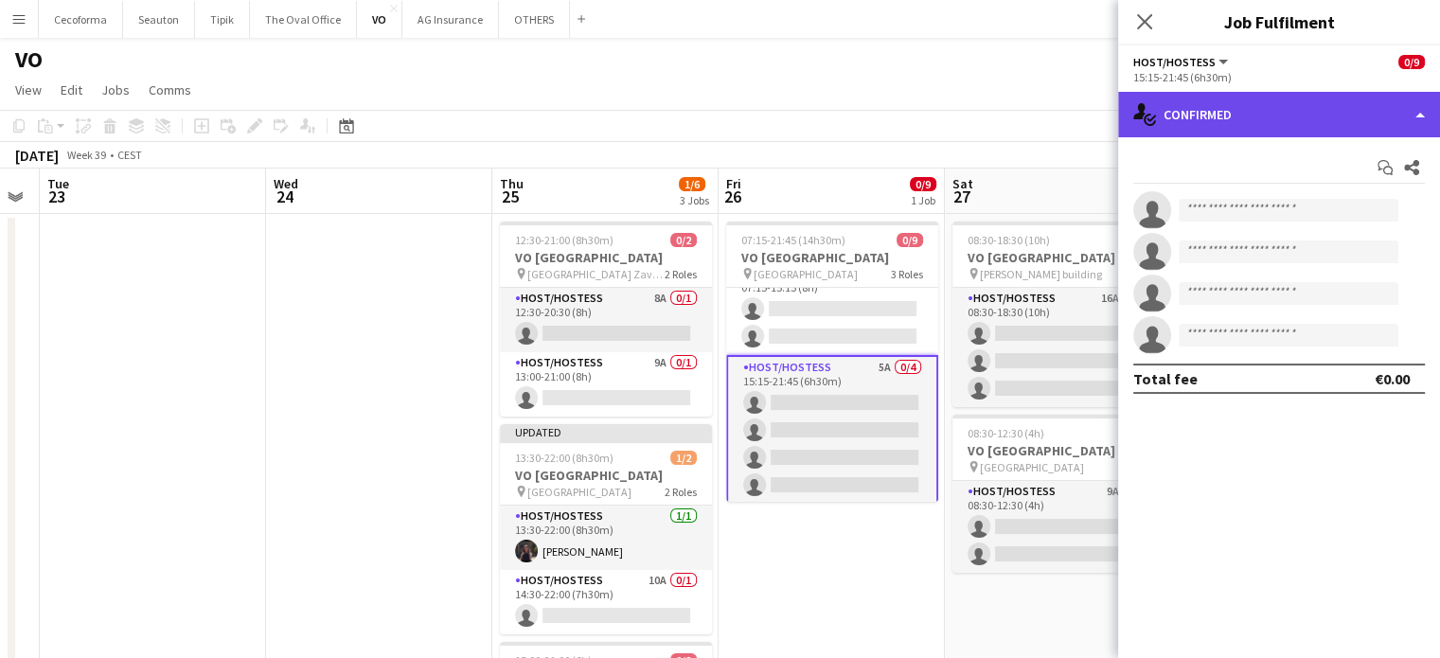
click at [1423, 116] on div "single-neutral-actions-check-2 Confirmed" at bounding box center [1279, 114] width 322 height 45
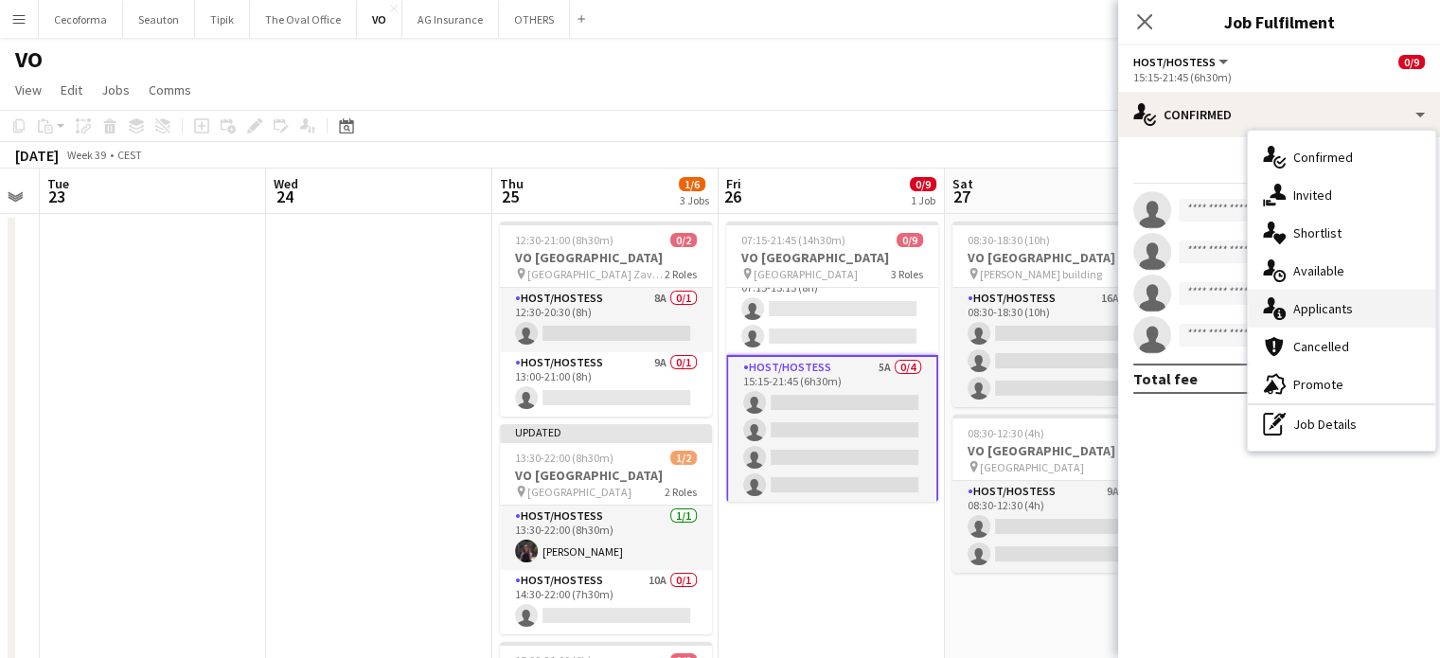
click at [1328, 314] on span "Applicants" at bounding box center [1323, 308] width 60 height 17
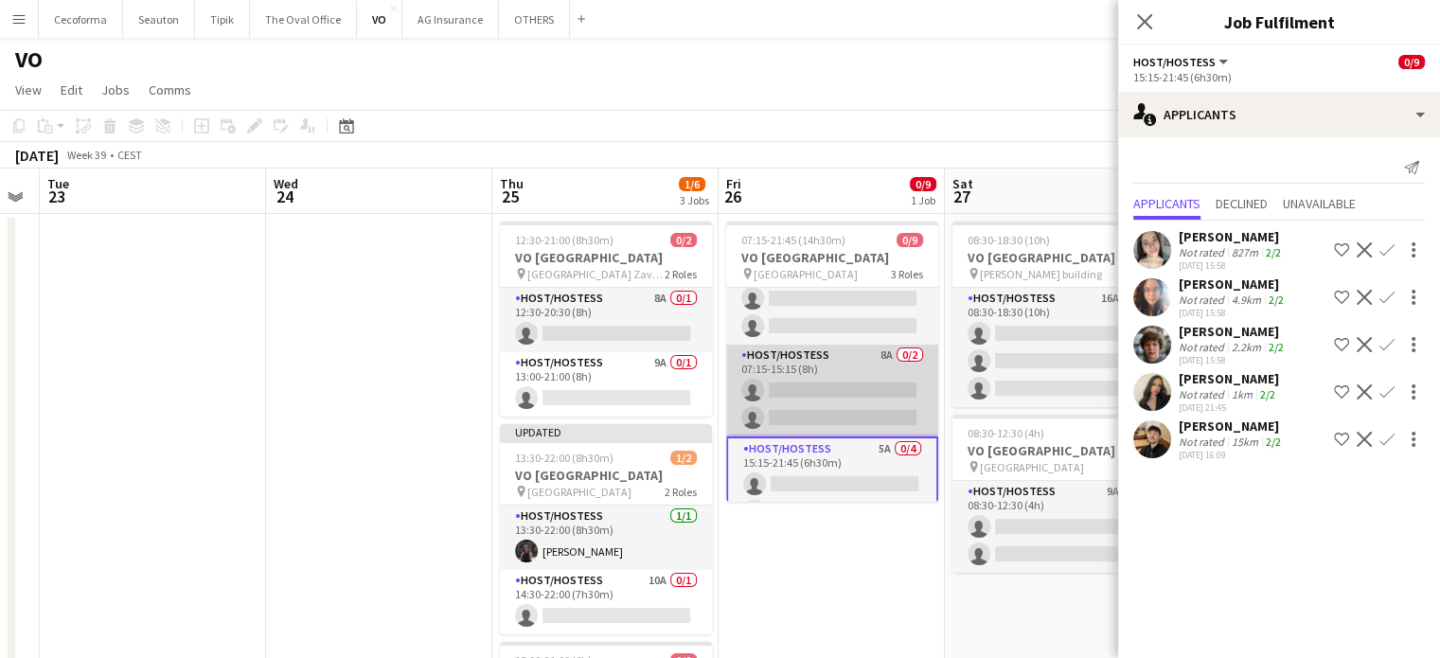
scroll to position [95, 0]
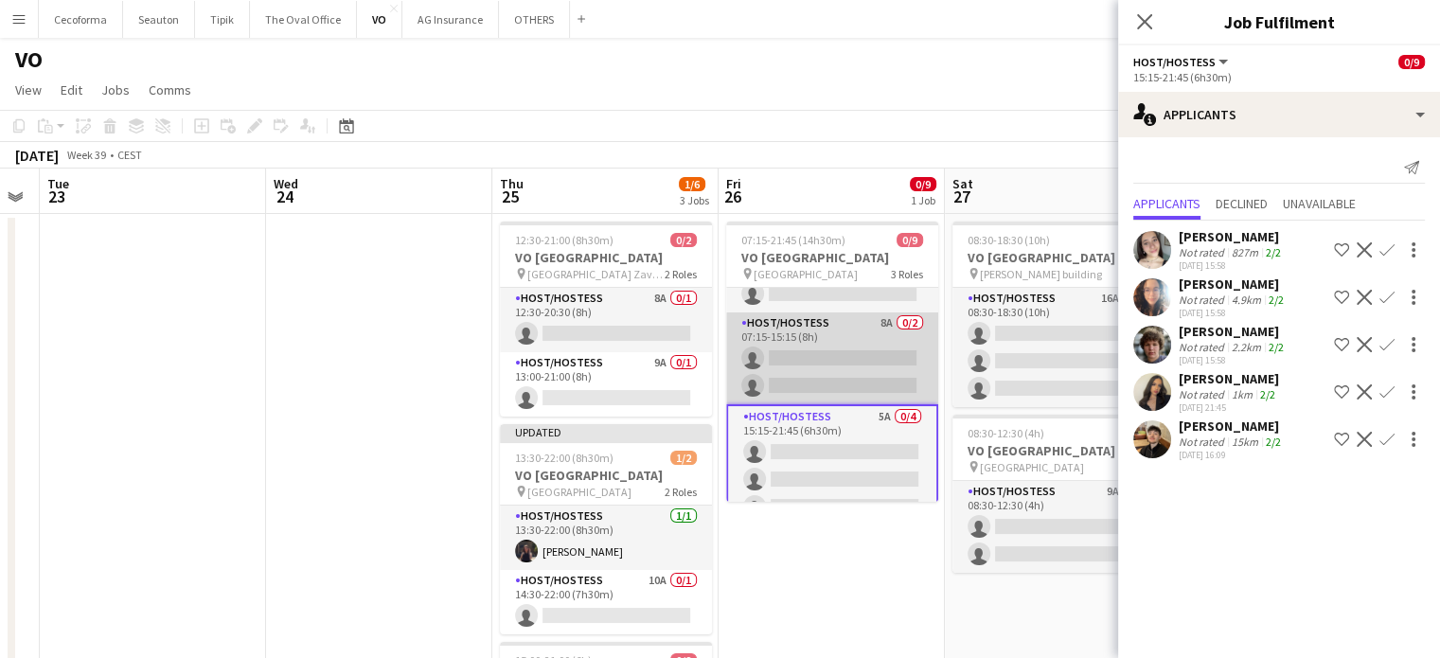
click at [837, 362] on app-card-role "Host/Hostess 8A 0/2 07:15-15:15 (8h) single-neutral-actions single-neutral-acti…" at bounding box center [832, 358] width 212 height 92
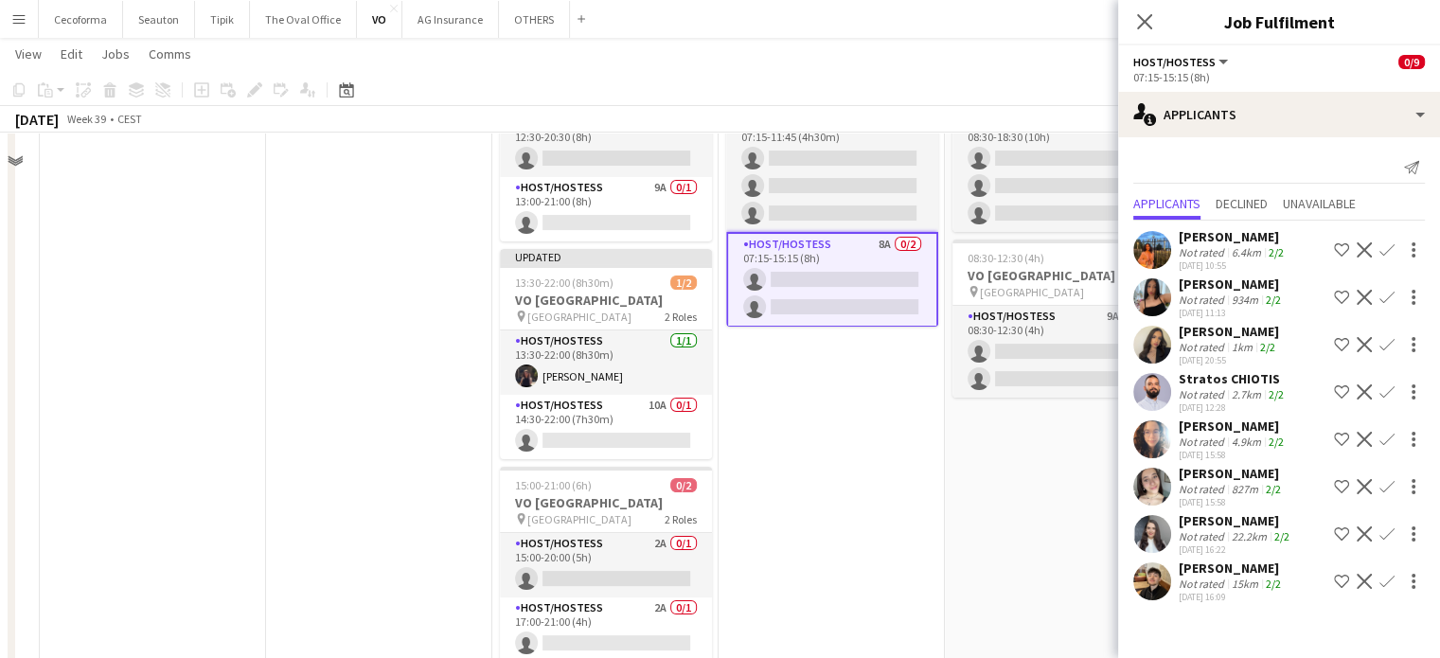
scroll to position [189, 0]
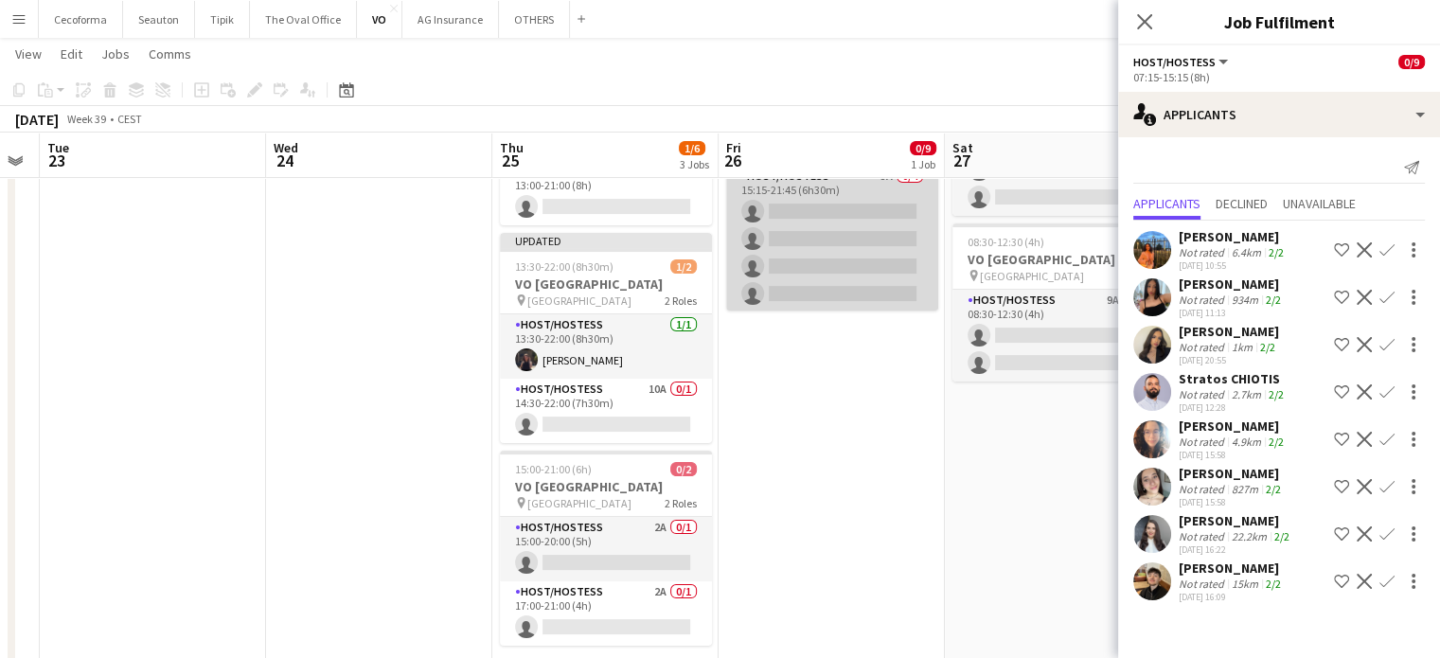
click at [814, 244] on app-card-role "Host/Hostess 5A 0/4 15:15-21:45 (6h30m) single-neutral-actions single-neutral-a…" at bounding box center [832, 239] width 212 height 147
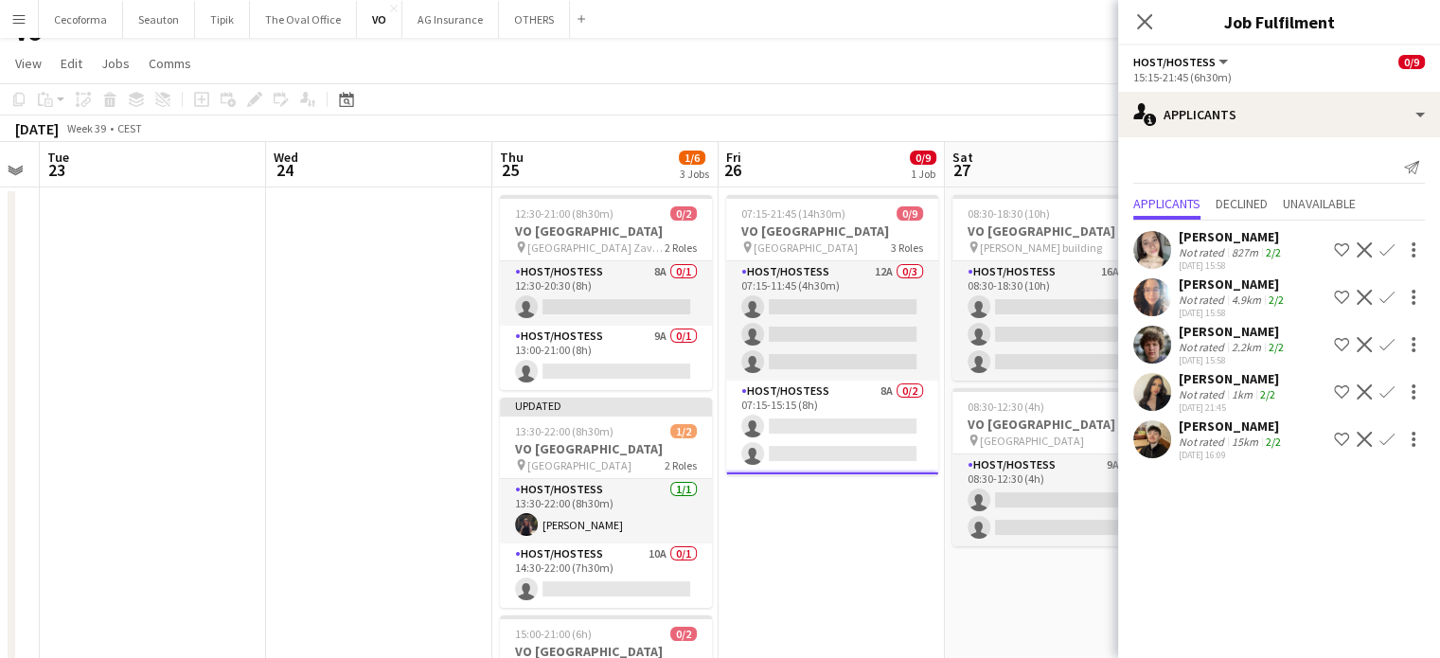
scroll to position [0, 0]
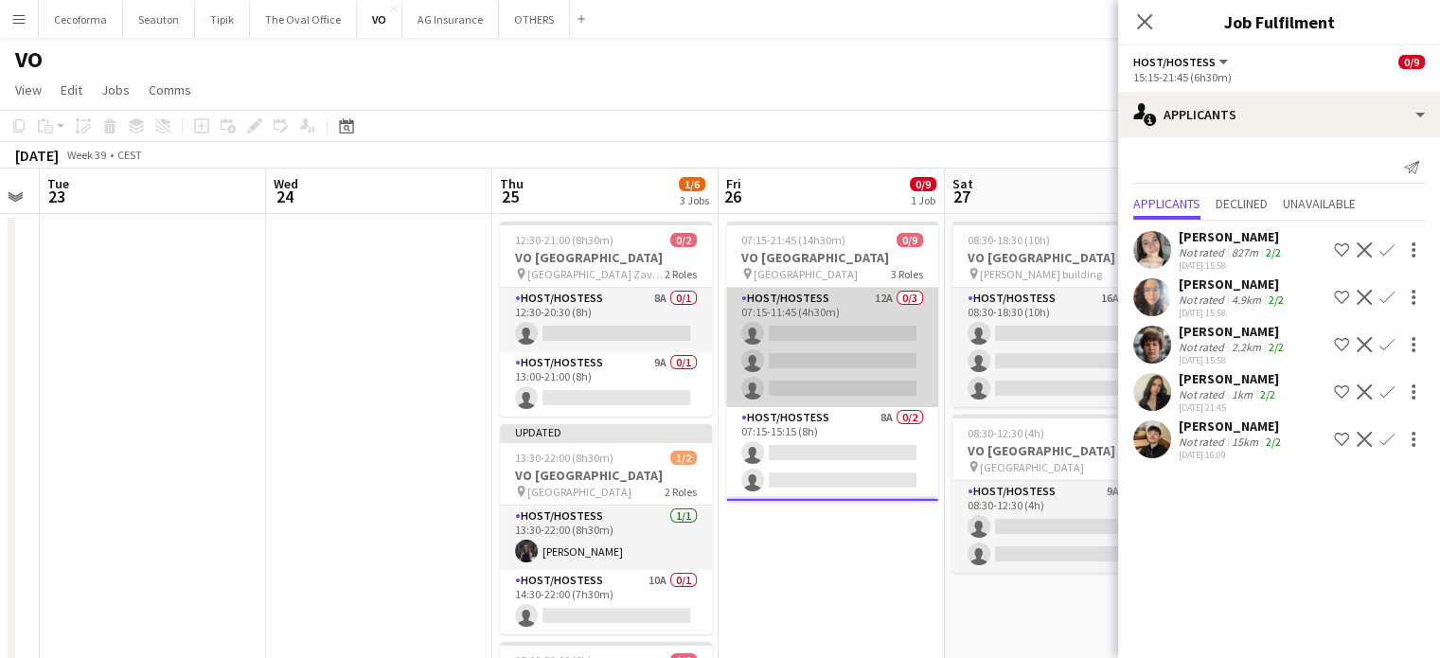
click at [817, 354] on app-card-role "Host/Hostess 12A 0/3 07:15-11:45 (4h30m) single-neutral-actions single-neutral-…" at bounding box center [832, 347] width 212 height 119
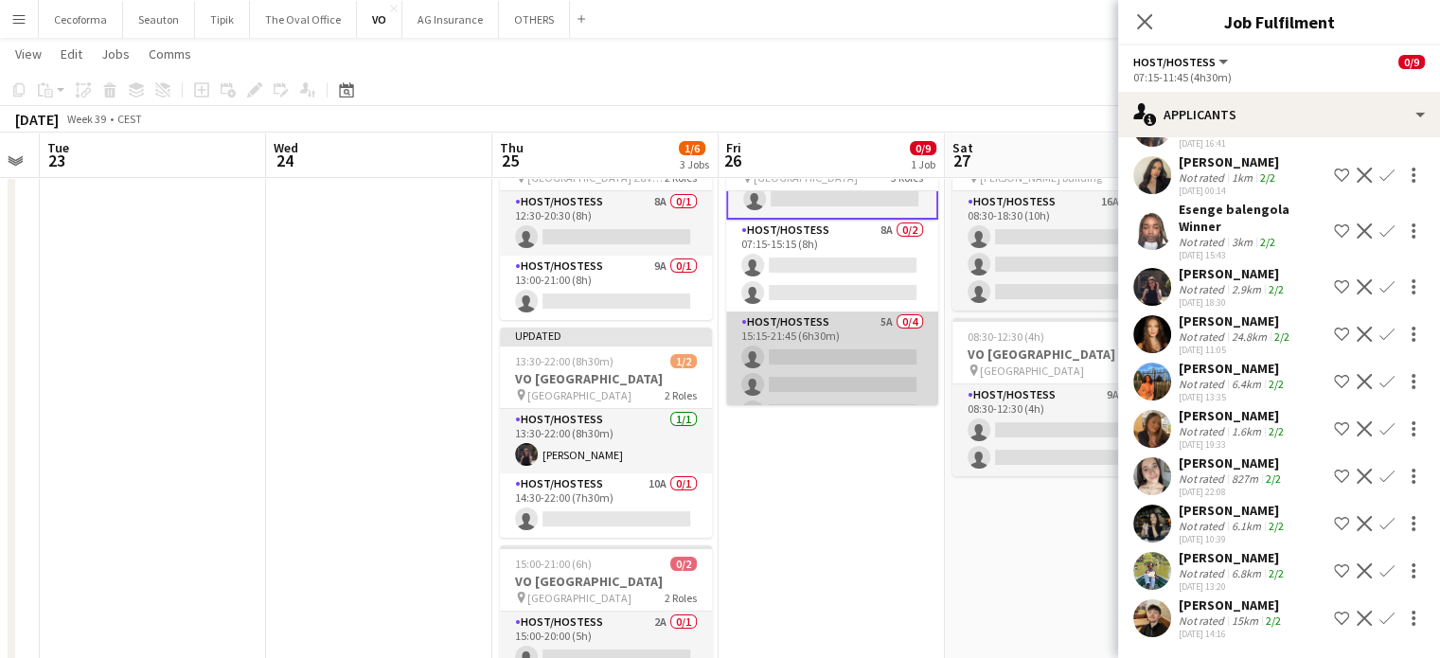
scroll to position [146, 0]
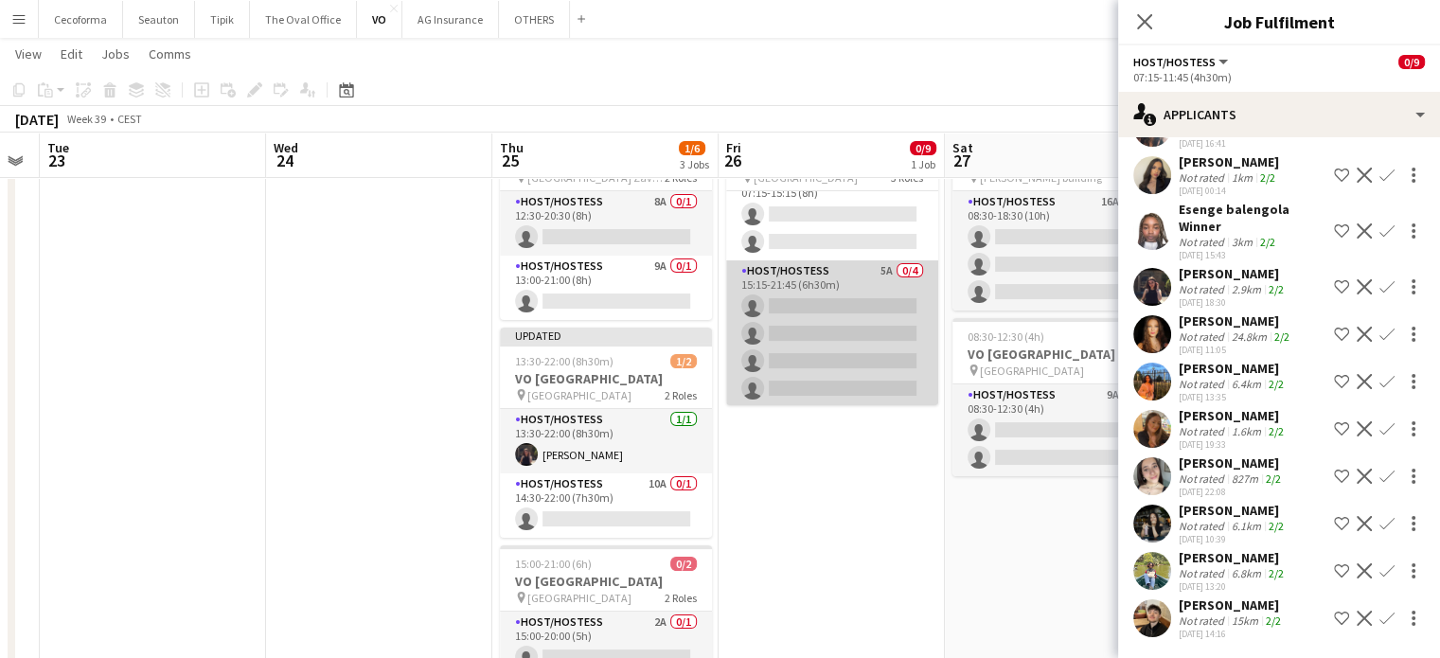
click at [823, 340] on app-card-role "Host/Hostess 5A 0/4 15:15-21:45 (6h30m) single-neutral-actions single-neutral-a…" at bounding box center [832, 333] width 212 height 147
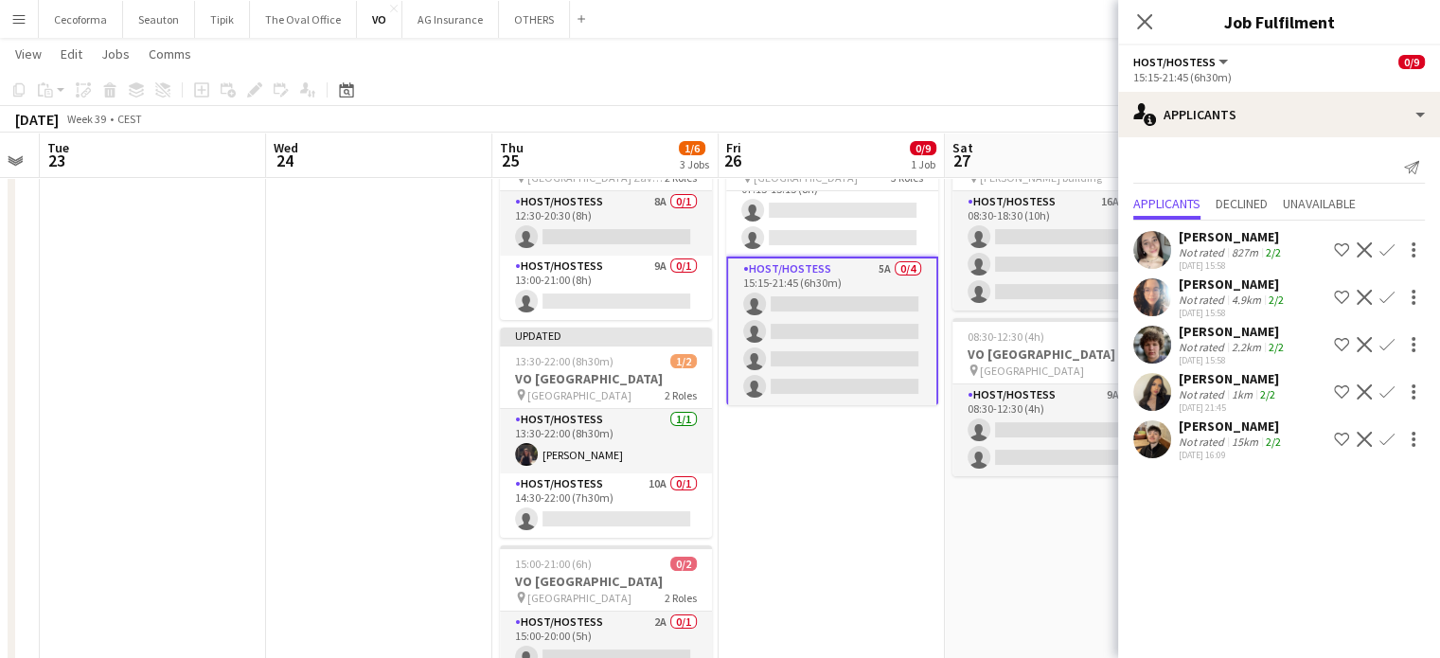
scroll to position [143, 0]
click at [865, 512] on app-date-cell "07:15-21:45 (14h30m) 0/9 VO Europe pin Borschette Center 3 Roles Host/Hostess 1…" at bounding box center [832, 450] width 226 height 666
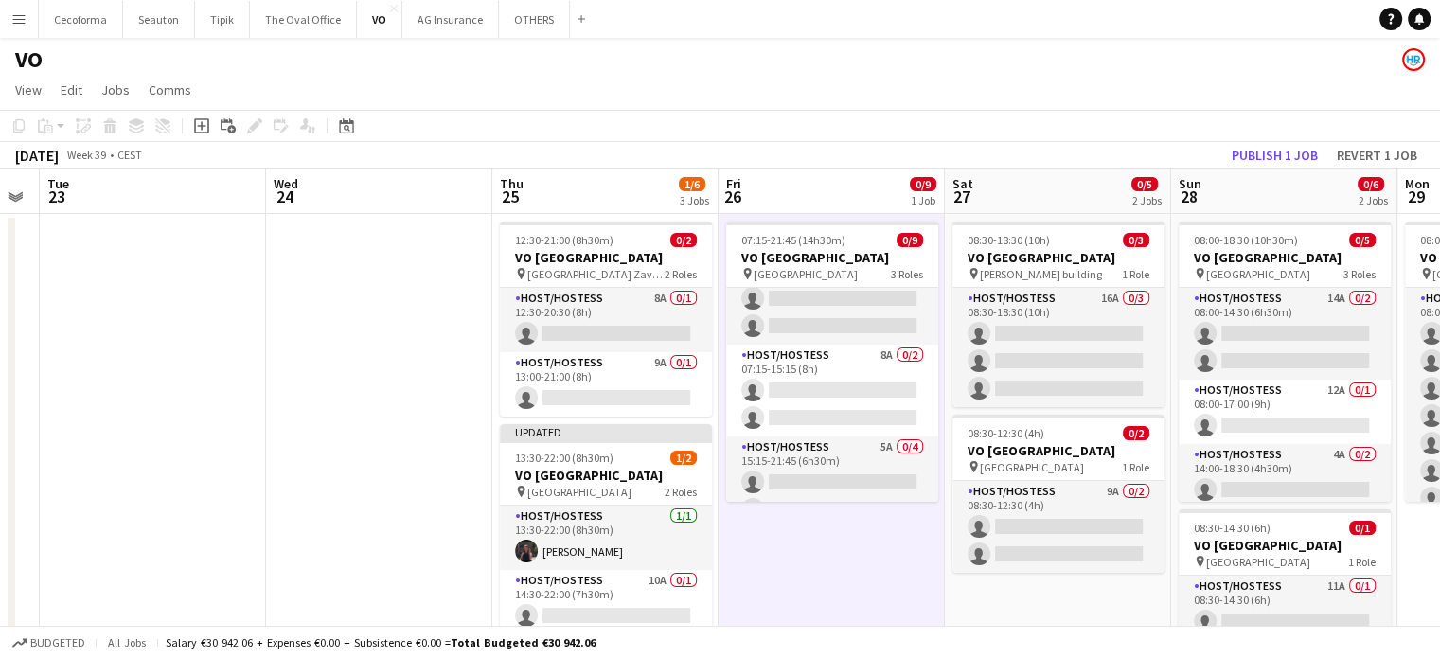
scroll to position [0, 0]
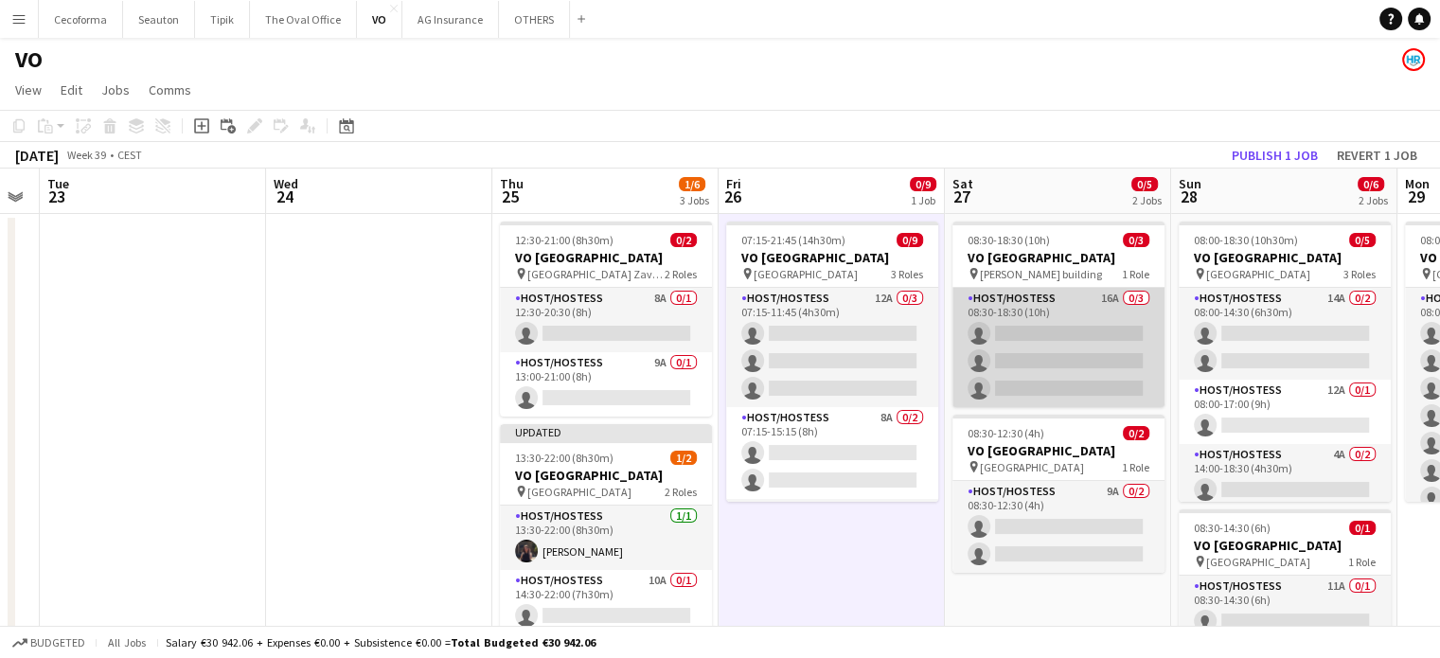
click at [1034, 357] on app-card-role "Host/Hostess 16A 0/3 08:30-18:30 (10h) single-neutral-actions single-neutral-ac…" at bounding box center [1059, 347] width 212 height 119
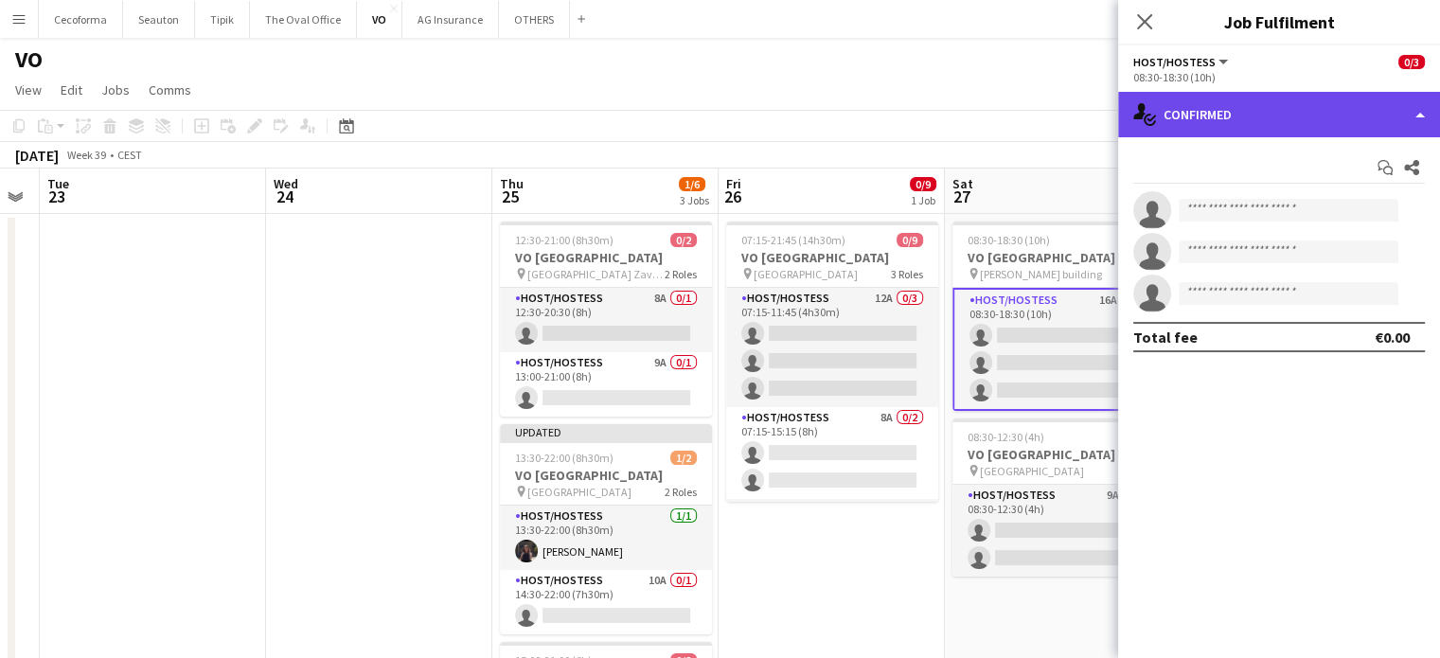
click at [1422, 112] on div "single-neutral-actions-check-2 Confirmed" at bounding box center [1279, 114] width 322 height 45
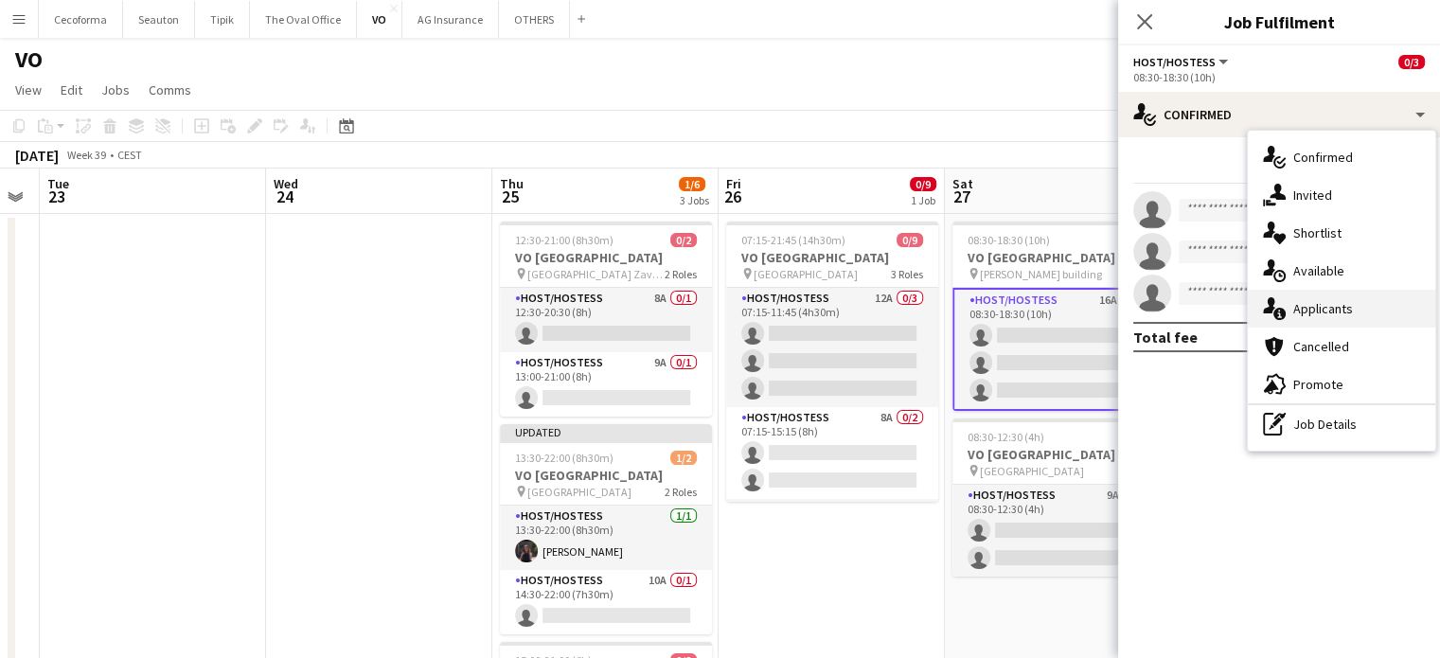
click at [1344, 307] on span "Applicants" at bounding box center [1323, 308] width 60 height 17
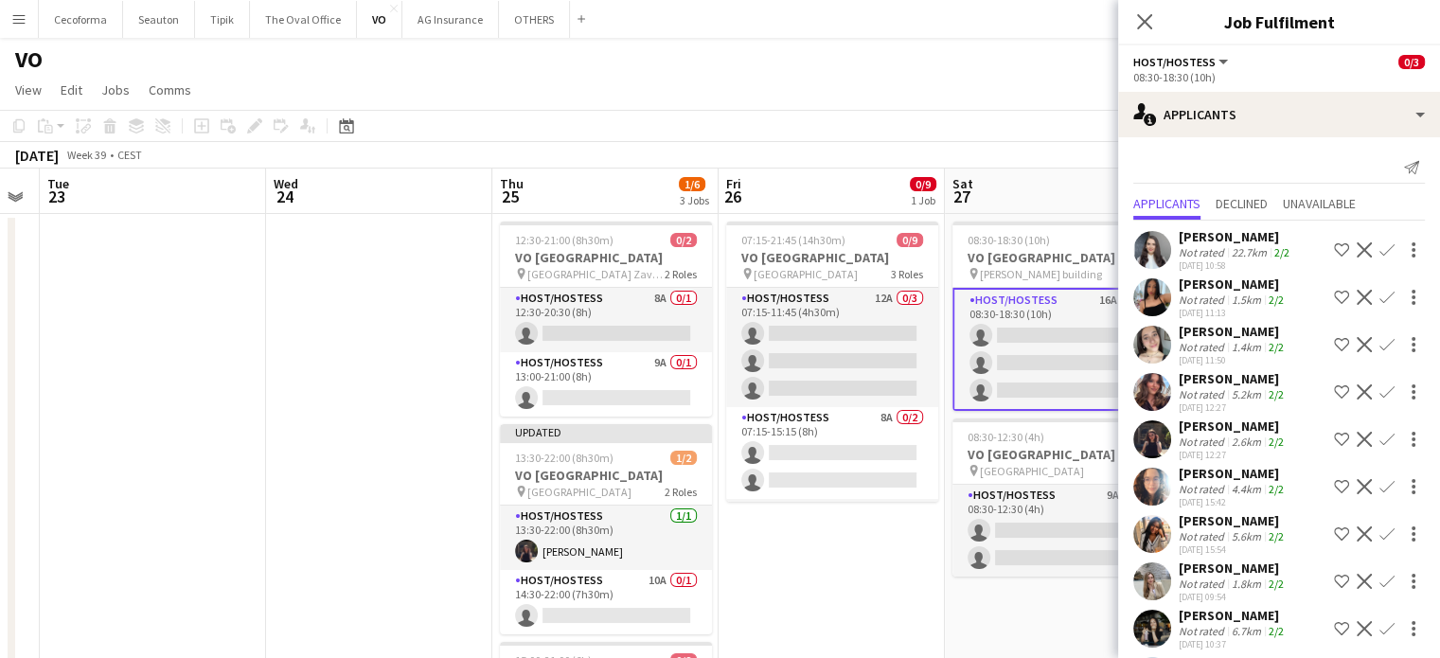
click at [1380, 438] on app-icon "Confirm" at bounding box center [1387, 439] width 15 height 15
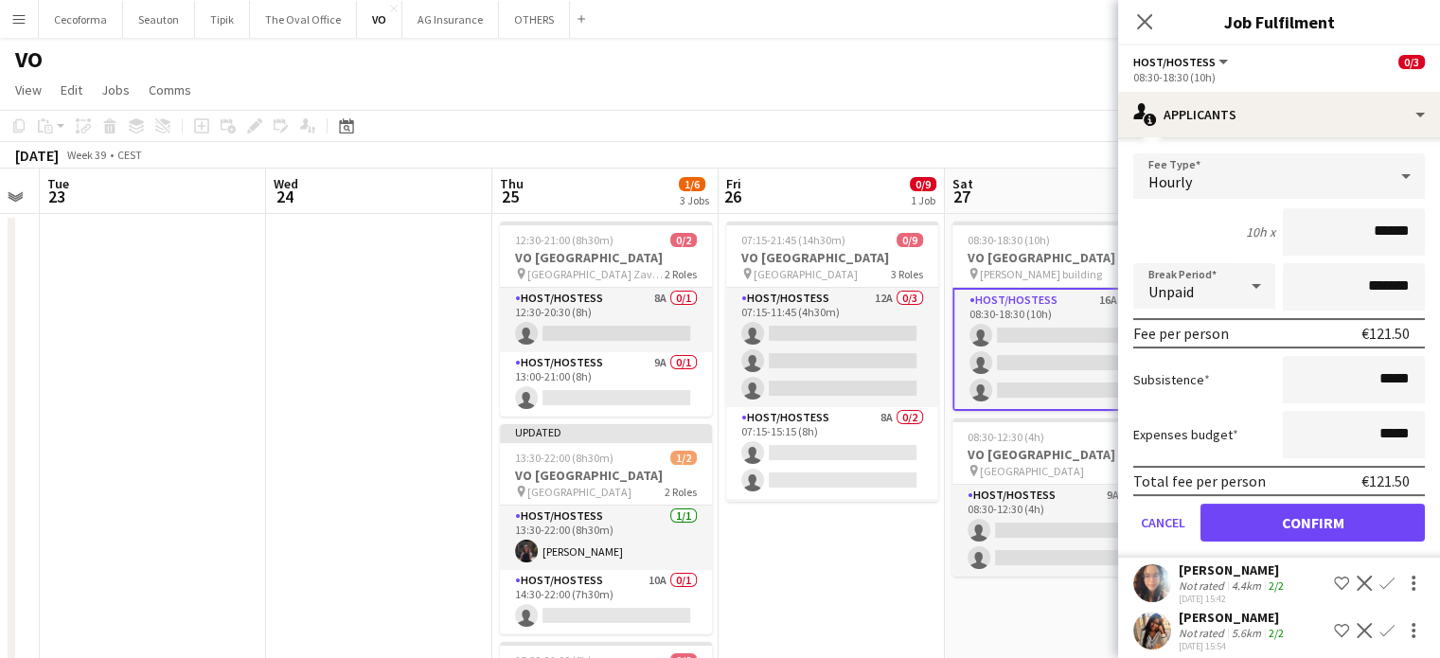
scroll to position [473, 0]
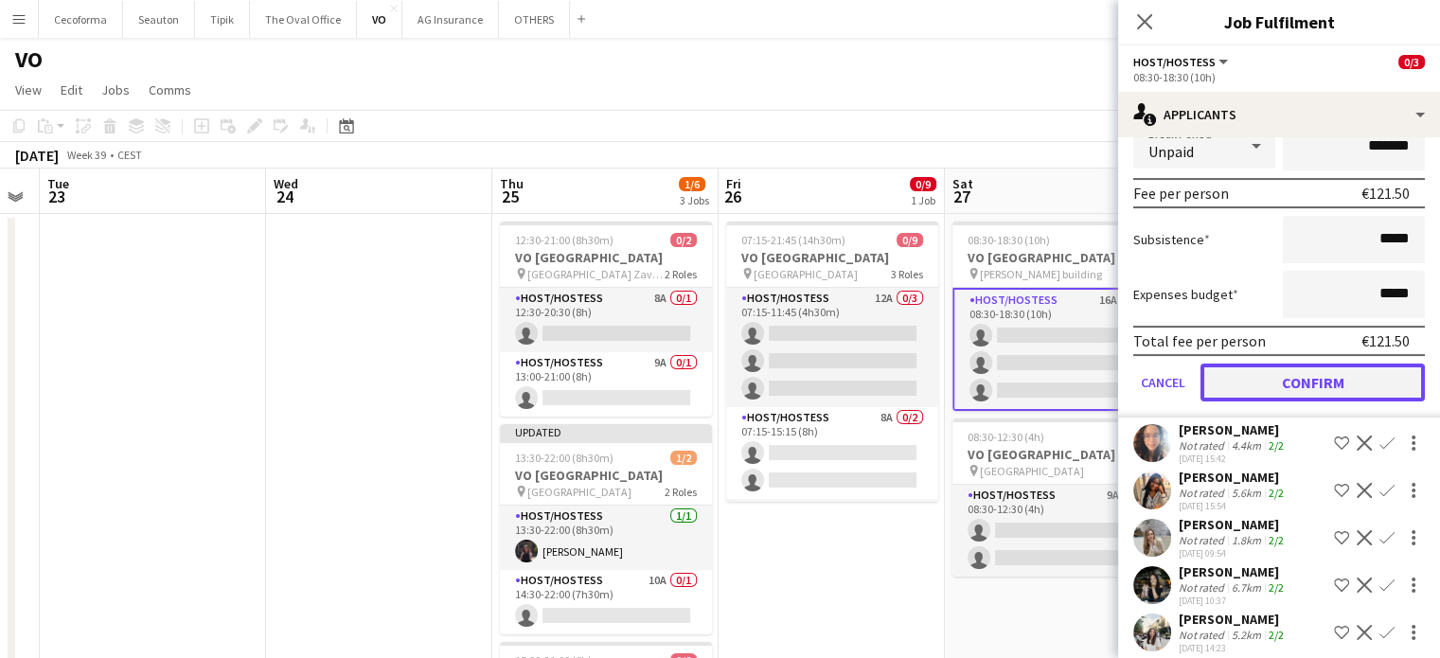
click at [1316, 373] on button "Confirm" at bounding box center [1313, 383] width 224 height 38
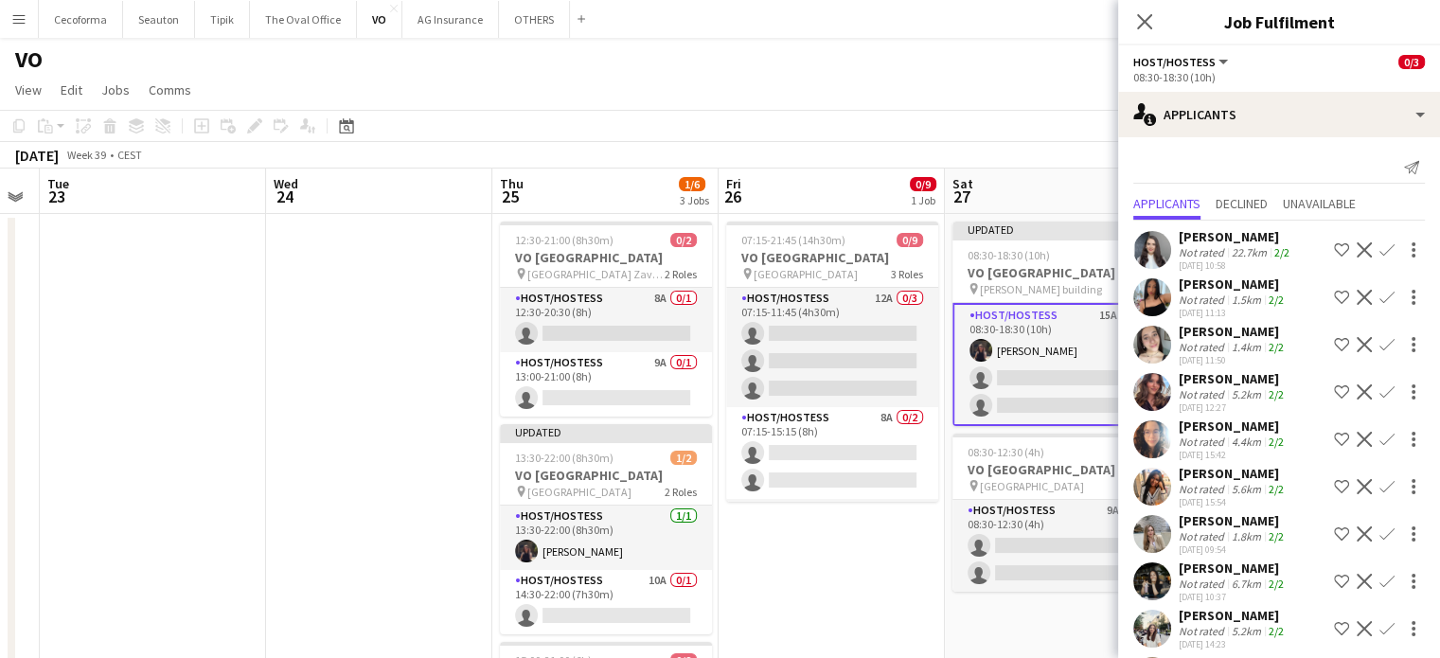
click at [819, 561] on app-date-cell "07:15-21:45 (14h30m) 0/9 VO Europe pin Borschette Center 3 Roles Host/Hostess 1…" at bounding box center [832, 547] width 226 height 666
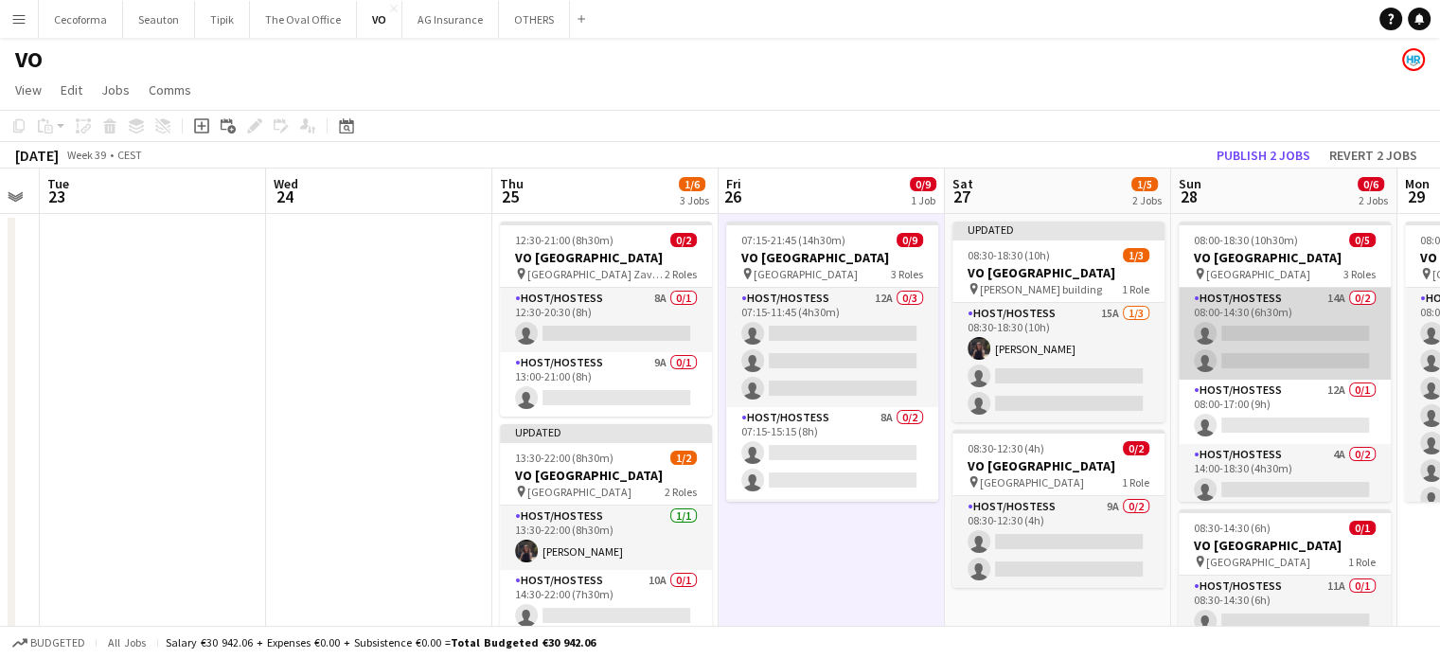
click at [1322, 348] on app-card-role "Host/Hostess 14A 0/2 08:00-14:30 (6h30m) single-neutral-actions single-neutral-…" at bounding box center [1285, 334] width 212 height 92
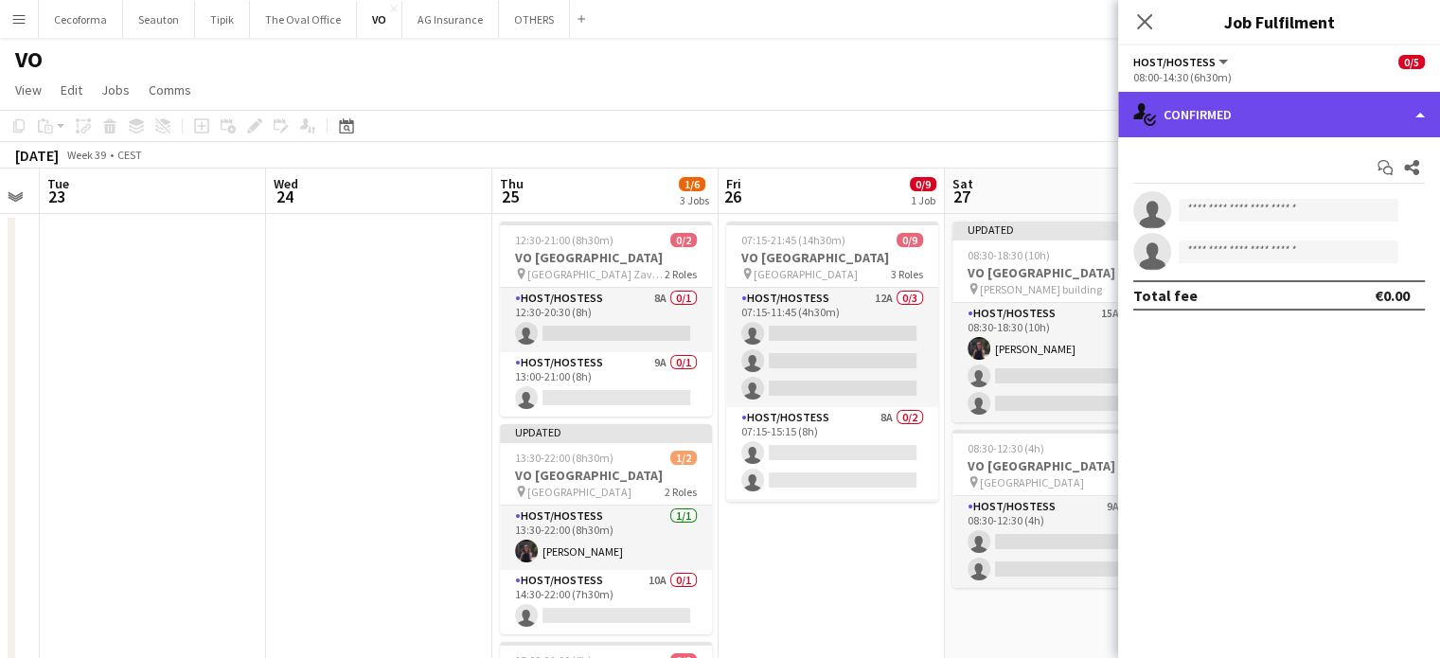
click at [1427, 104] on div "single-neutral-actions-check-2 Confirmed" at bounding box center [1279, 114] width 322 height 45
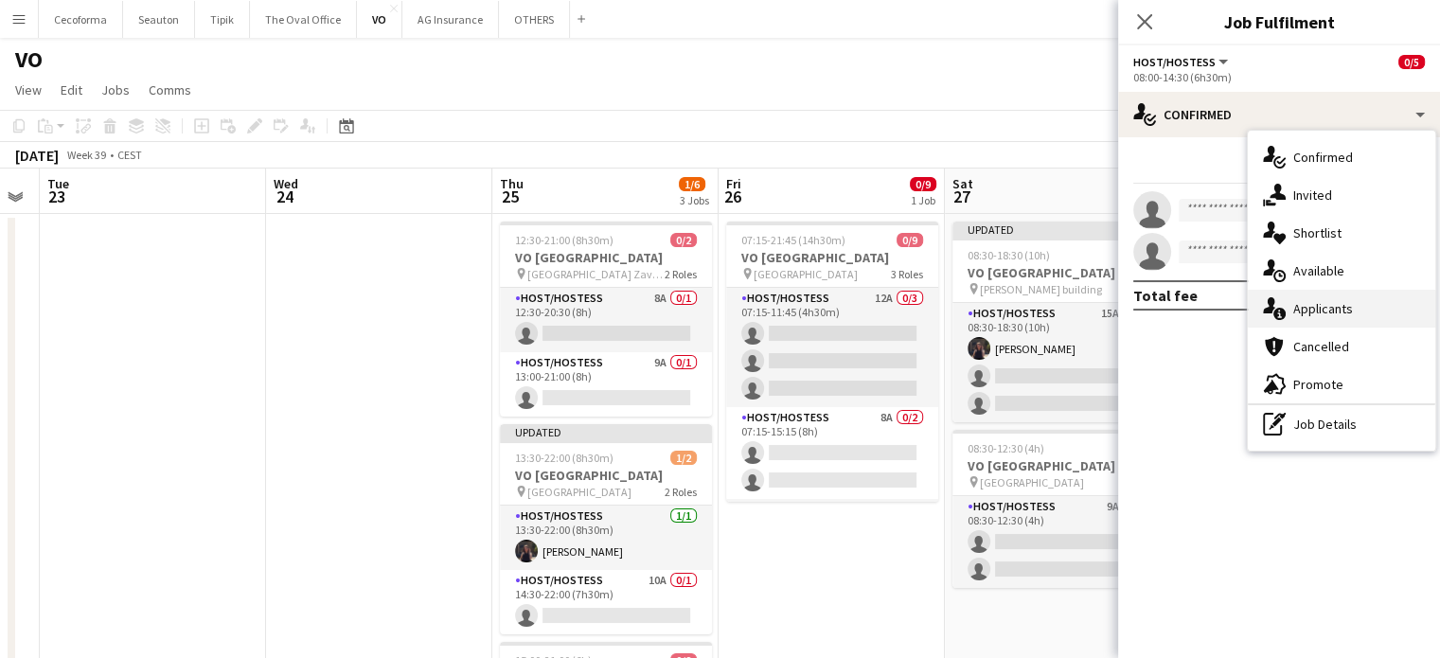
click at [1327, 311] on span "Applicants" at bounding box center [1323, 308] width 60 height 17
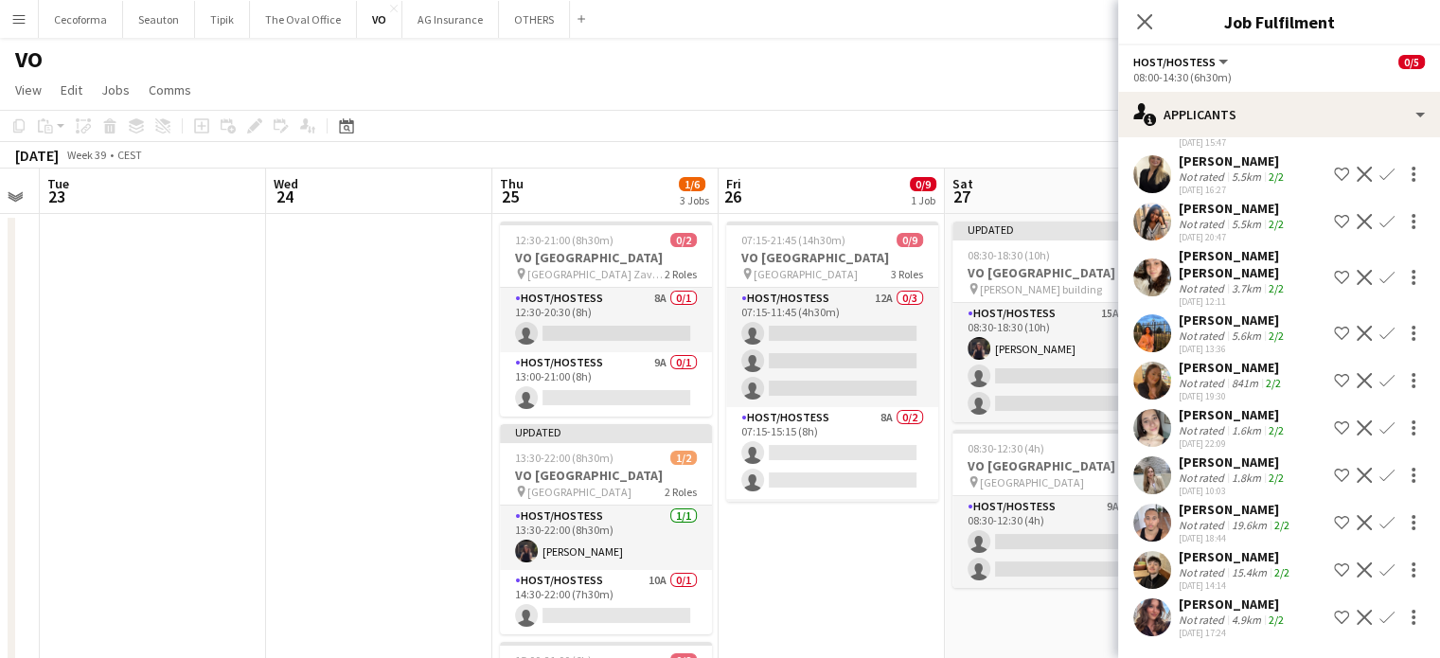
scroll to position [298, 0]
click at [851, 597] on app-date-cell "07:15-21:45 (14h30m) 0/9 VO Europe pin Borschette Center 3 Roles Host/Hostess 1…" at bounding box center [832, 547] width 226 height 666
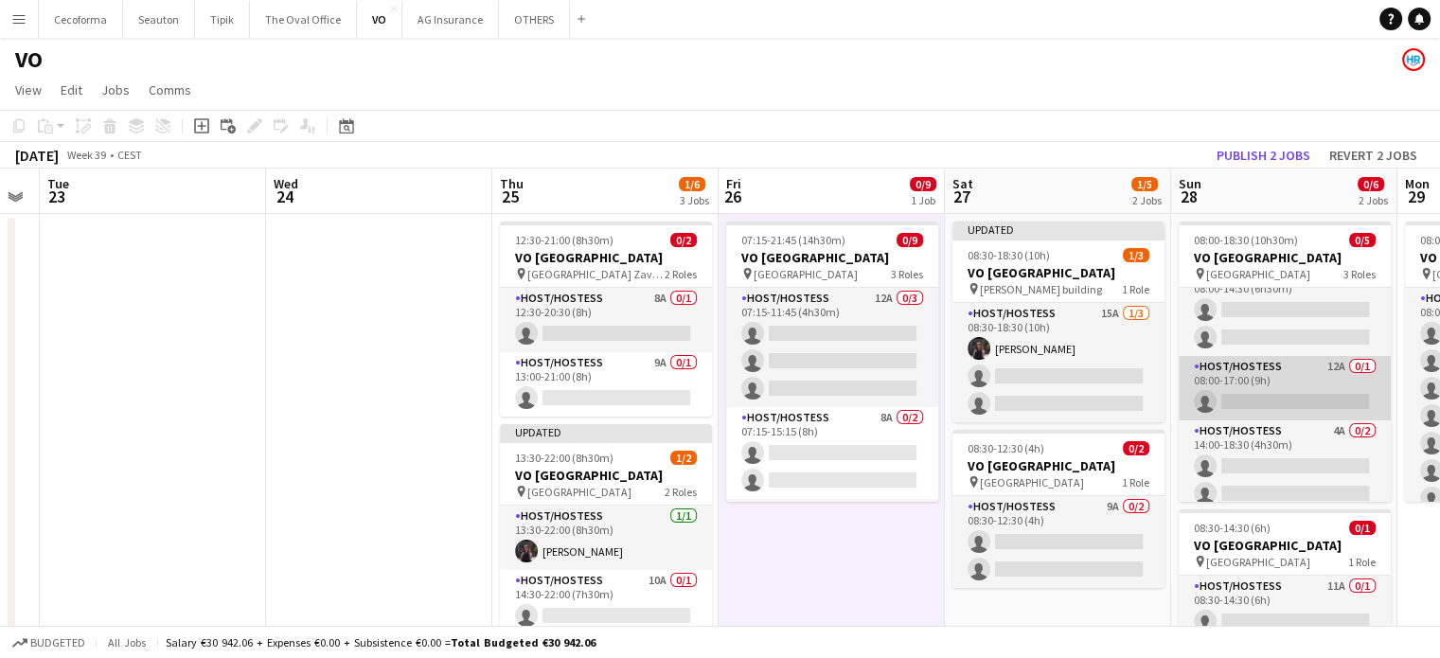
scroll to position [34, 0]
click at [1257, 387] on app-card-role "Host/Hostess 12A 0/1 08:00-17:00 (9h) single-neutral-actions" at bounding box center [1285, 378] width 212 height 64
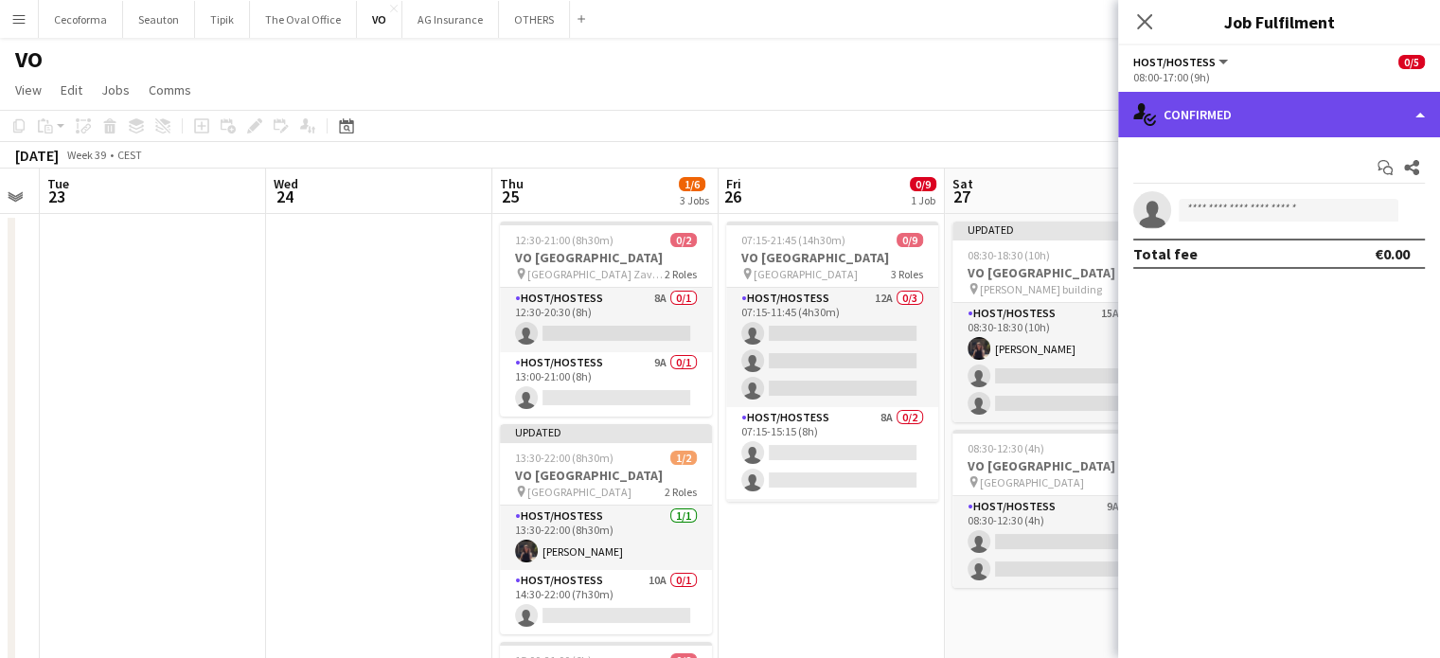
click at [1420, 119] on div "single-neutral-actions-check-2 Confirmed" at bounding box center [1279, 114] width 322 height 45
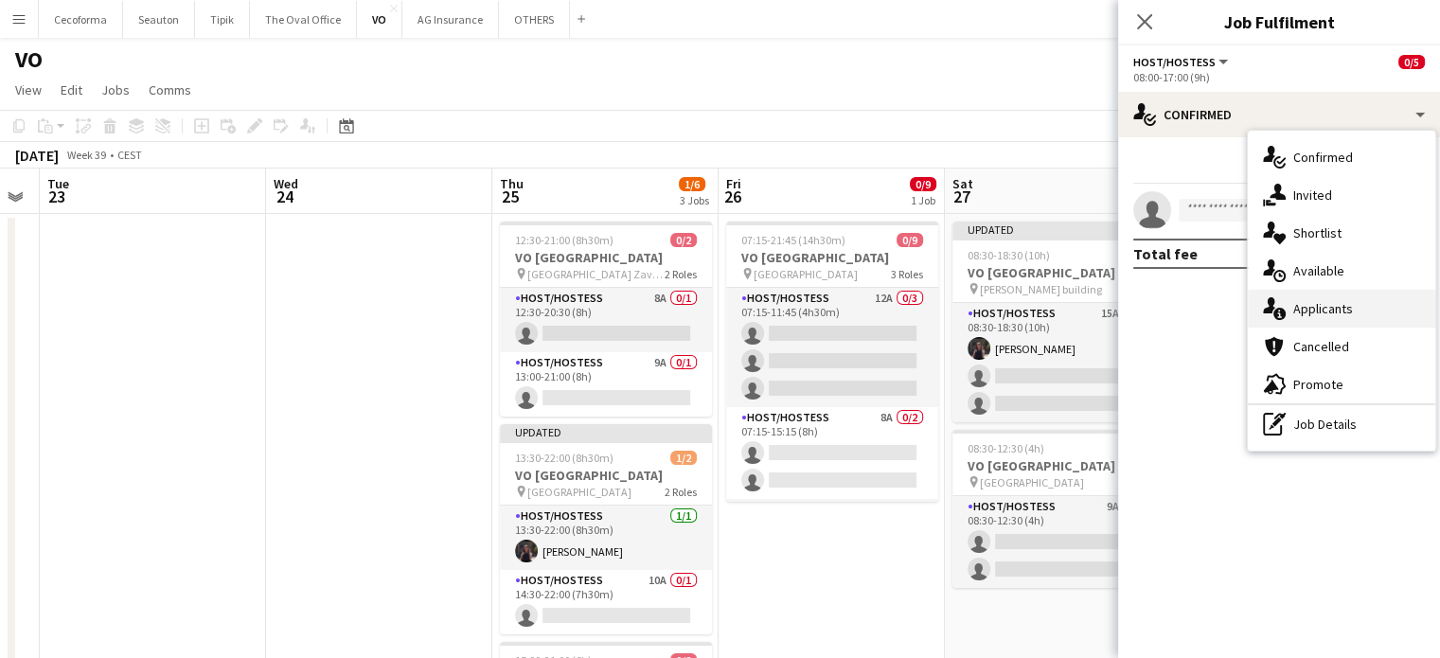
click at [1324, 302] on span "Applicants" at bounding box center [1323, 308] width 60 height 17
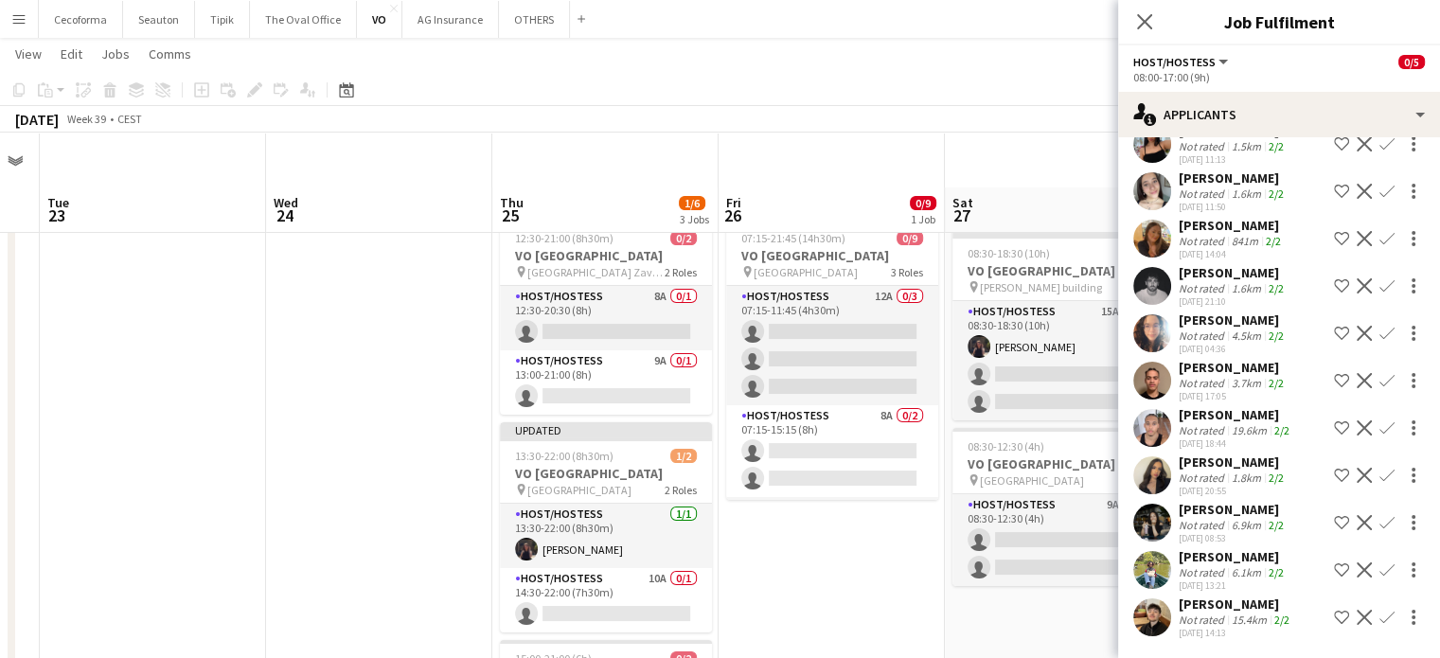
scroll to position [95, 0]
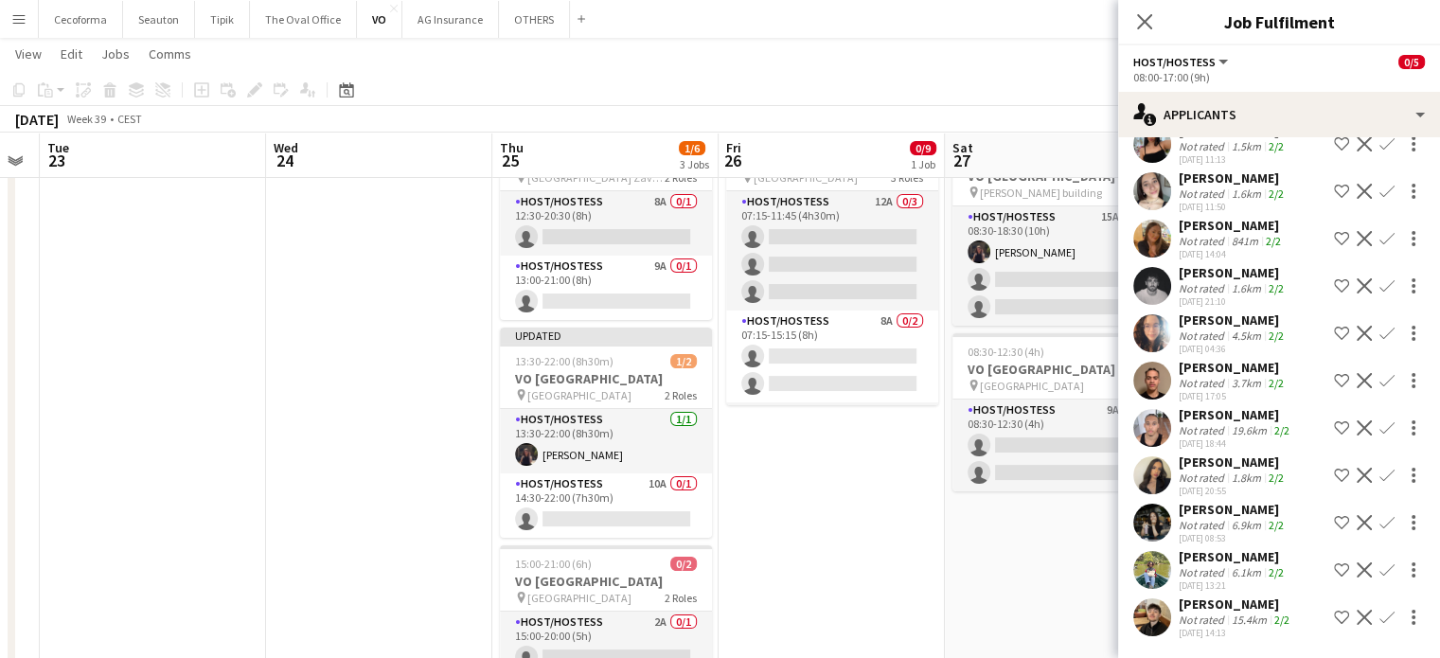
click at [1009, 563] on app-date-cell "Updated 08:30-18:30 (10h) 1/3 VO Europe pin Charlemagne building 1 Role Host/Ho…" at bounding box center [1058, 450] width 226 height 666
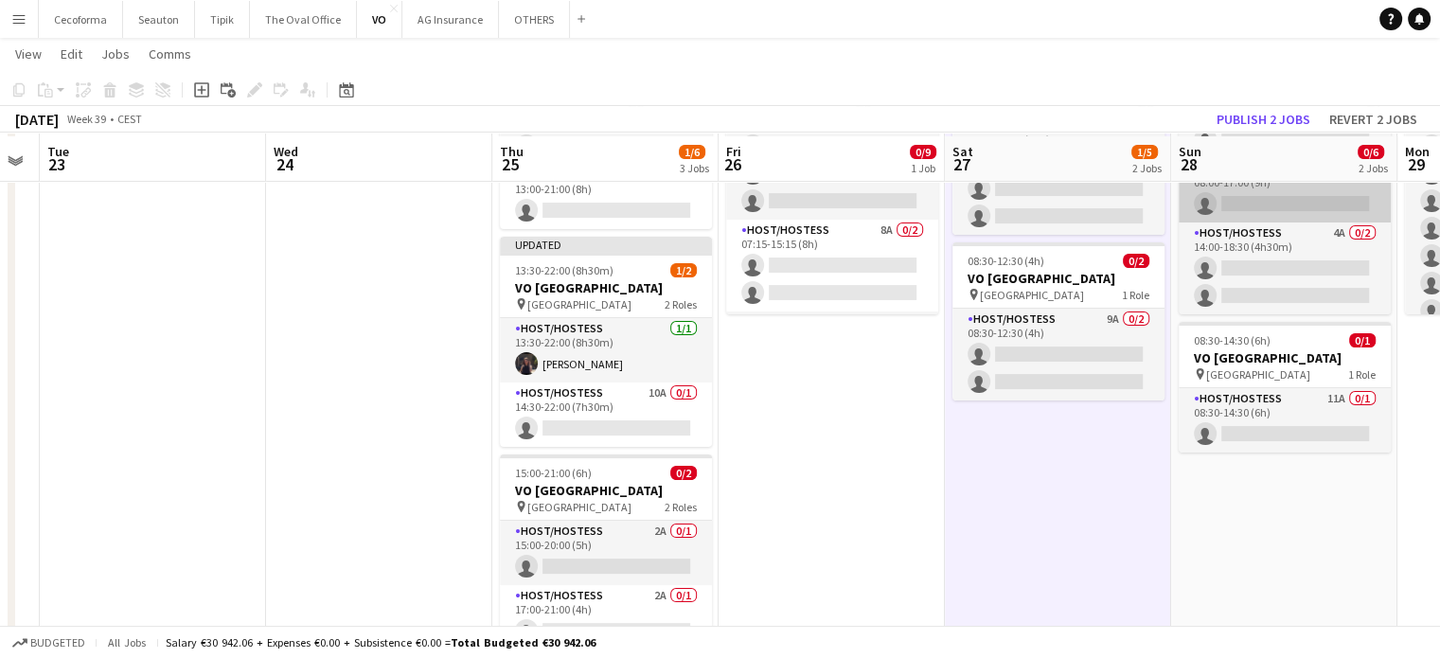
scroll to position [189, 0]
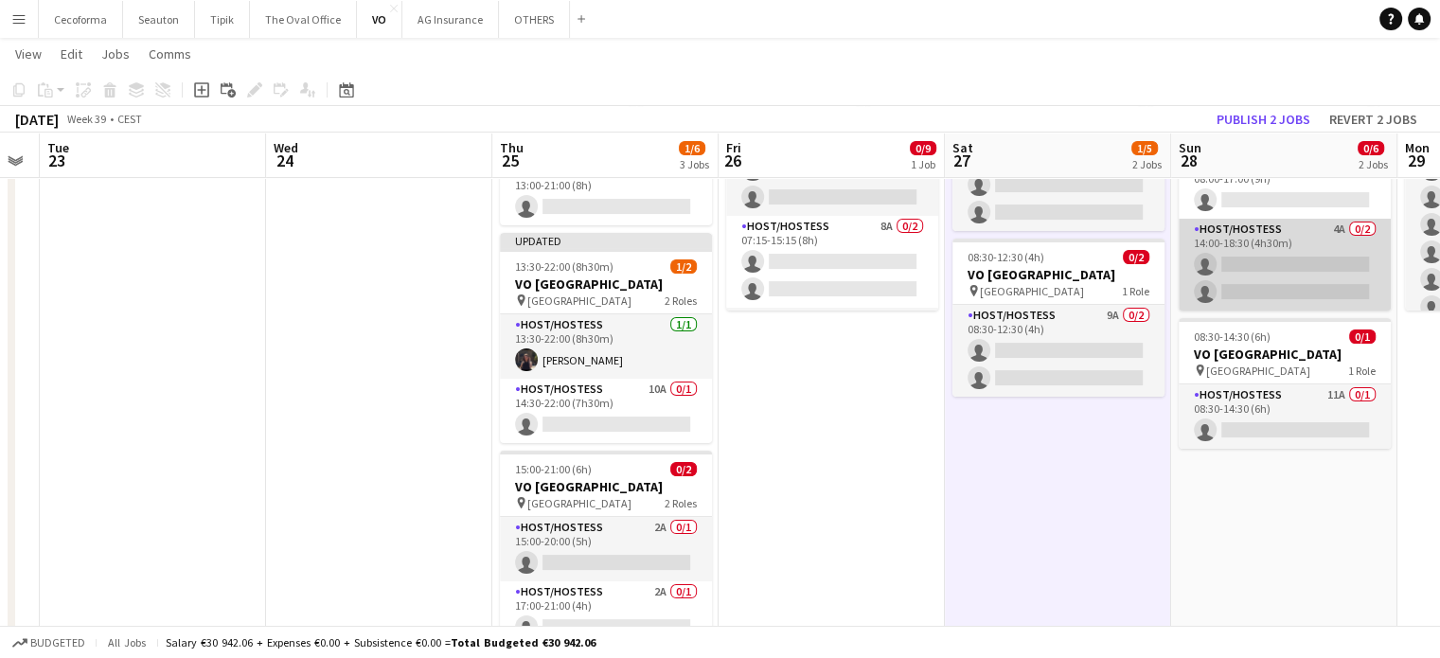
click at [1276, 280] on app-card-role "Host/Hostess 4A 0/2 14:00-18:30 (4h30m) single-neutral-actions single-neutral-a…" at bounding box center [1285, 265] width 212 height 92
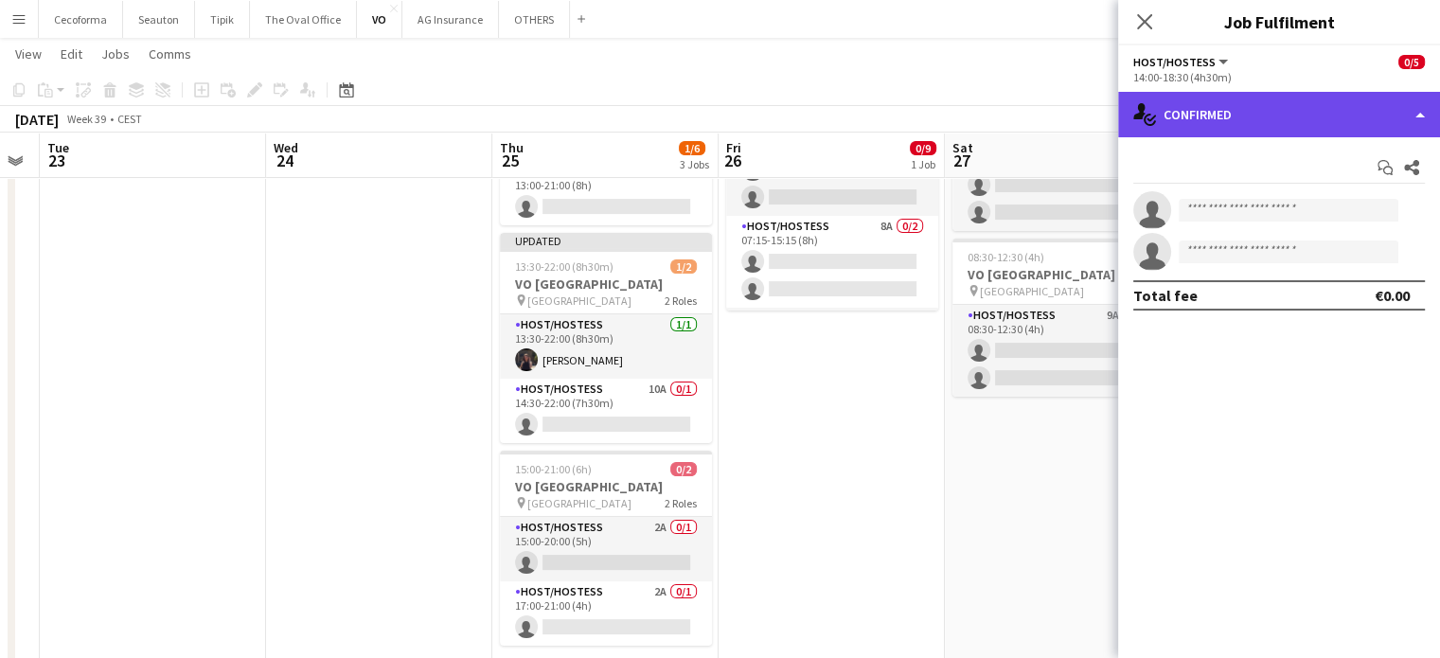
click at [1419, 107] on div "single-neutral-actions-check-2 Confirmed" at bounding box center [1279, 114] width 322 height 45
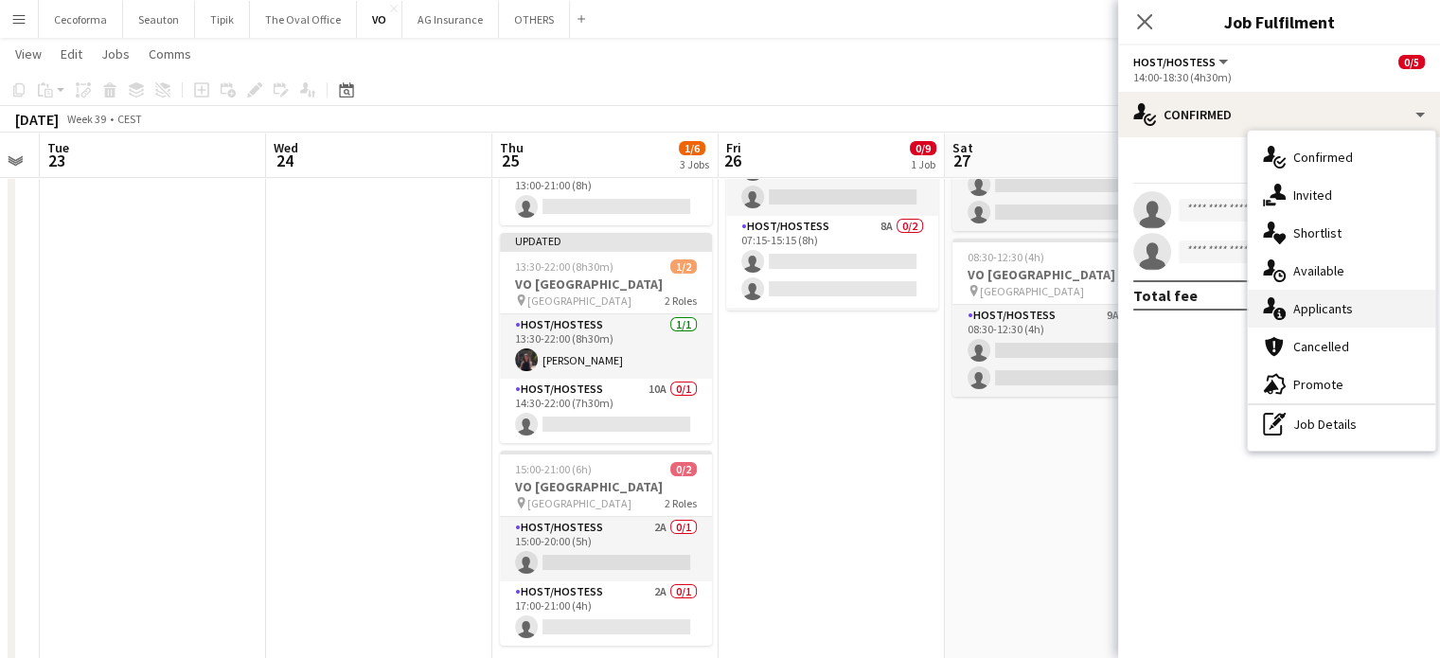
click at [1339, 306] on span "Applicants" at bounding box center [1323, 308] width 60 height 17
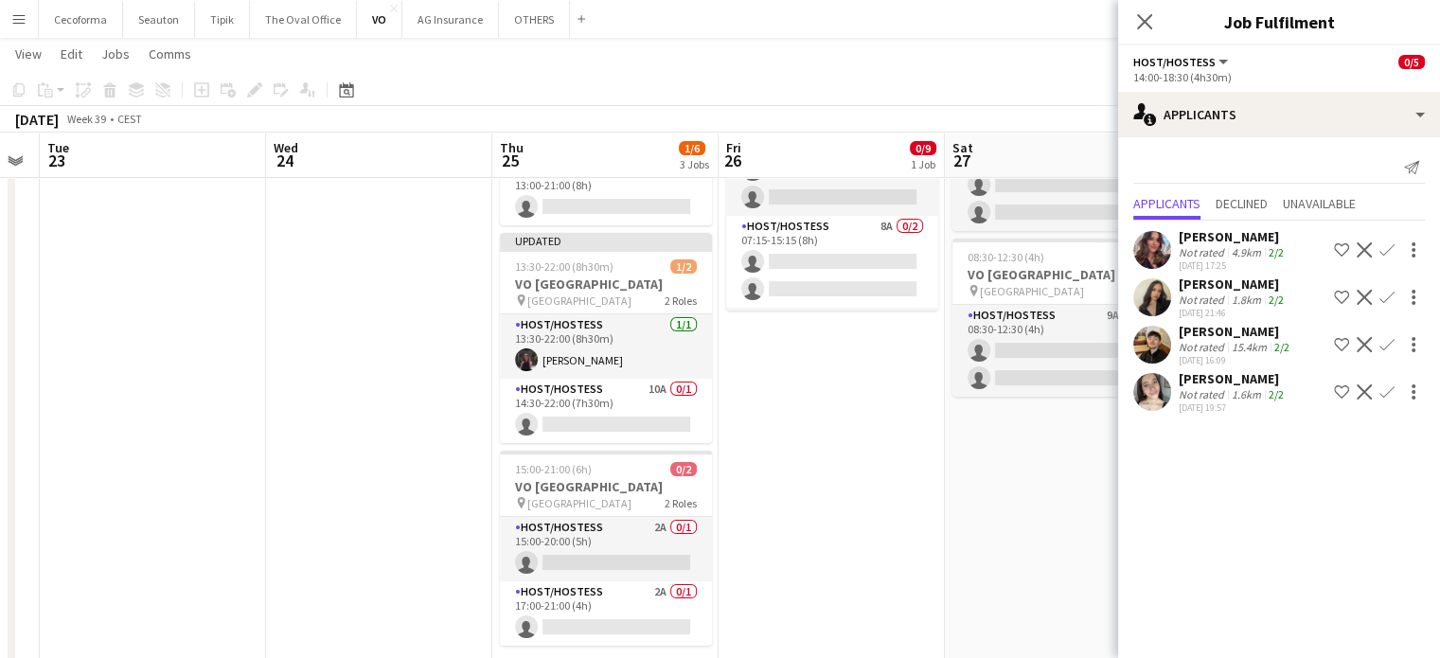
click at [1022, 502] on app-date-cell "Updated 08:30-18:30 (10h) 1/3 VO Europe pin Charlemagne building 1 Role Host/Ho…" at bounding box center [1058, 356] width 226 height 666
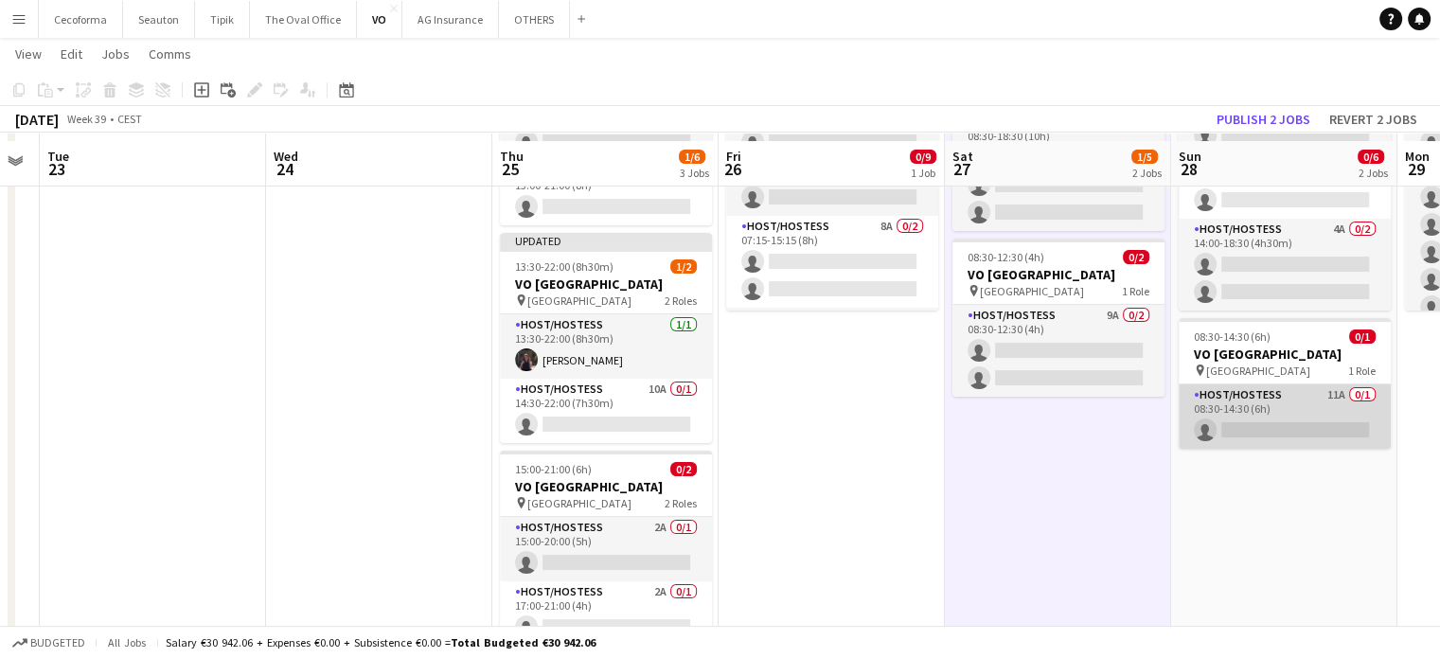
scroll to position [251, 0]
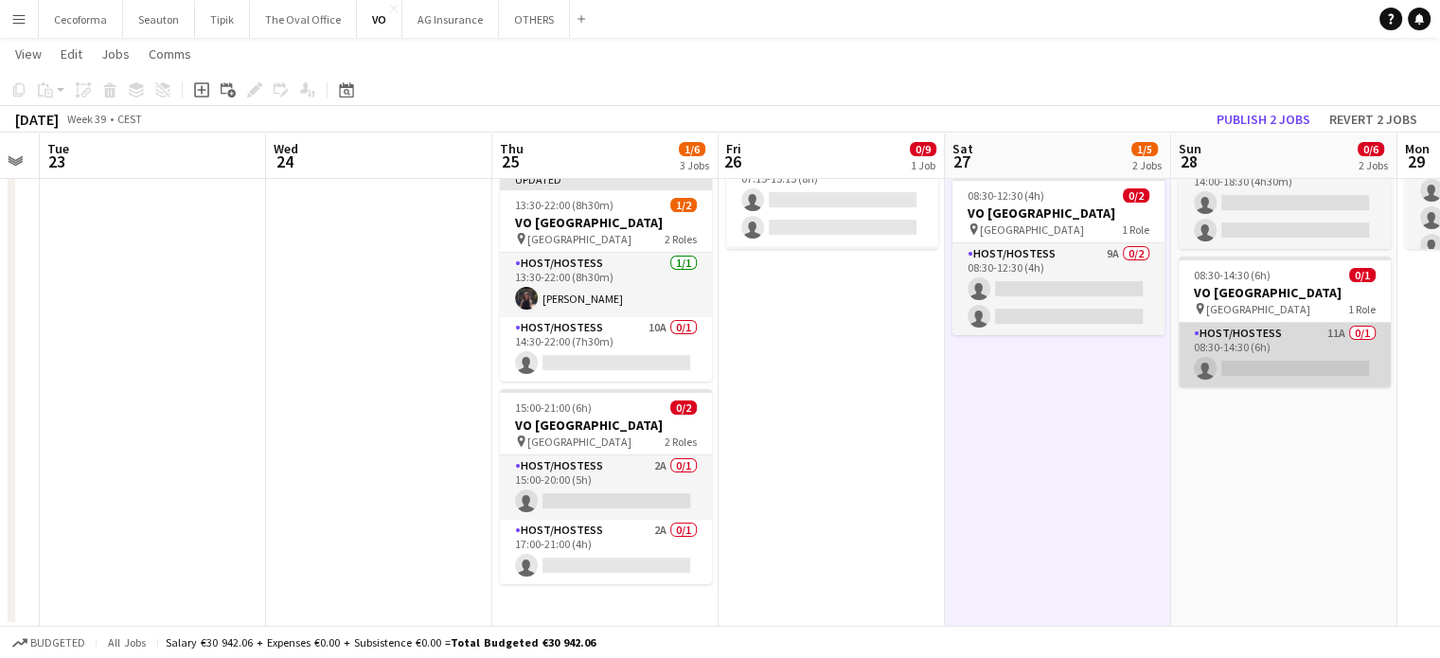
click at [1295, 356] on app-card-role "Host/Hostess 11A 0/1 08:30-14:30 (6h) single-neutral-actions" at bounding box center [1285, 355] width 212 height 64
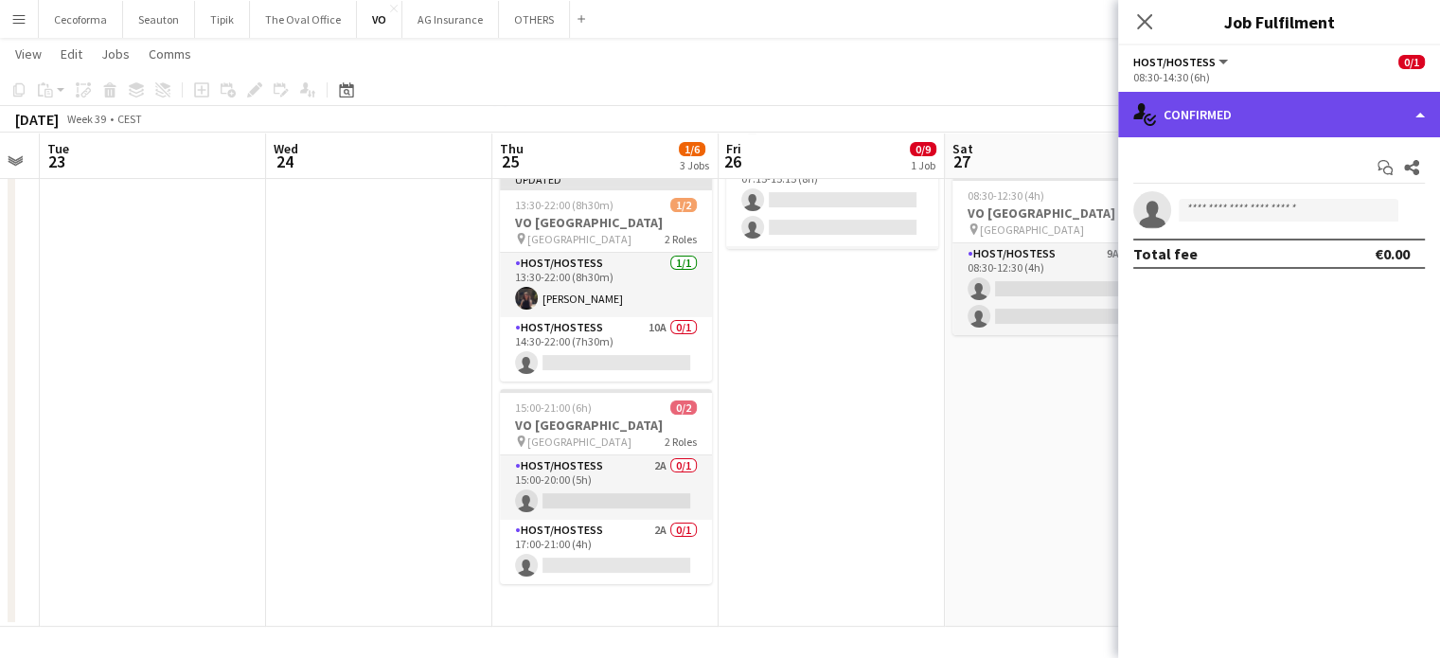
click at [1417, 113] on div "single-neutral-actions-check-2 Confirmed" at bounding box center [1279, 114] width 322 height 45
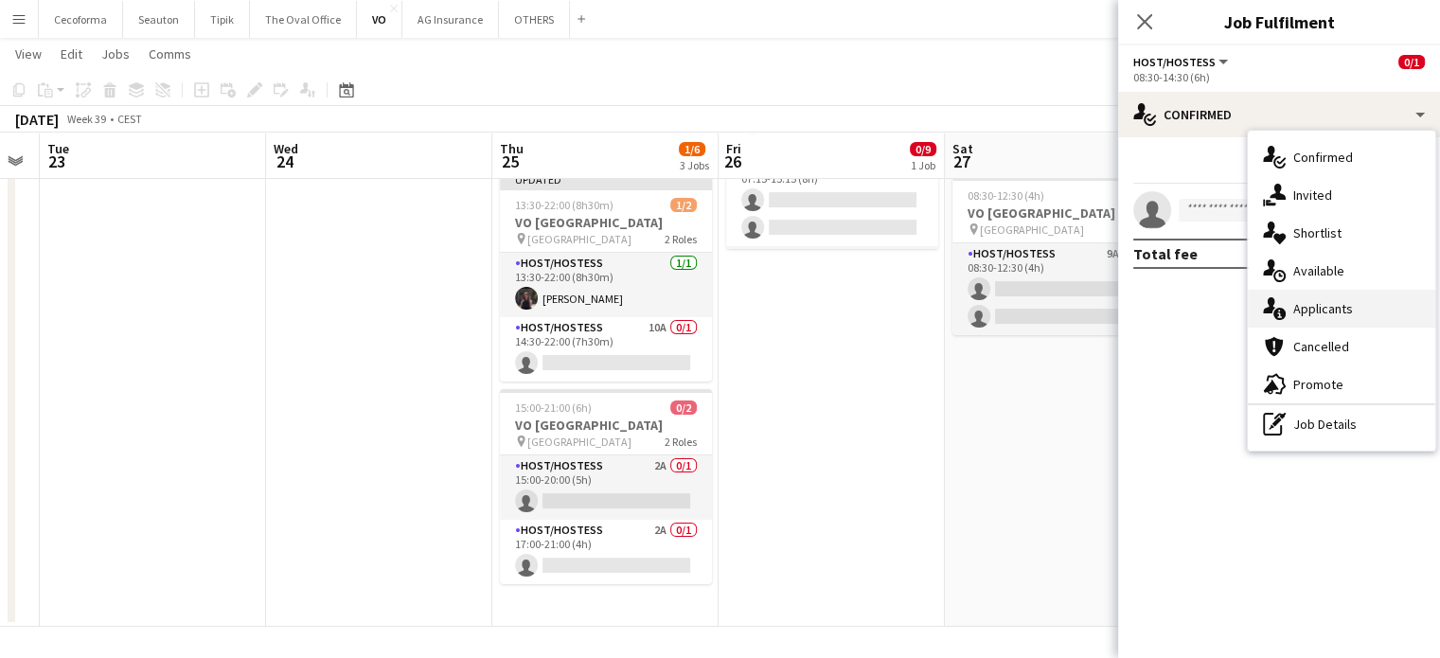
click at [1329, 310] on span "Applicants" at bounding box center [1323, 308] width 60 height 17
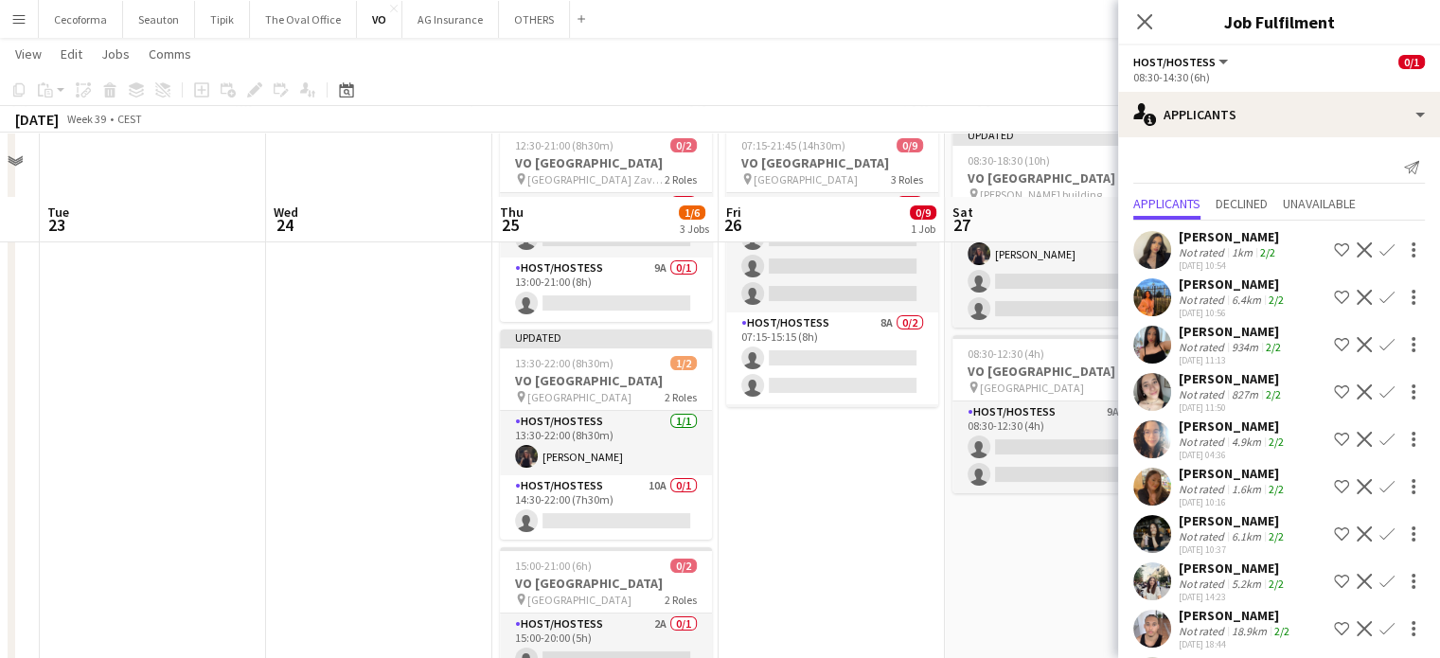
scroll to position [0, 0]
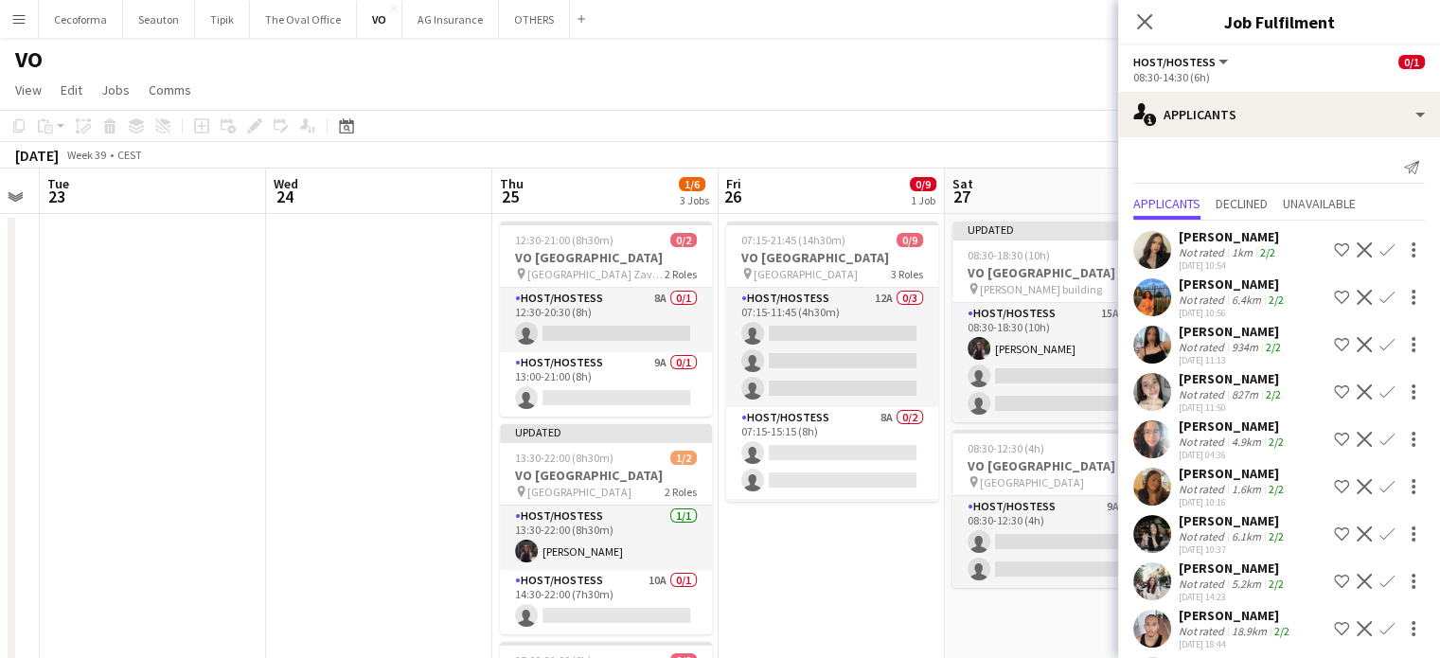
click at [879, 574] on app-date-cell "07:15-21:45 (14h30m) 0/9 VO Europe pin Borschette Center 3 Roles Host/Hostess 1…" at bounding box center [832, 547] width 226 height 666
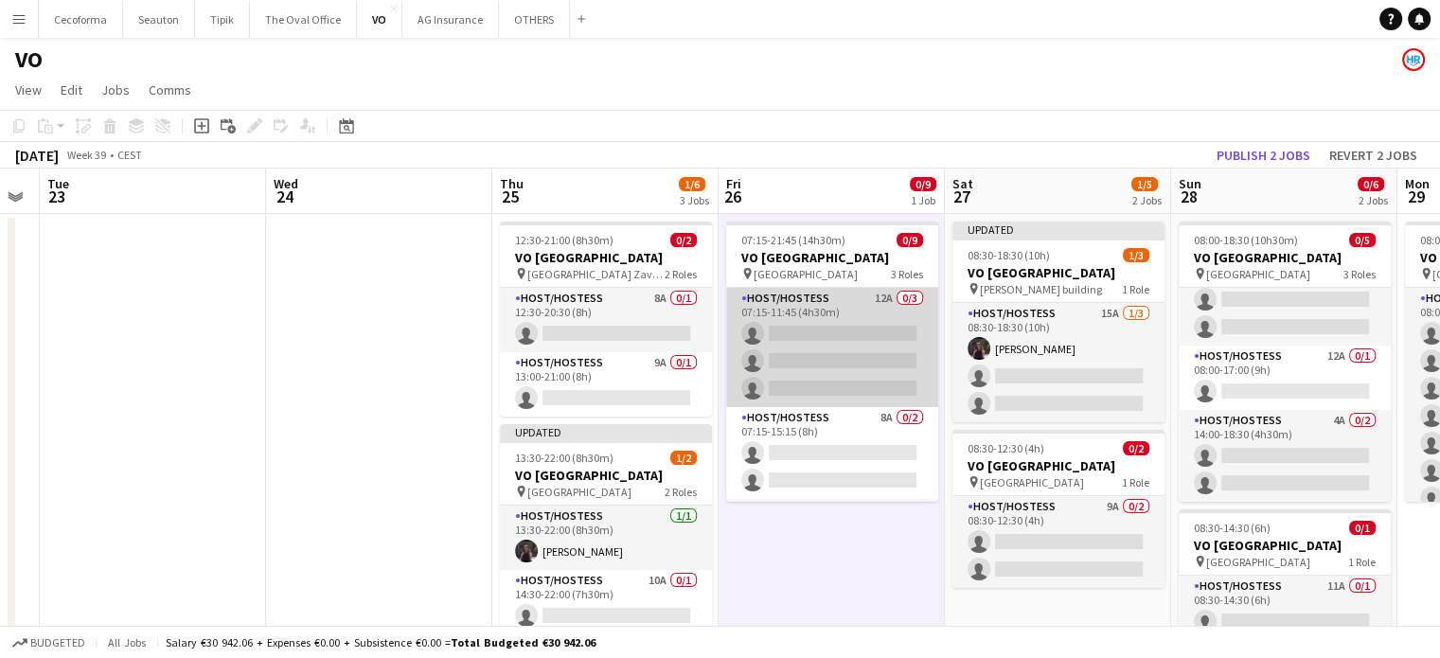
click at [858, 336] on app-card-role "Host/Hostess 12A 0/3 07:15-11:45 (4h30m) single-neutral-actions single-neutral-…" at bounding box center [832, 347] width 212 height 119
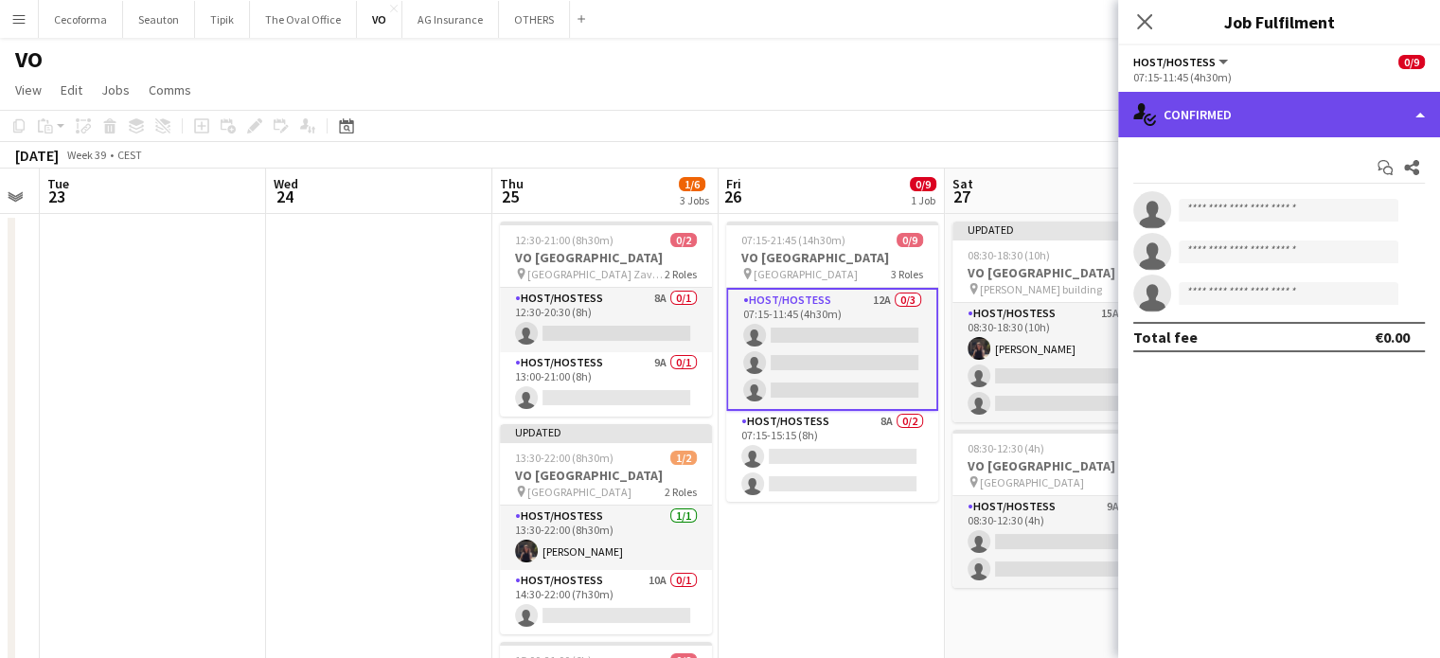
click at [1420, 113] on div "single-neutral-actions-check-2 Confirmed" at bounding box center [1279, 114] width 322 height 45
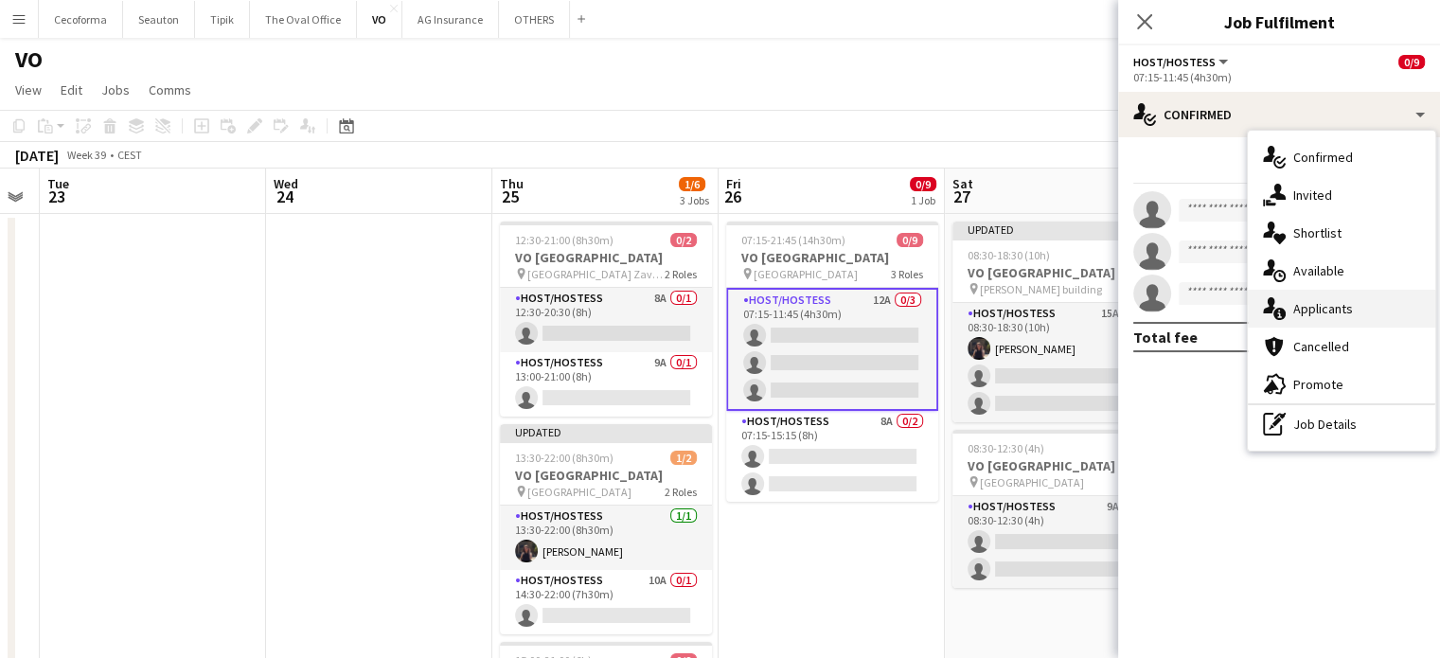
click at [1328, 309] on span "Applicants" at bounding box center [1323, 308] width 60 height 17
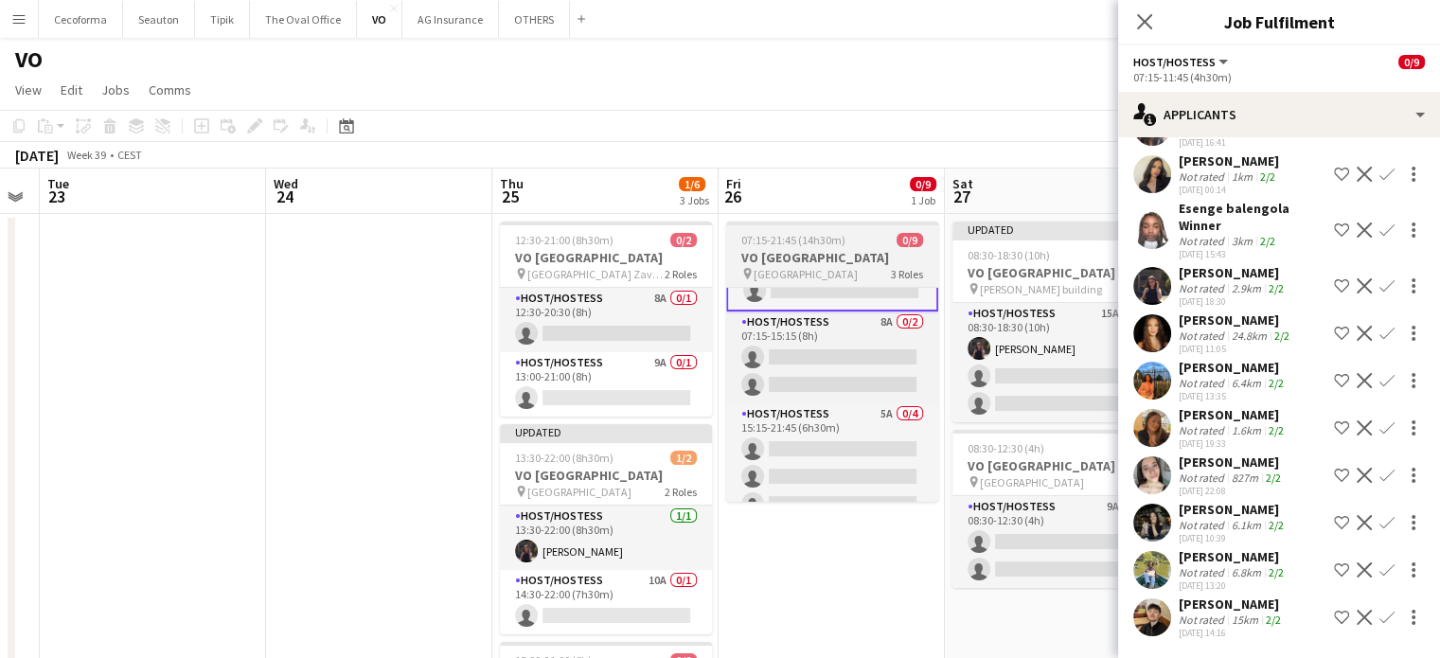
scroll to position [114, 0]
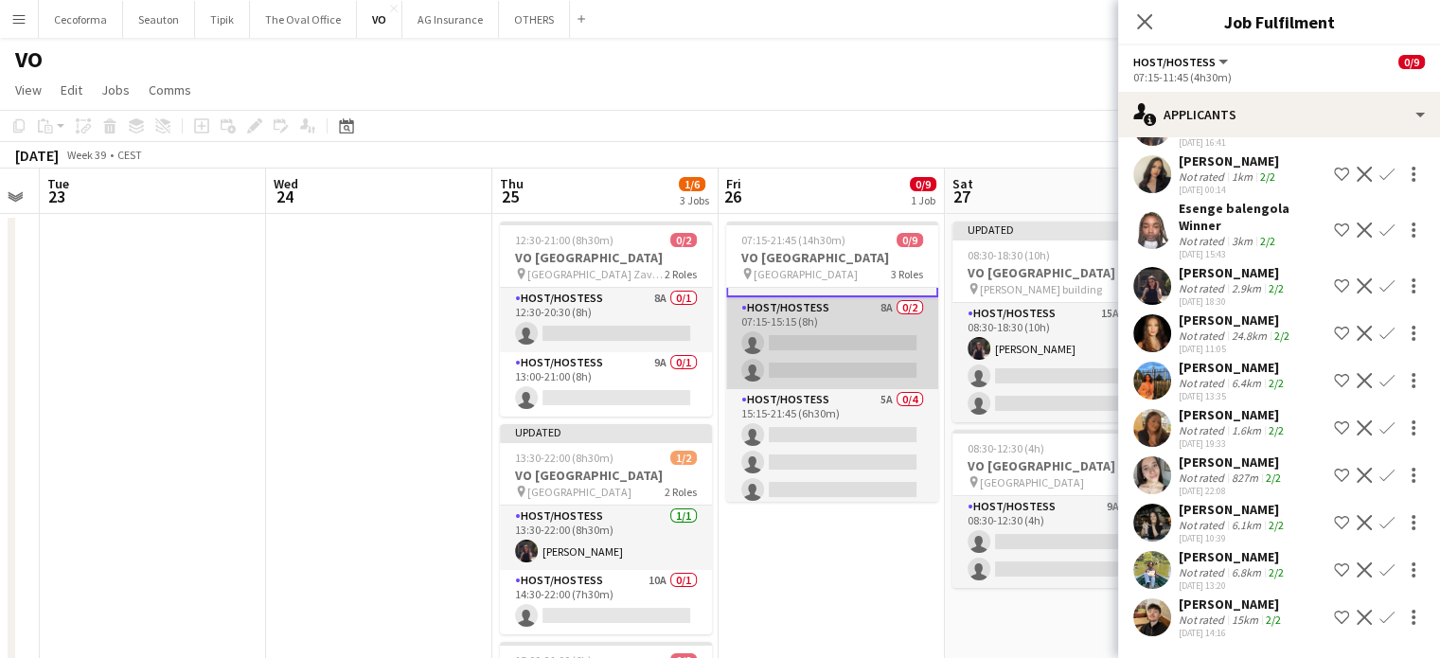
click at [856, 360] on app-card-role "Host/Hostess 8A 0/2 07:15-15:15 (8h) single-neutral-actions single-neutral-acti…" at bounding box center [832, 343] width 212 height 92
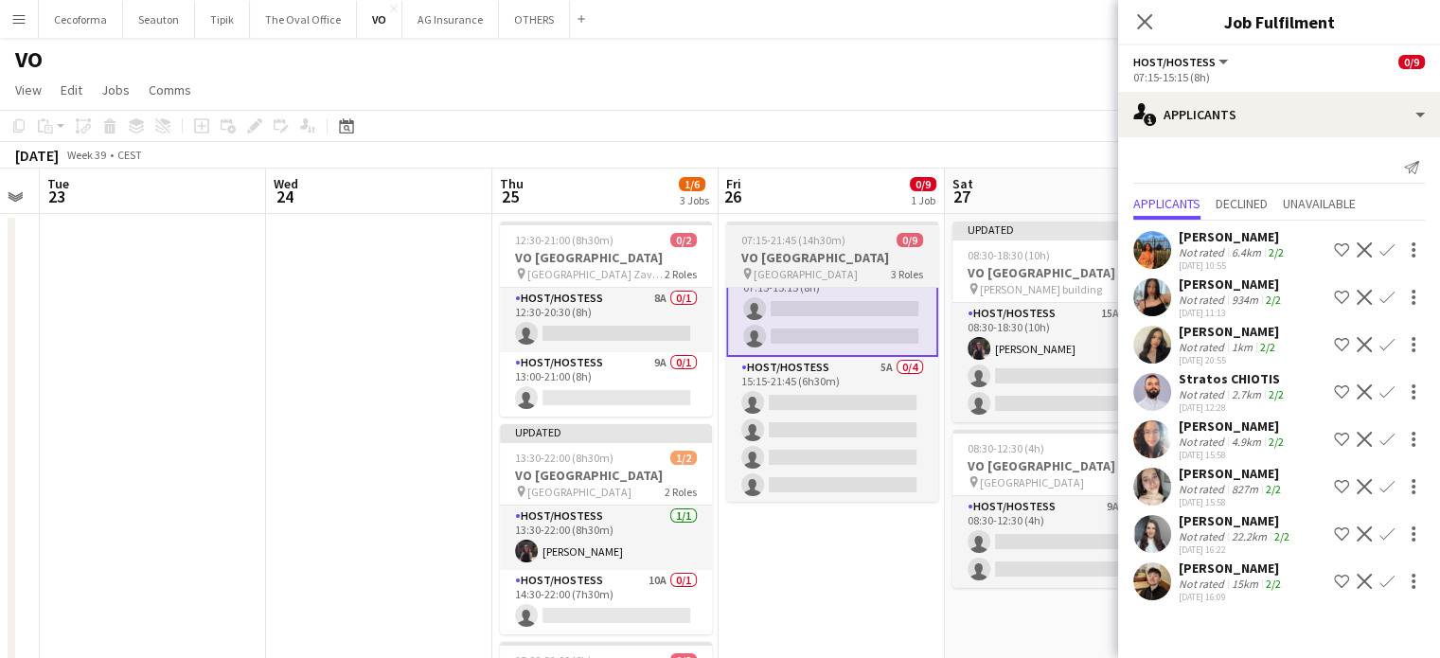
scroll to position [147, 0]
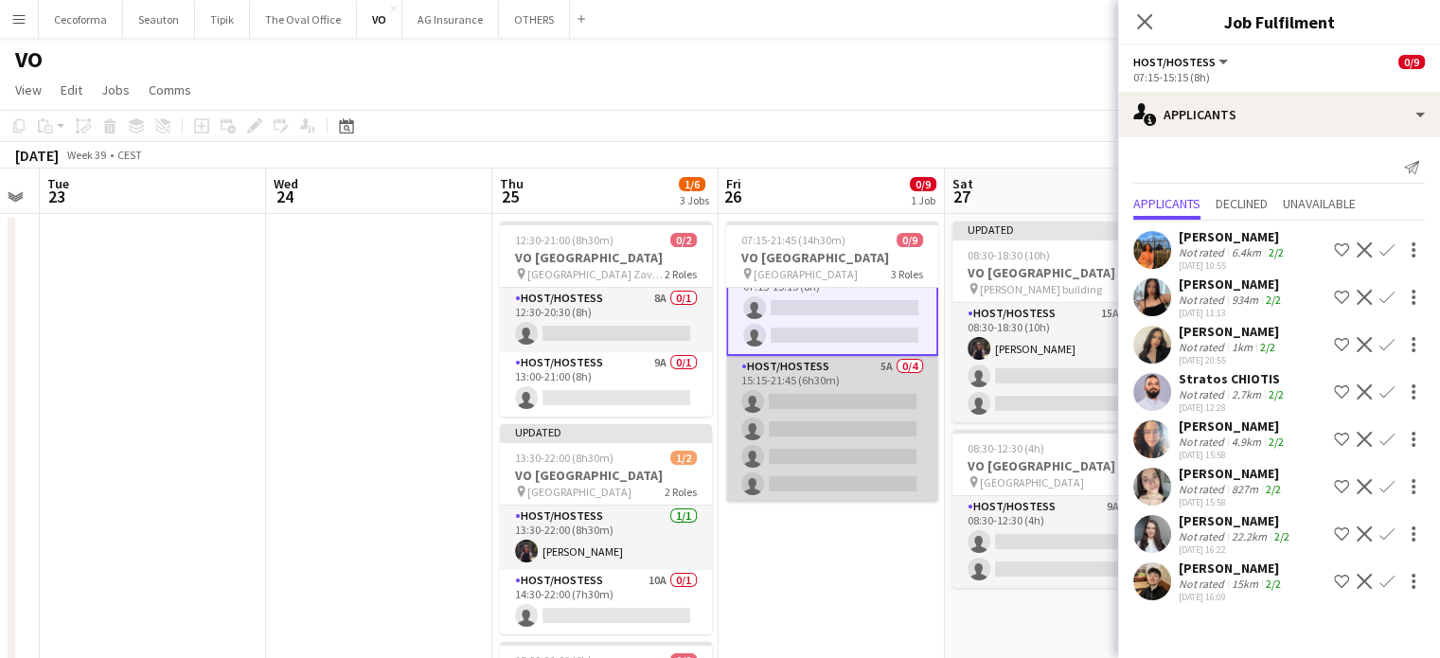
click at [841, 431] on app-card-role "Host/Hostess 5A 0/4 15:15-21:45 (6h30m) single-neutral-actions single-neutral-a…" at bounding box center [832, 429] width 212 height 147
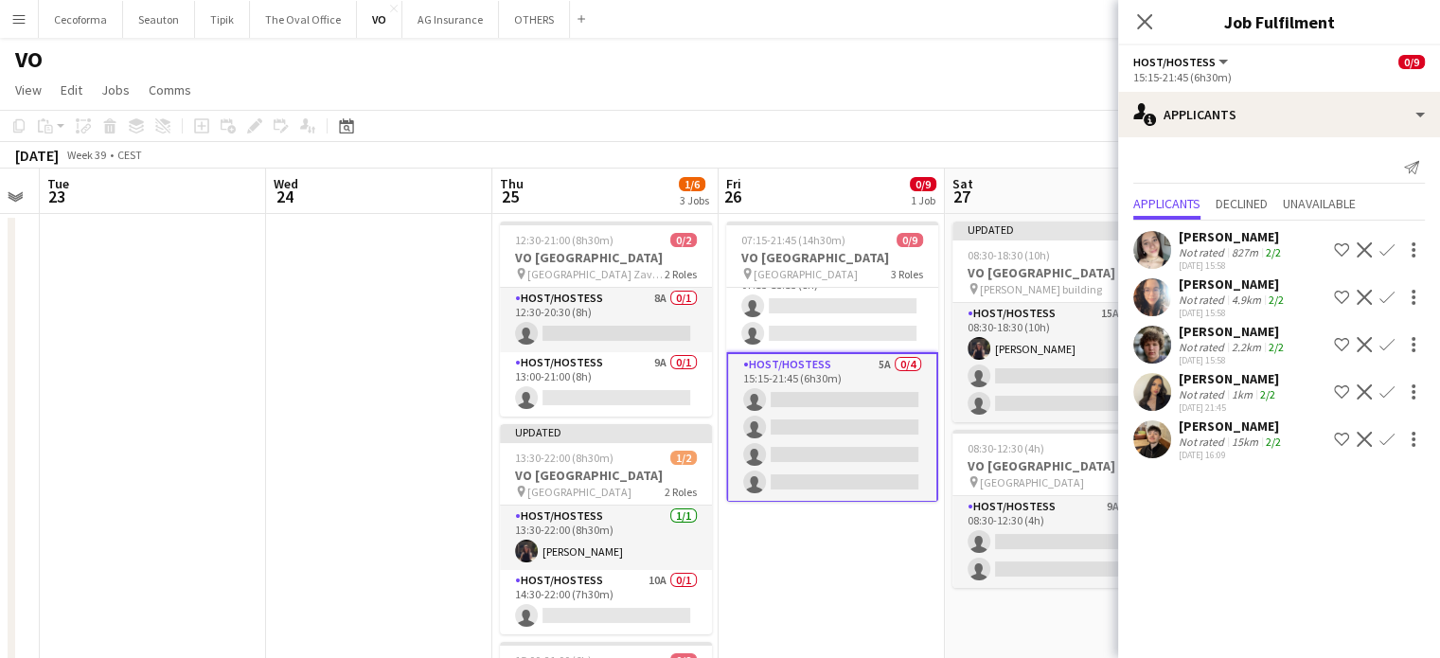
scroll to position [145, 0]
click at [1140, 26] on icon at bounding box center [1144, 21] width 18 height 18
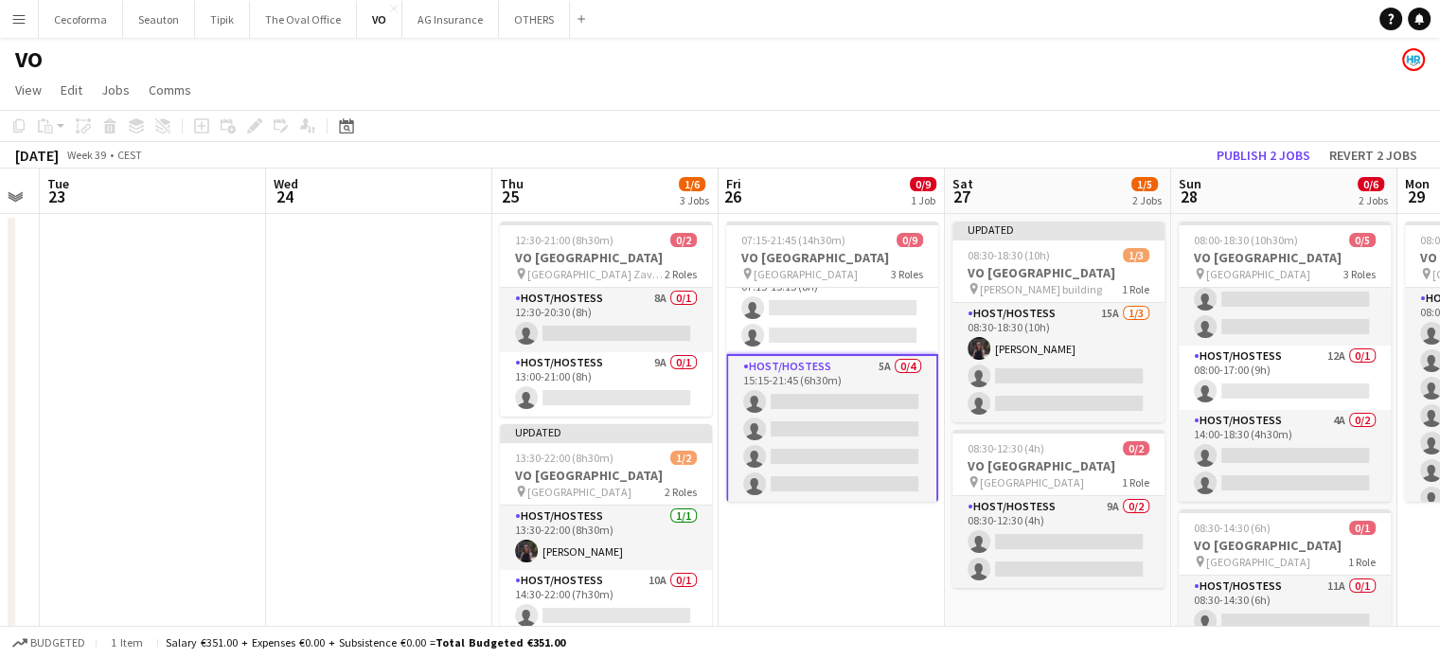
click at [1084, 79] on app-page-menu "View Day view expanded Day view collapsed Month view Date picker Jump to today …" at bounding box center [720, 92] width 1440 height 36
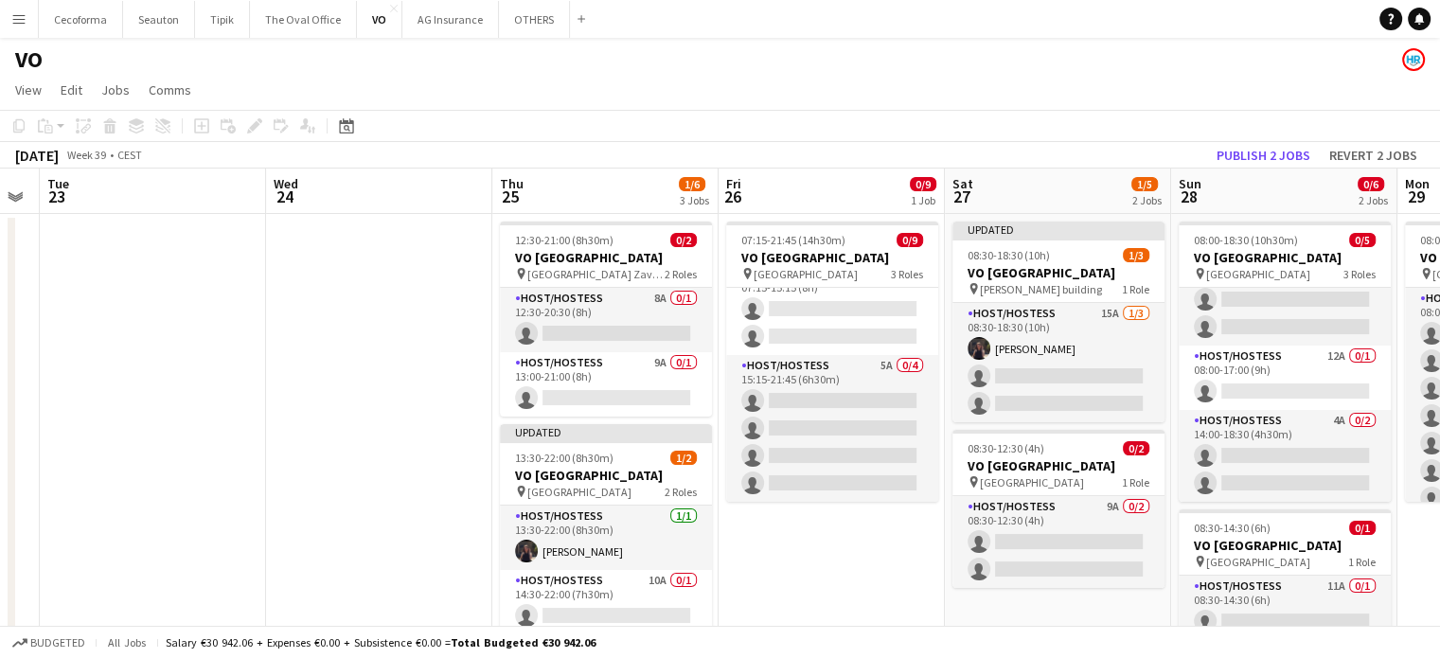
scroll to position [0, 621]
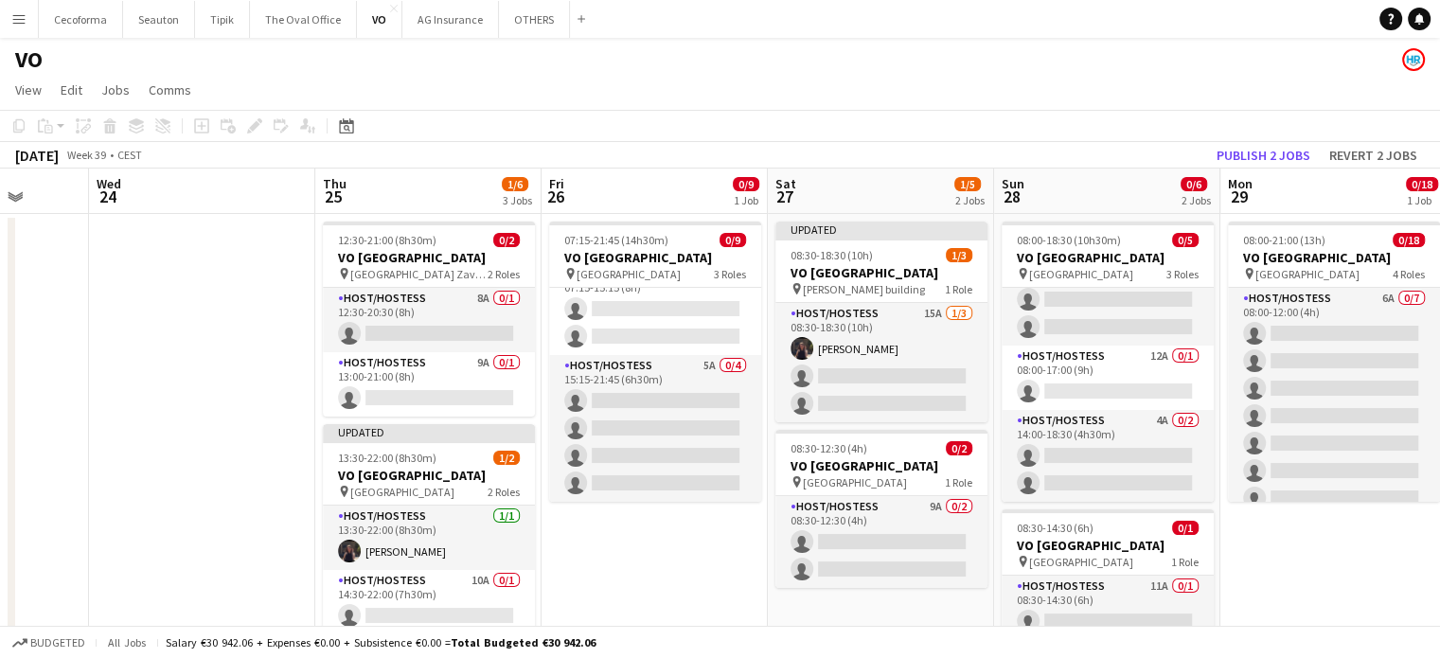
drag, startPoint x: 784, startPoint y: 590, endPoint x: 650, endPoint y: 562, distance: 137.2
click at [653, 563] on app-calendar-viewport "Sun 21 Mon 22 Tue 23 Wed 24 Thu 25 1/6 3 Jobs Fri 26 0/9 1 Job Sat 27 1/5 2 Job…" at bounding box center [720, 524] width 1440 height 711
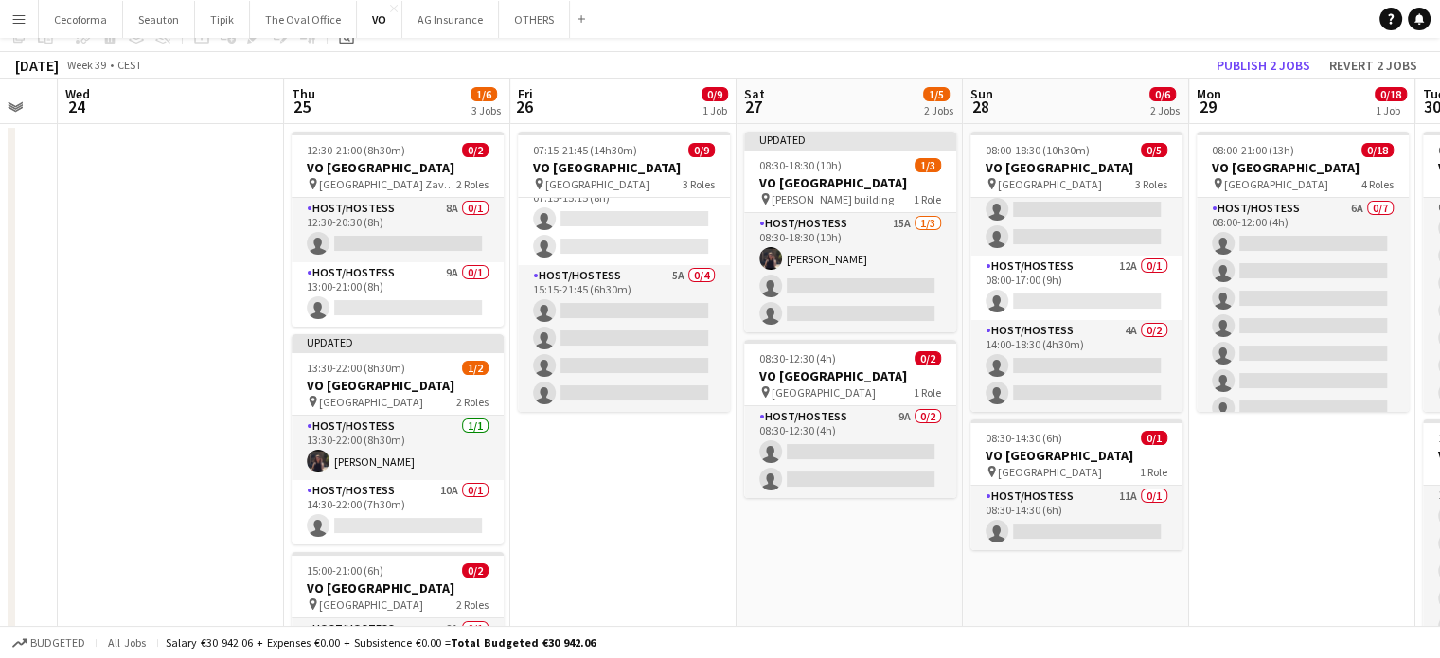
scroll to position [189, 0]
